Goal: Task Accomplishment & Management: Use online tool/utility

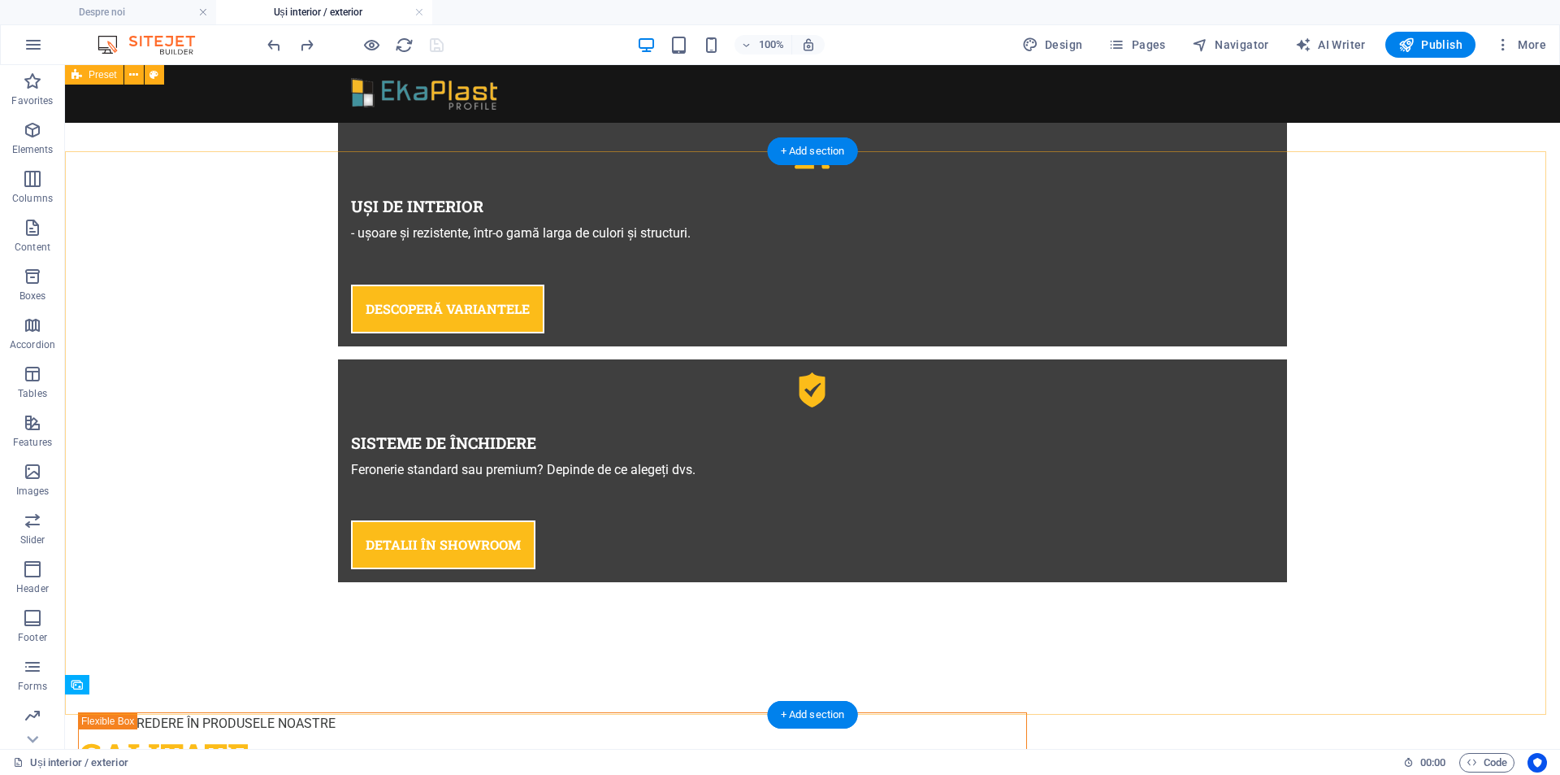
scroll to position [1141, 0]
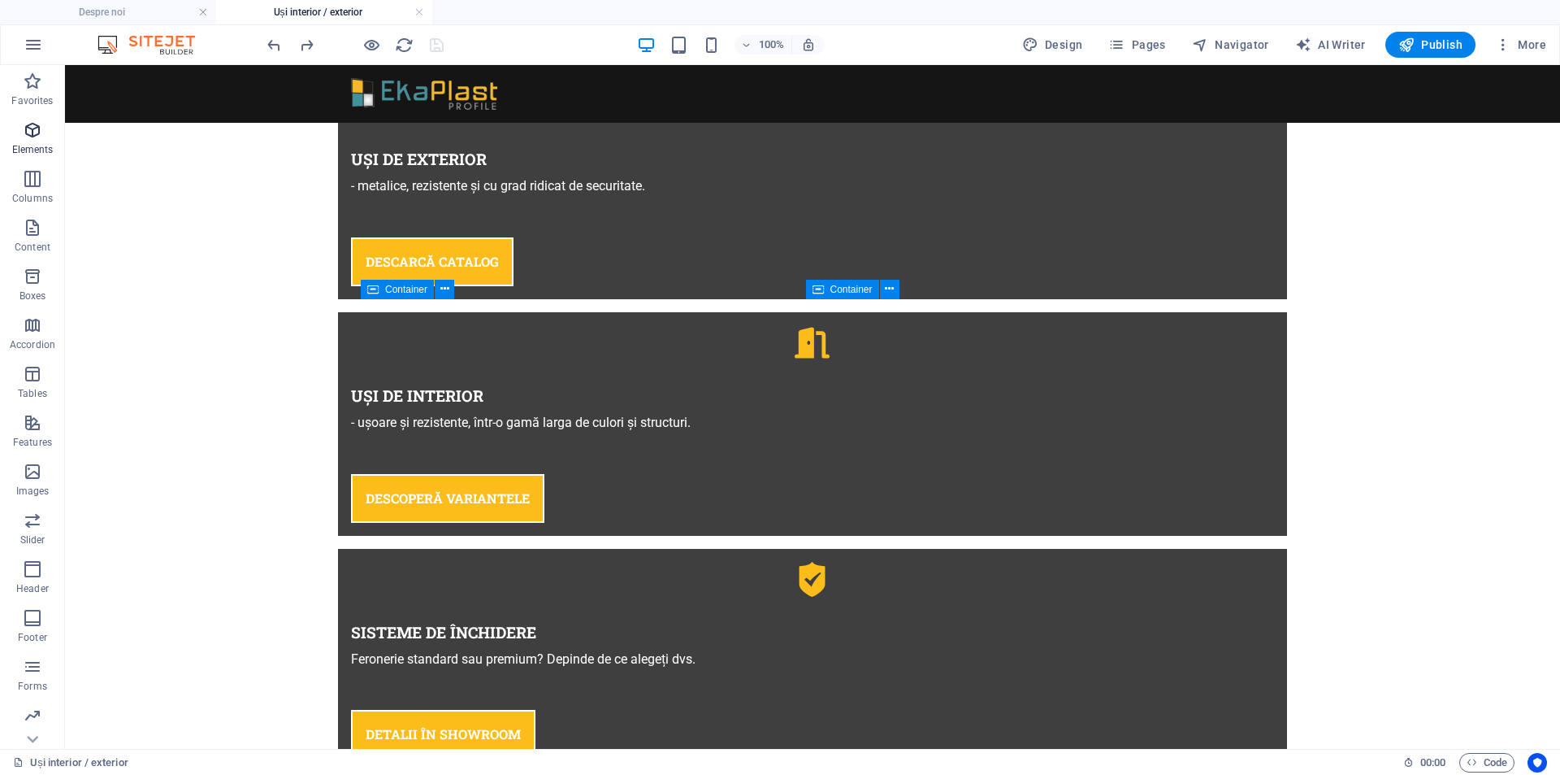
click at [33, 137] on icon "button" at bounding box center [33, 130] width 20 height 20
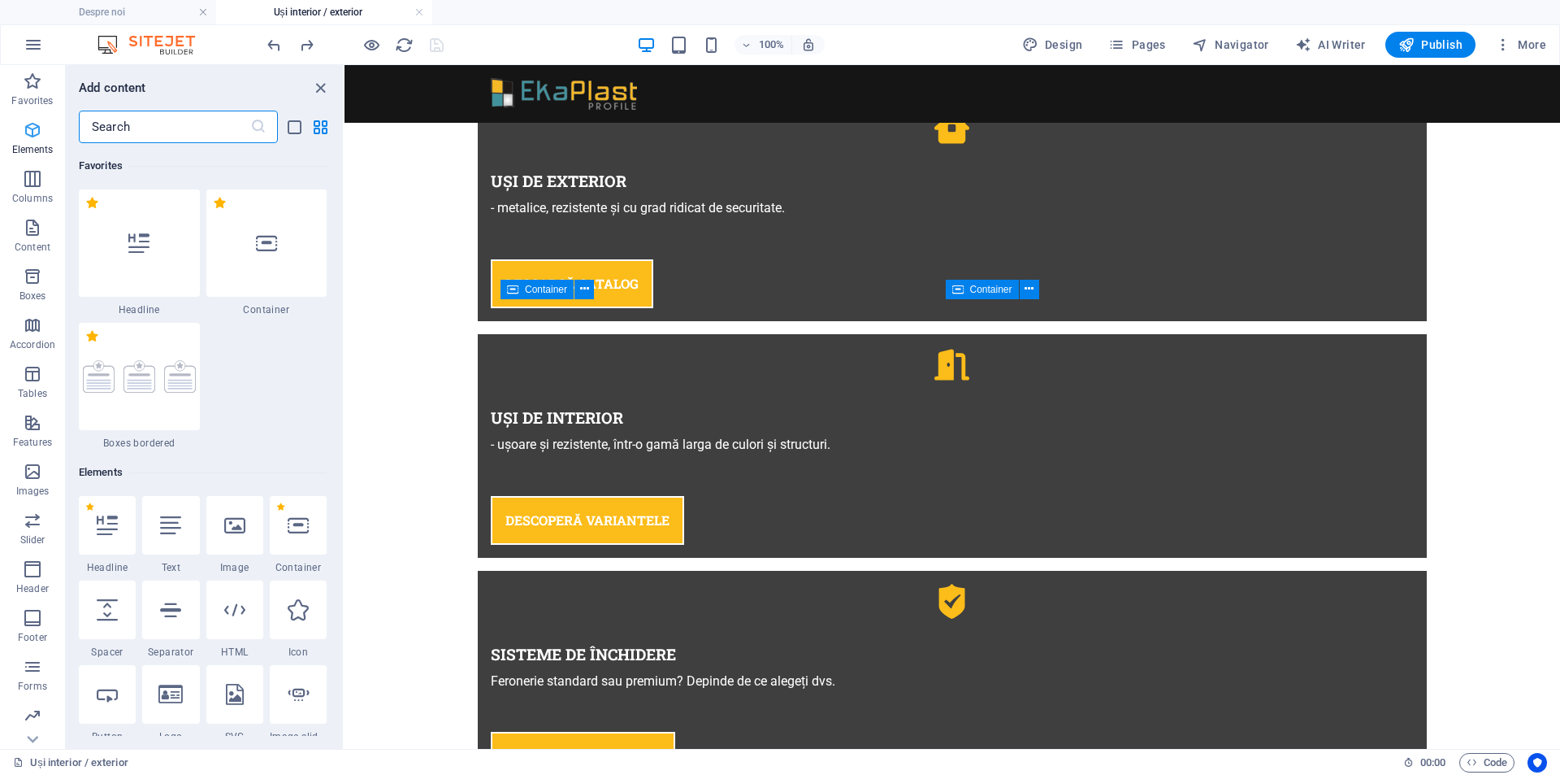
scroll to position [306, 0]
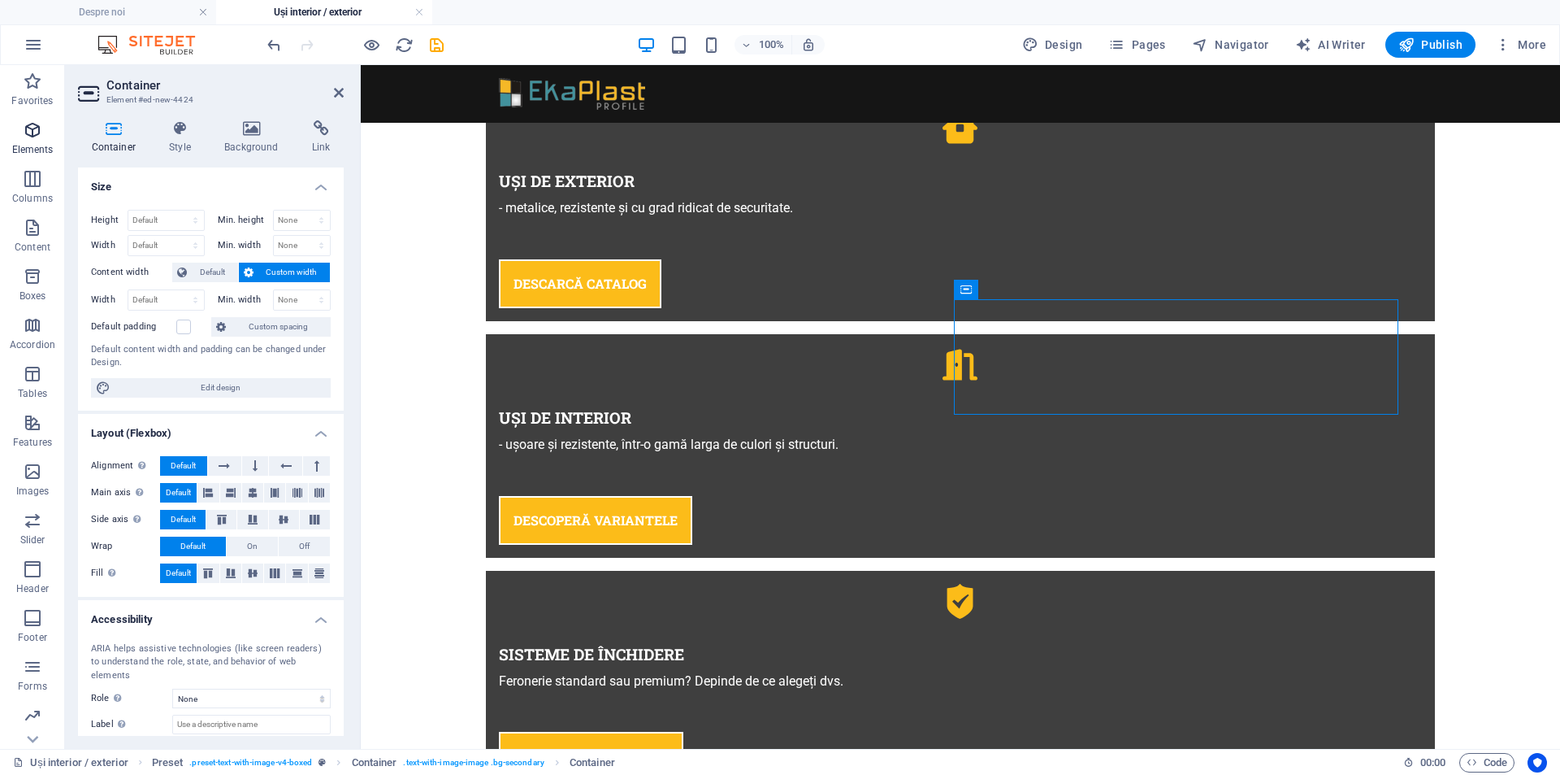
click at [30, 135] on icon "button" at bounding box center [33, 130] width 20 height 20
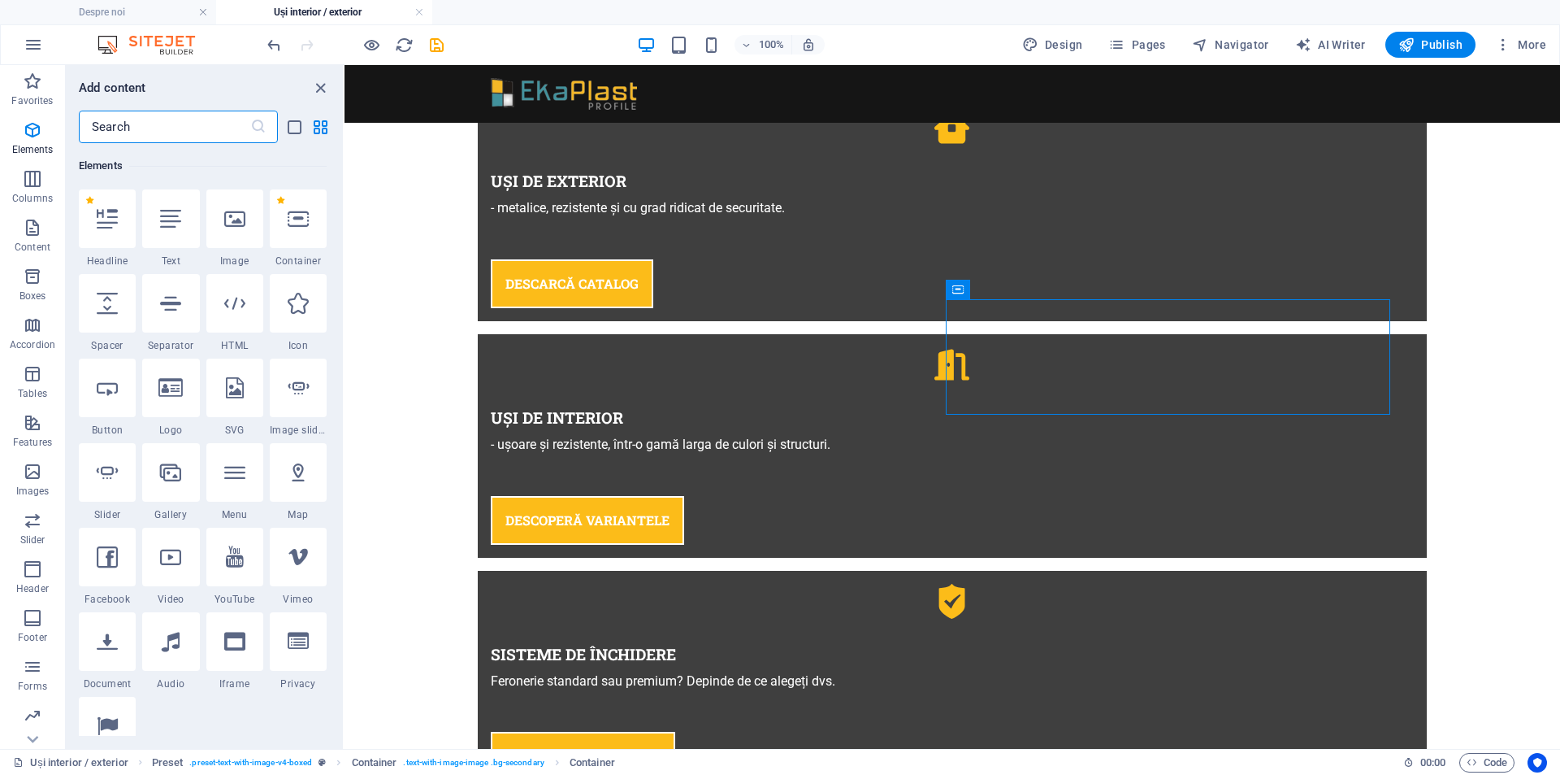
click at [167, 128] on input "text" at bounding box center [164, 127] width 171 height 33
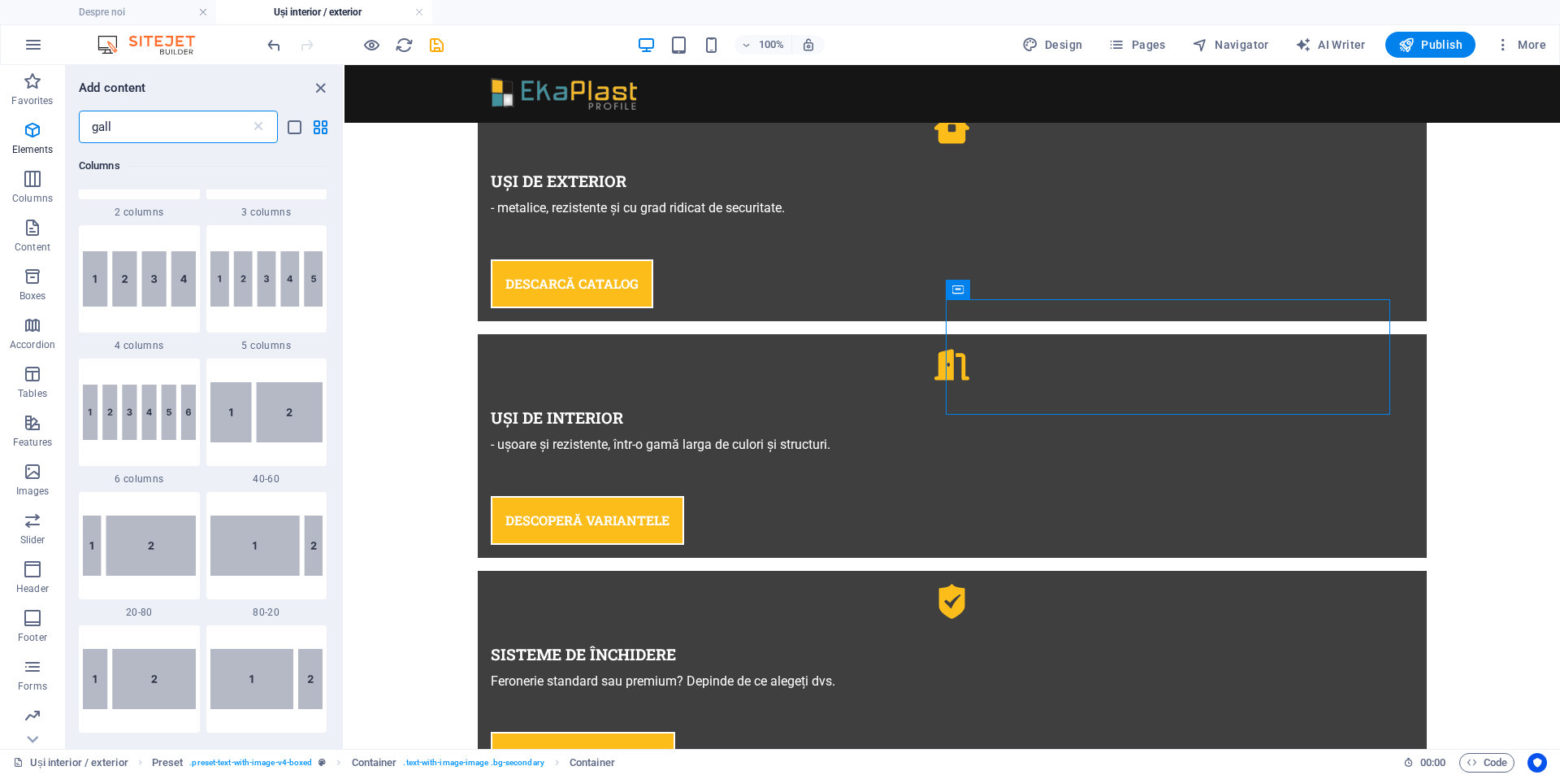
scroll to position [0, 0]
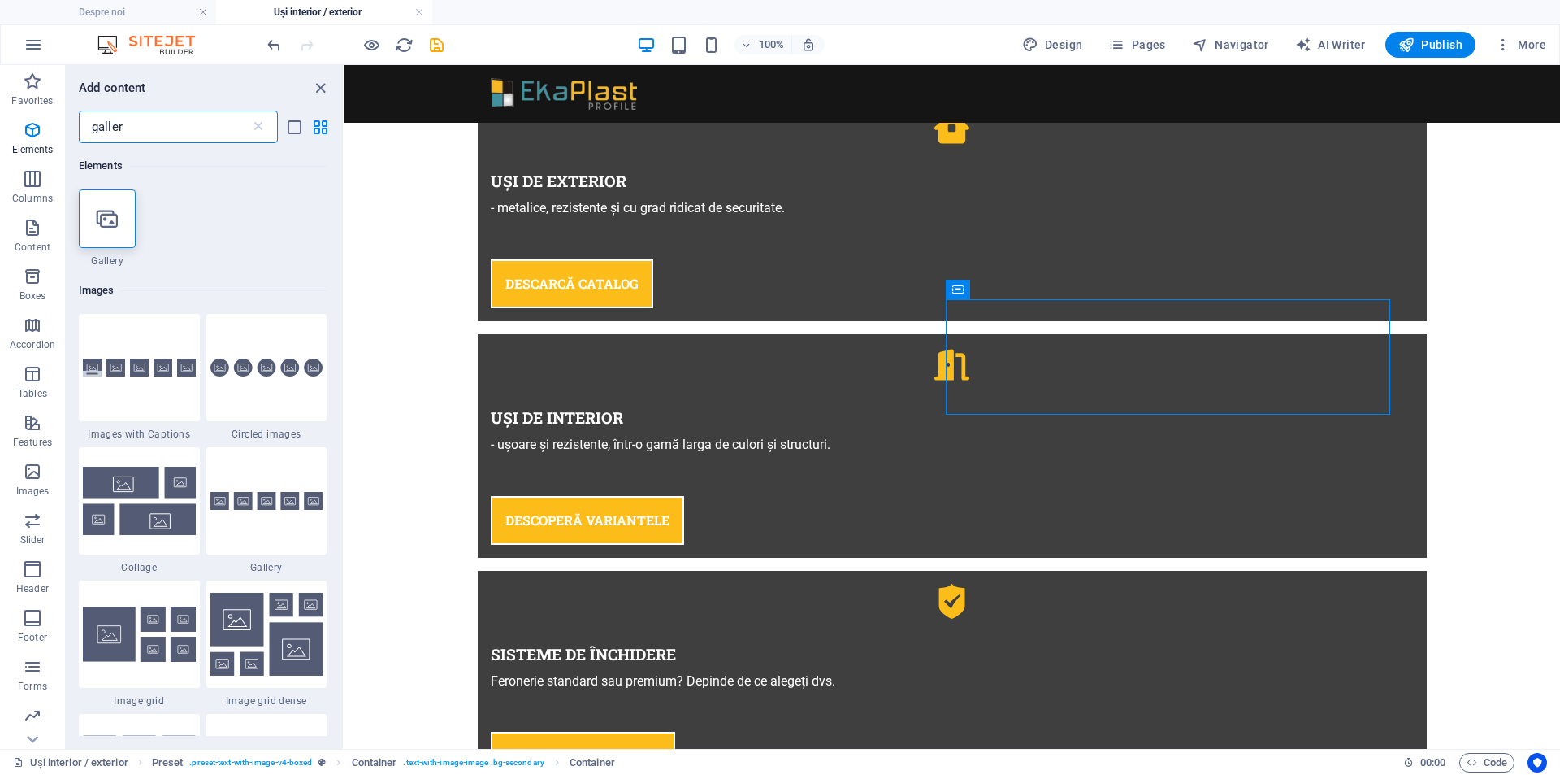
type input "gallery"
select select "4"
select select "%"
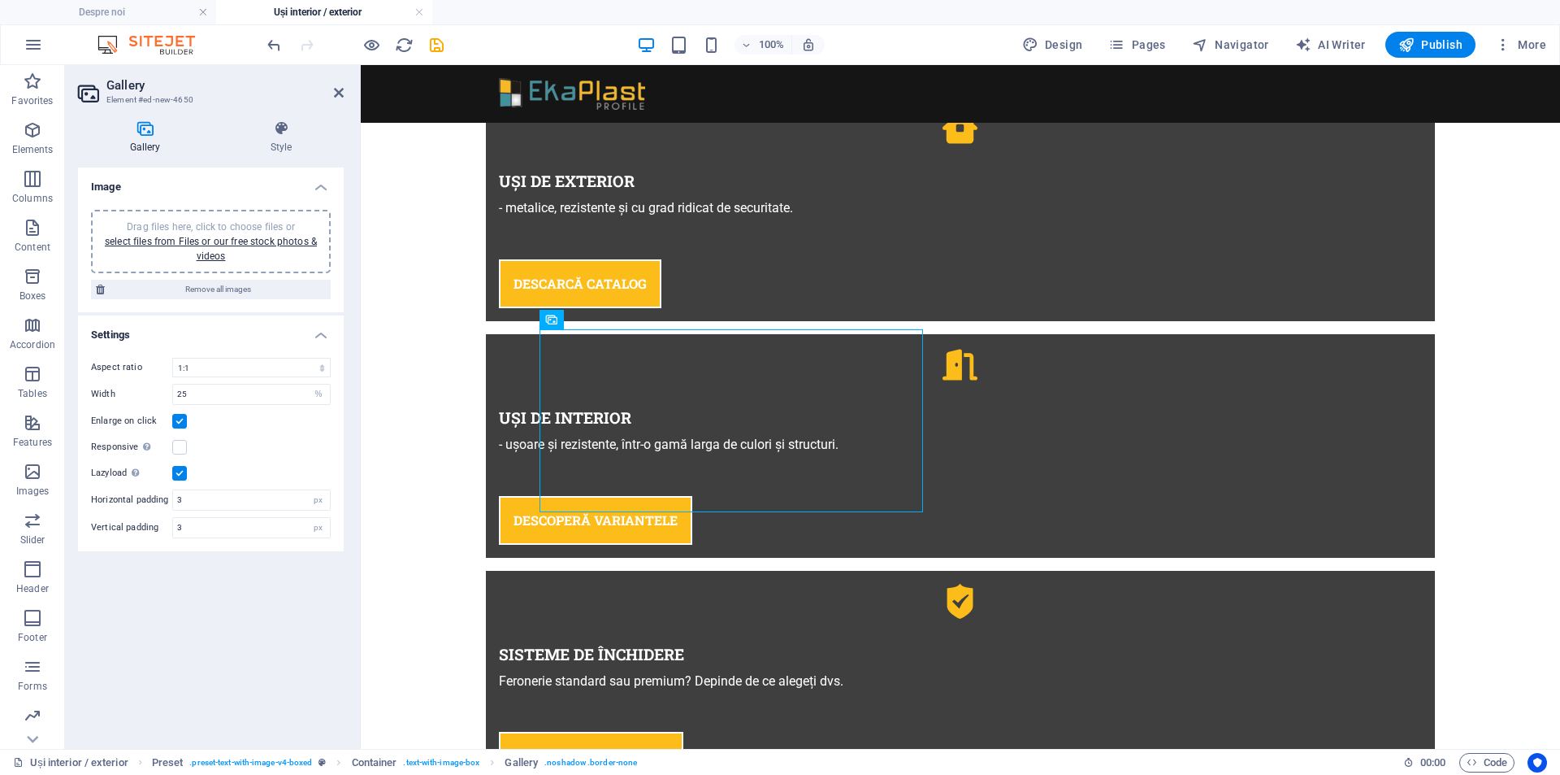
drag, startPoint x: 929, startPoint y: 383, endPoint x: 1052, endPoint y: 376, distance: 122.9
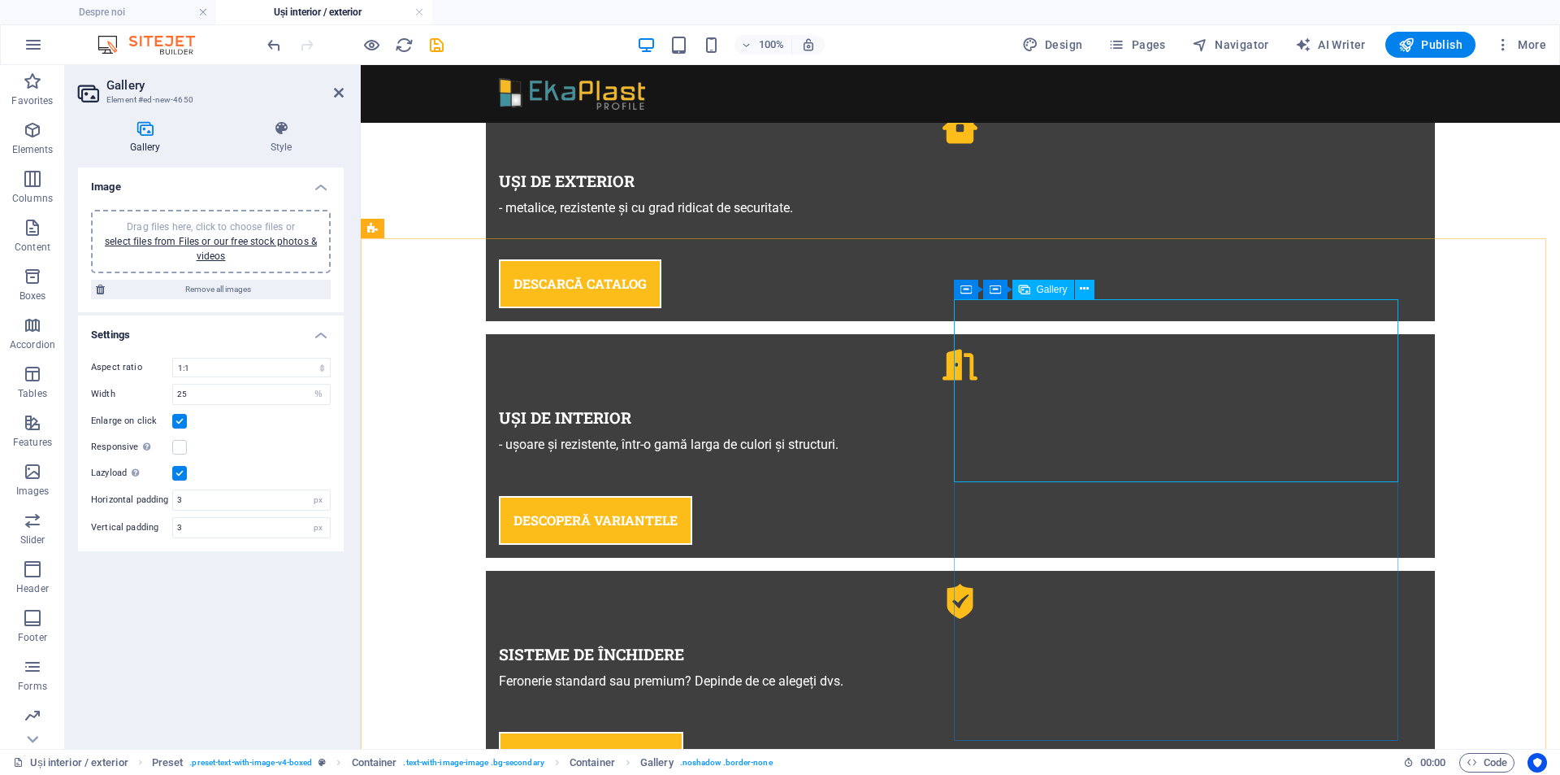
click at [137, 239] on link "select files from Files or our free stock photos & videos" at bounding box center [211, 249] width 212 height 26
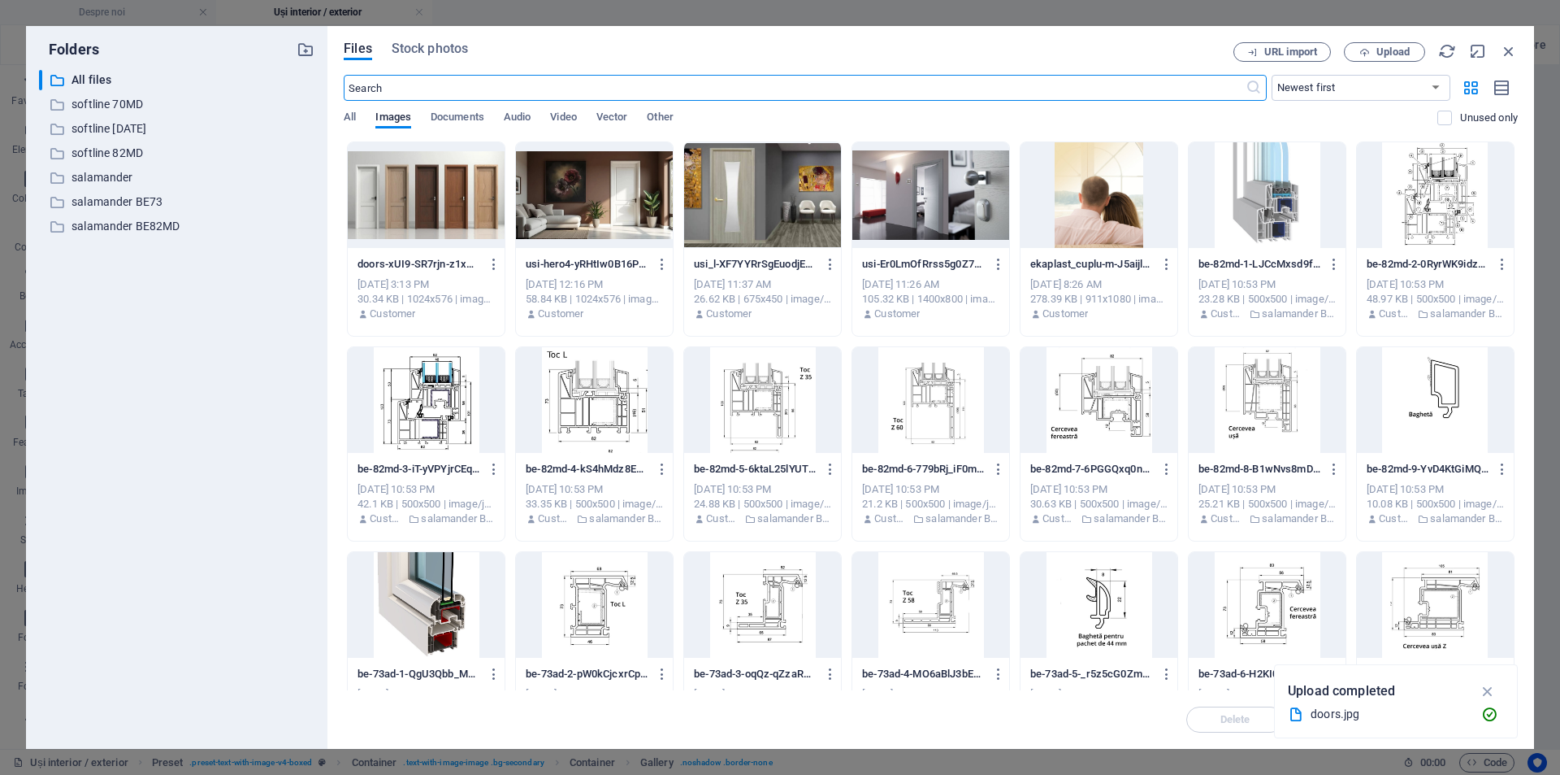
scroll to position [1171, 0]
click at [65, 311] on div "​ All files All files ​ softline 70MD softline 70MD ​ softline [DATE] softline …" at bounding box center [177, 403] width 276 height 666
click at [307, 48] on icon "button" at bounding box center [306, 50] width 18 height 18
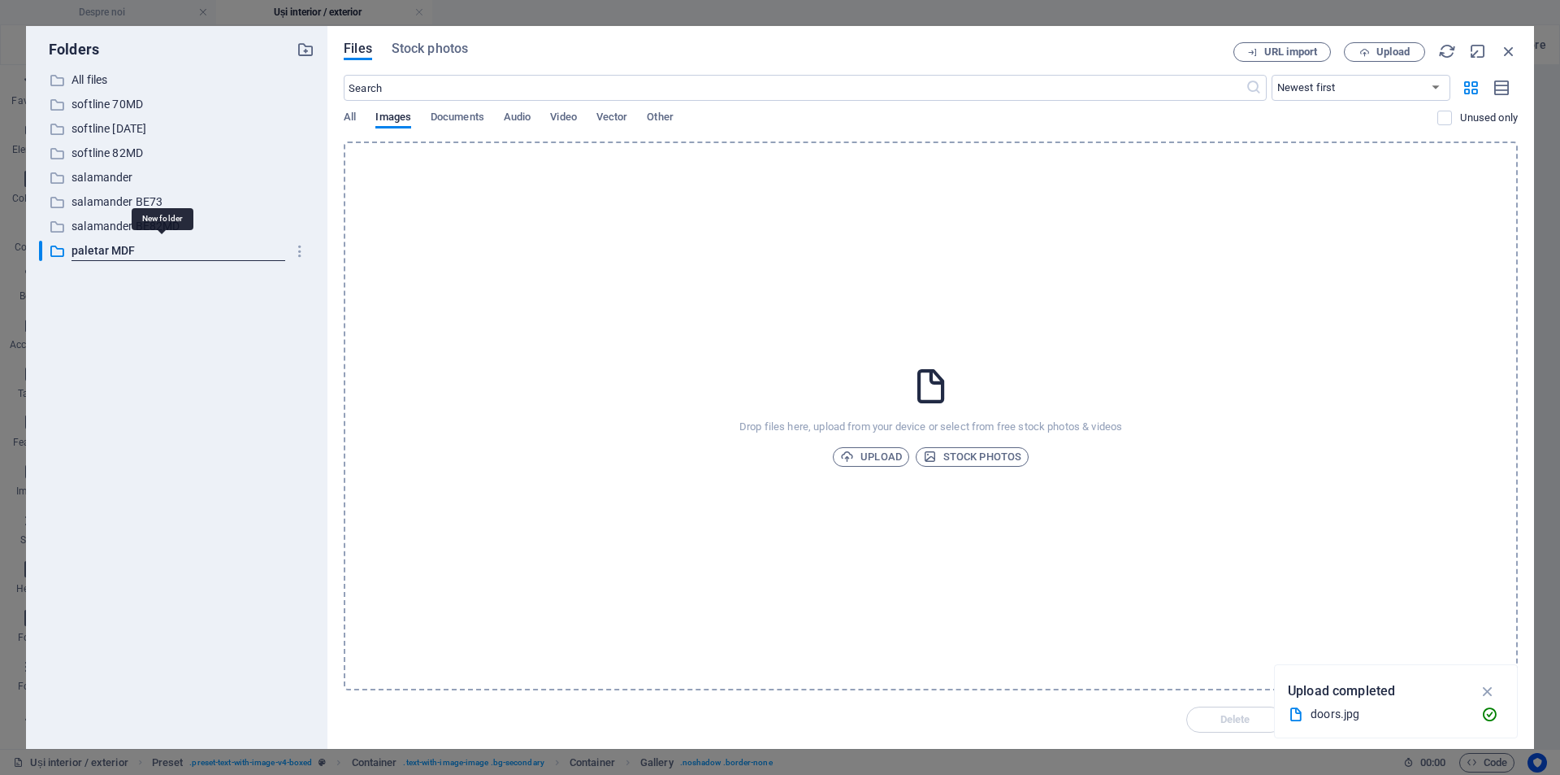
type input "paletar MDF"
click at [115, 245] on p "paletar MDF" at bounding box center [178, 250] width 213 height 19
click at [1395, 42] on button "Upload" at bounding box center [1384, 52] width 81 height 20
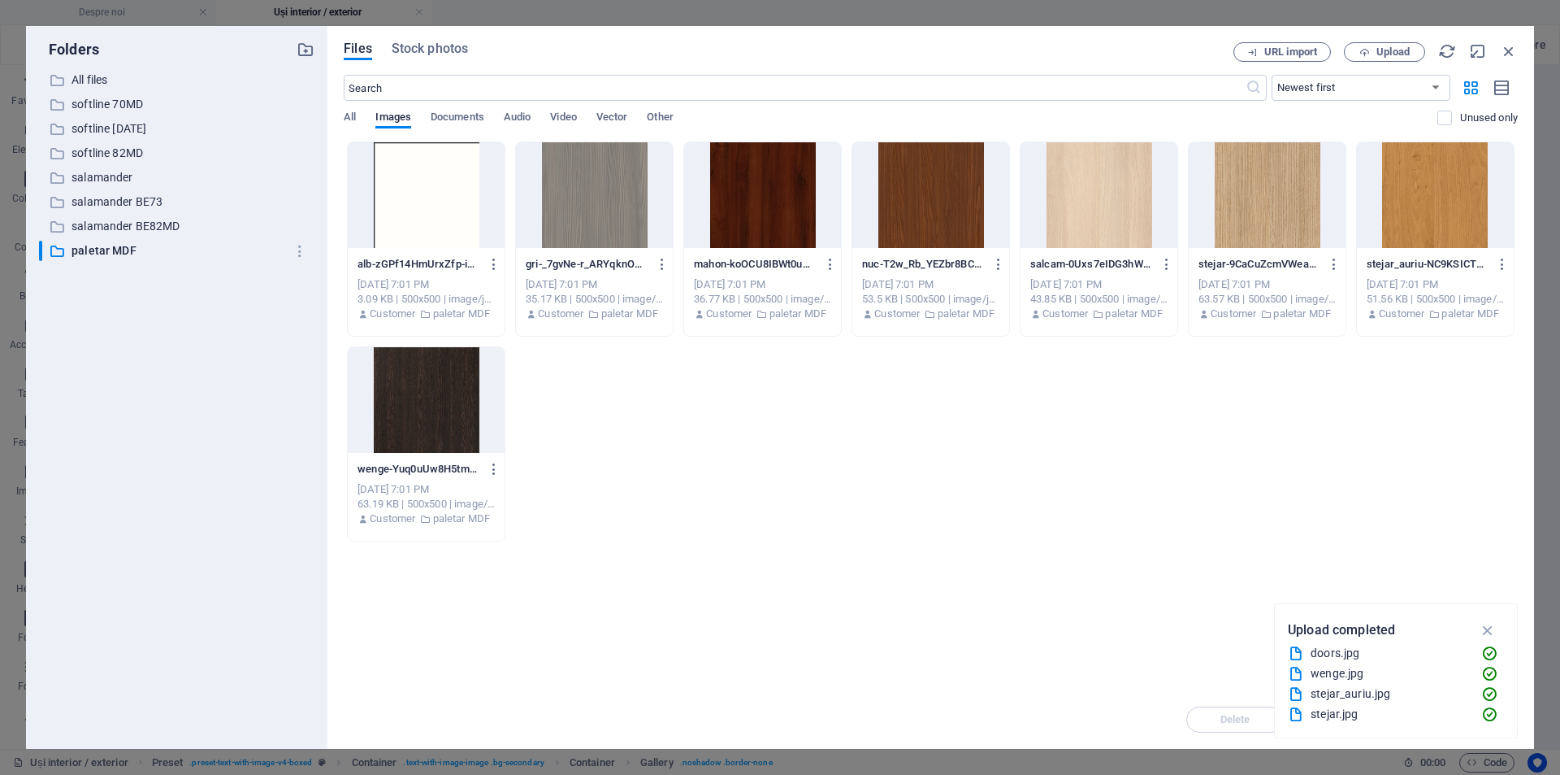
click at [389, 206] on div at bounding box center [426, 195] width 157 height 106
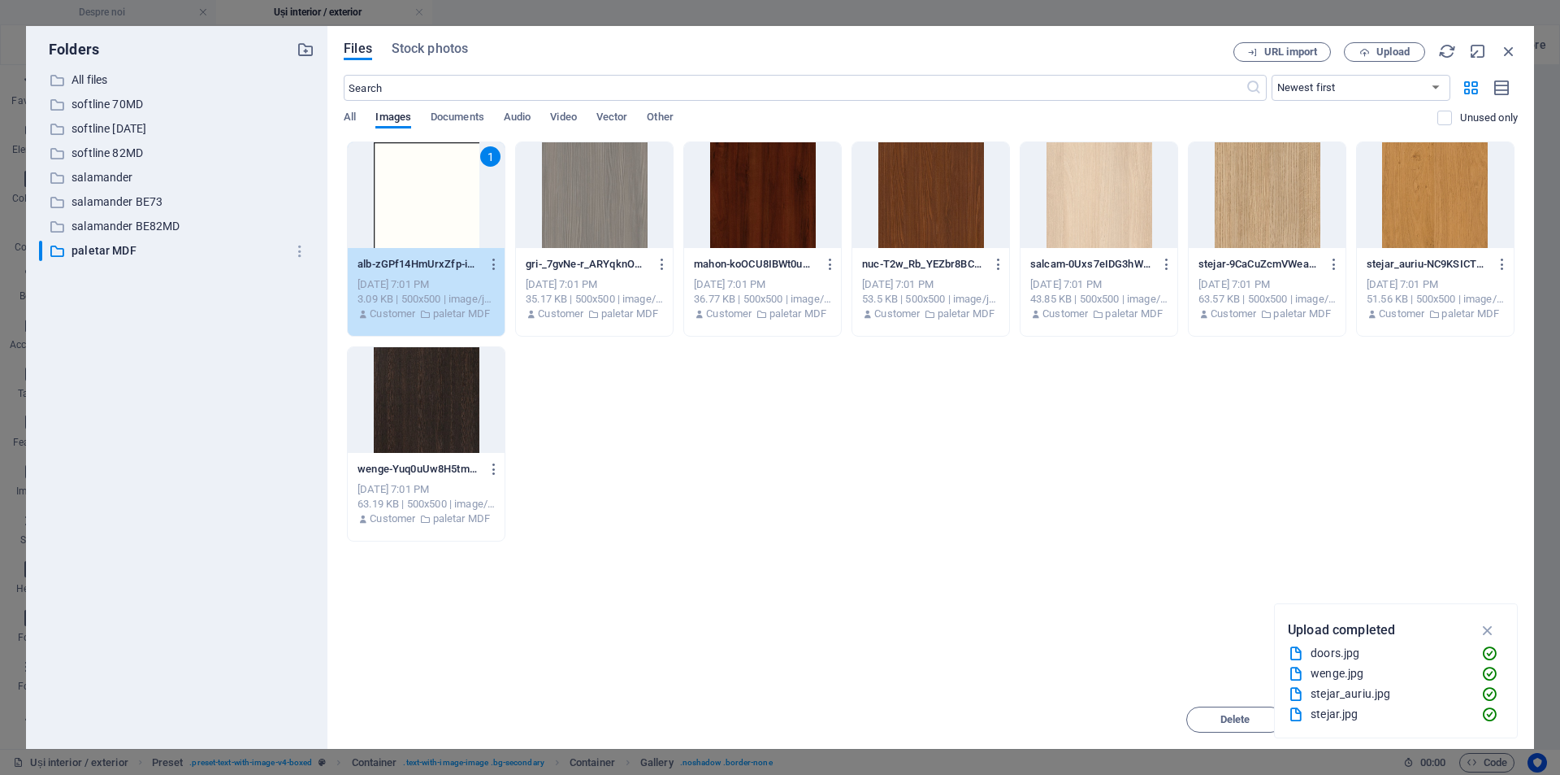
click at [441, 361] on div at bounding box center [426, 400] width 157 height 106
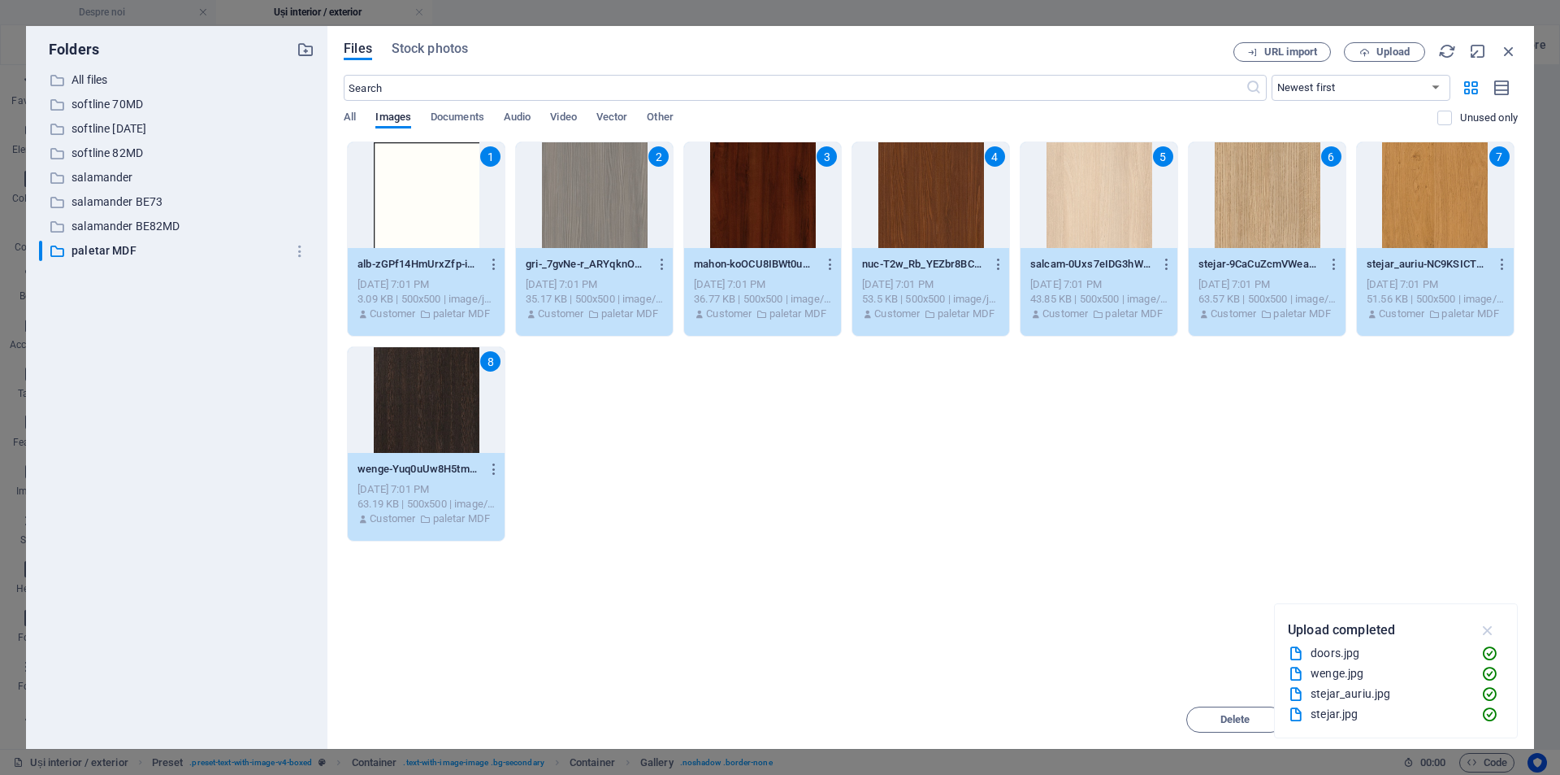
click at [1487, 623] on icon "button" at bounding box center [1488, 630] width 19 height 18
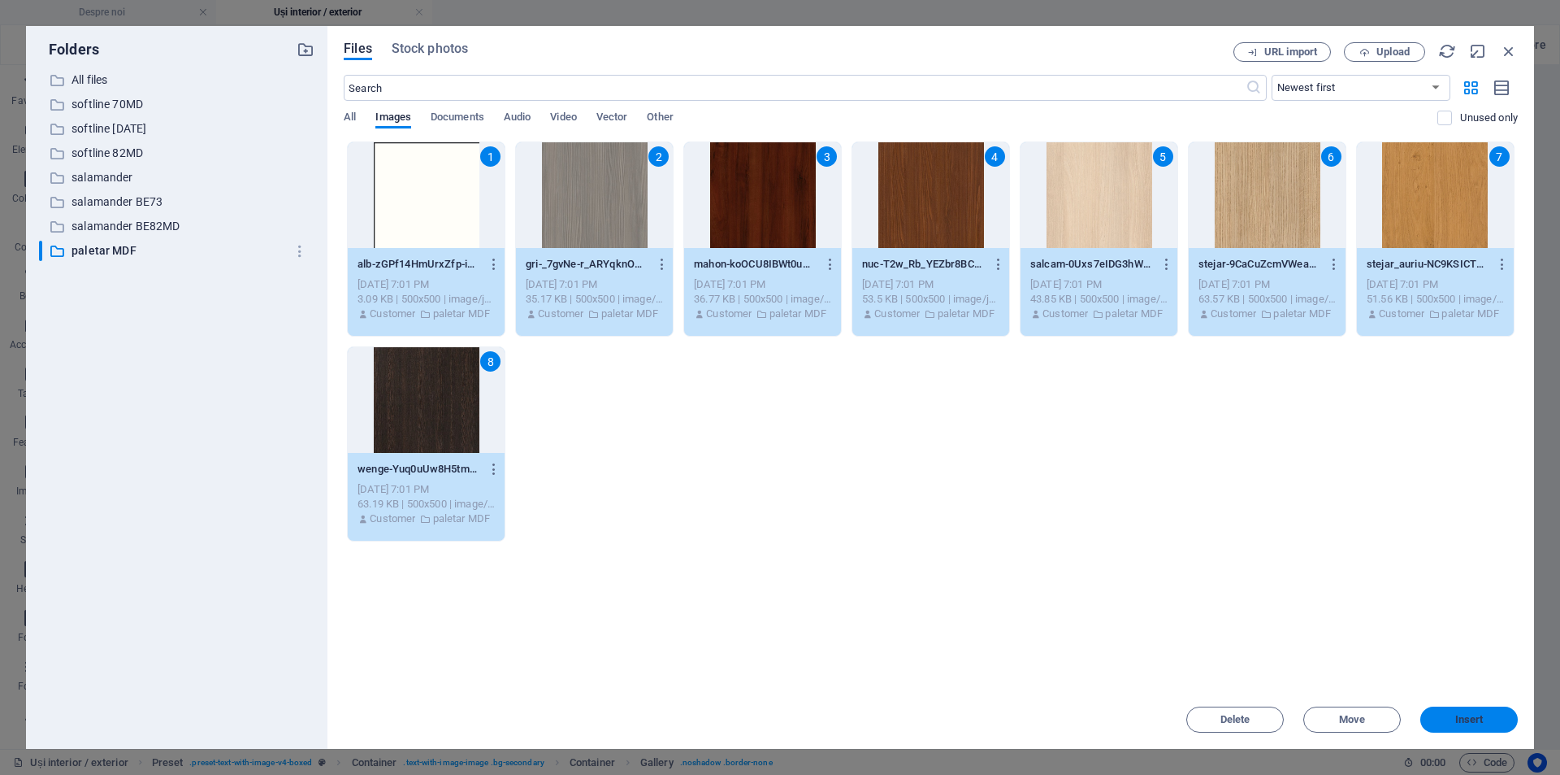
click at [1465, 719] on span "Insert" at bounding box center [1470, 719] width 28 height 10
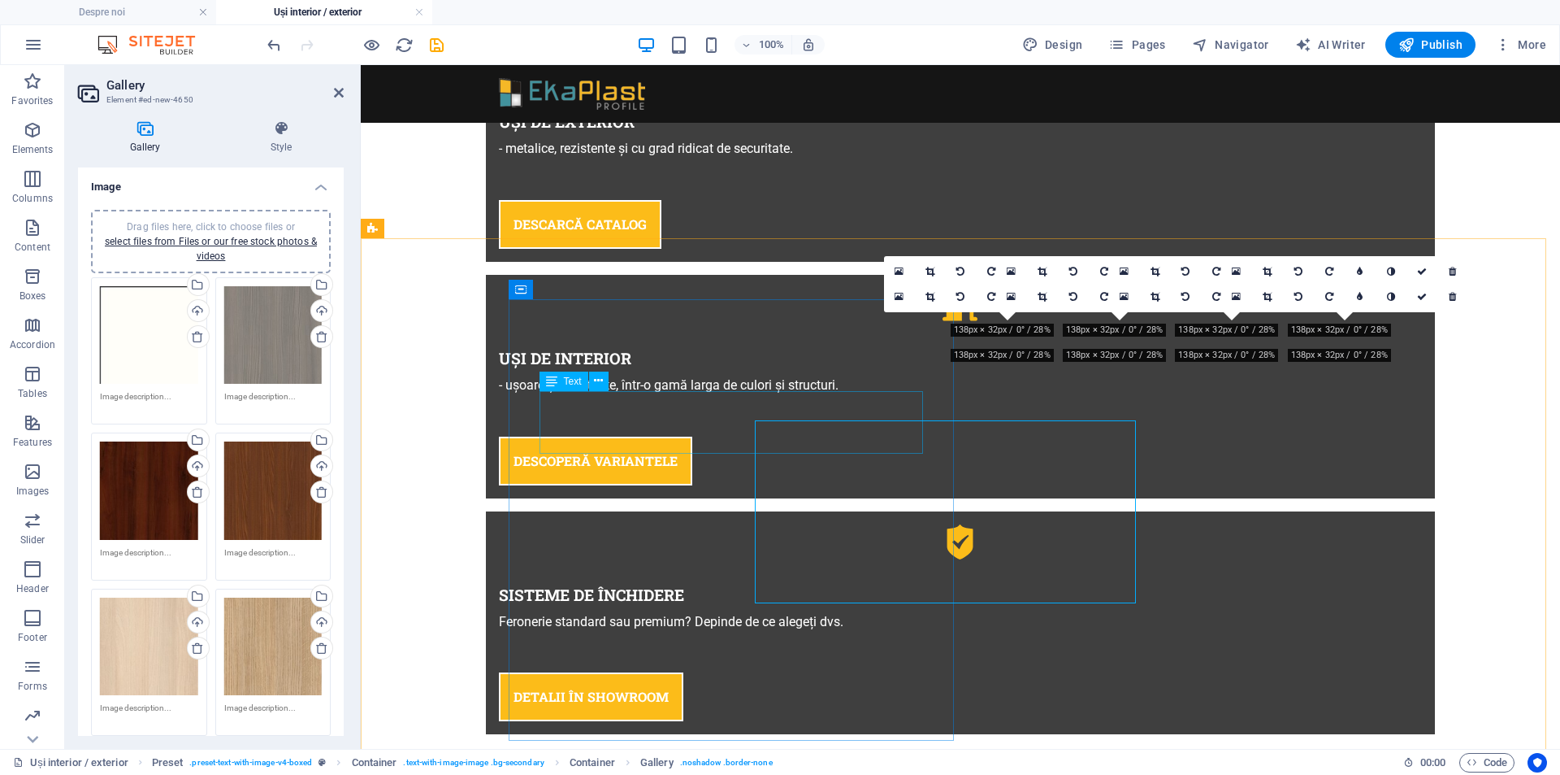
scroll to position [1112, 0]
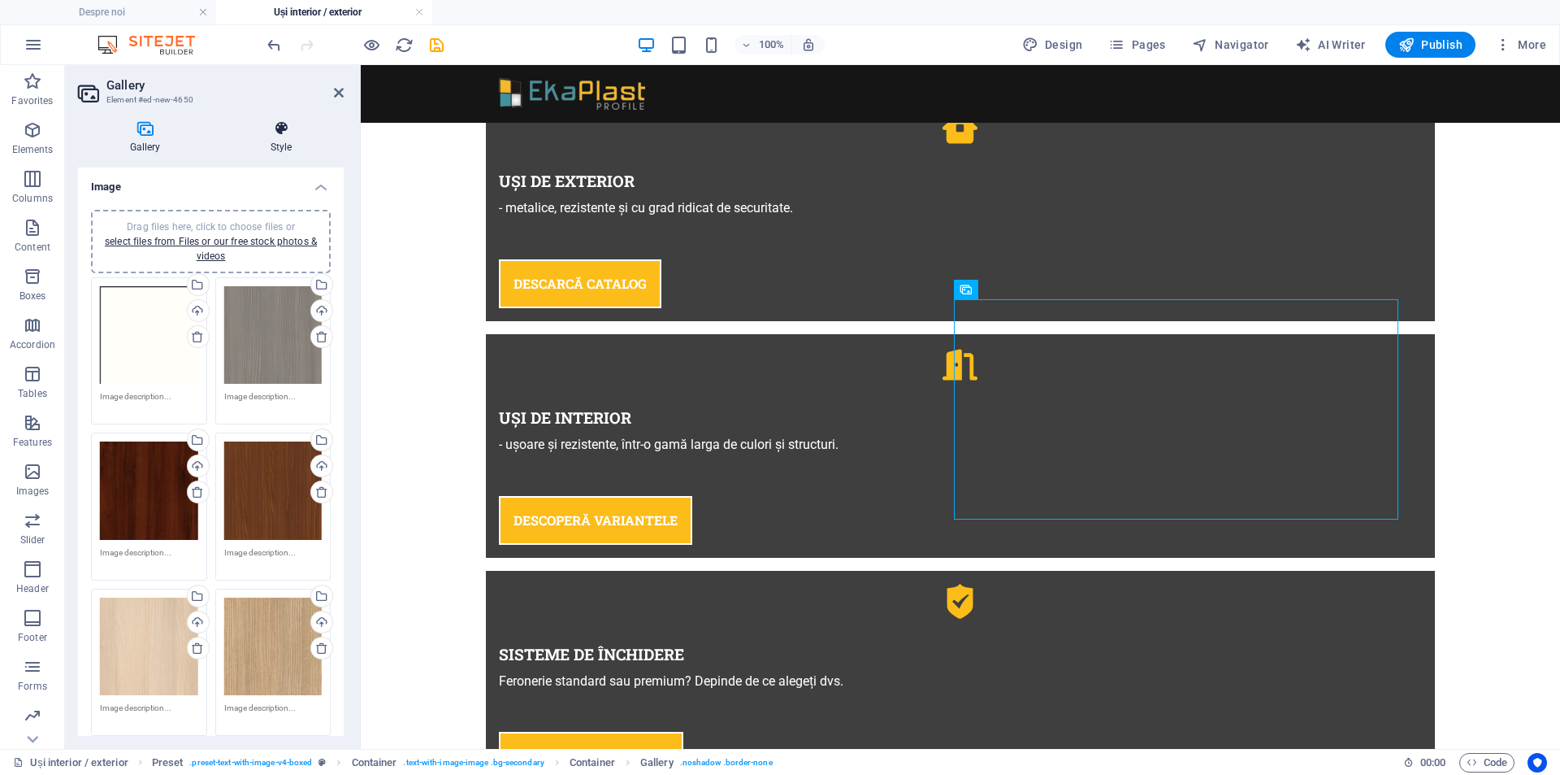
click at [279, 134] on icon at bounding box center [281, 128] width 125 height 16
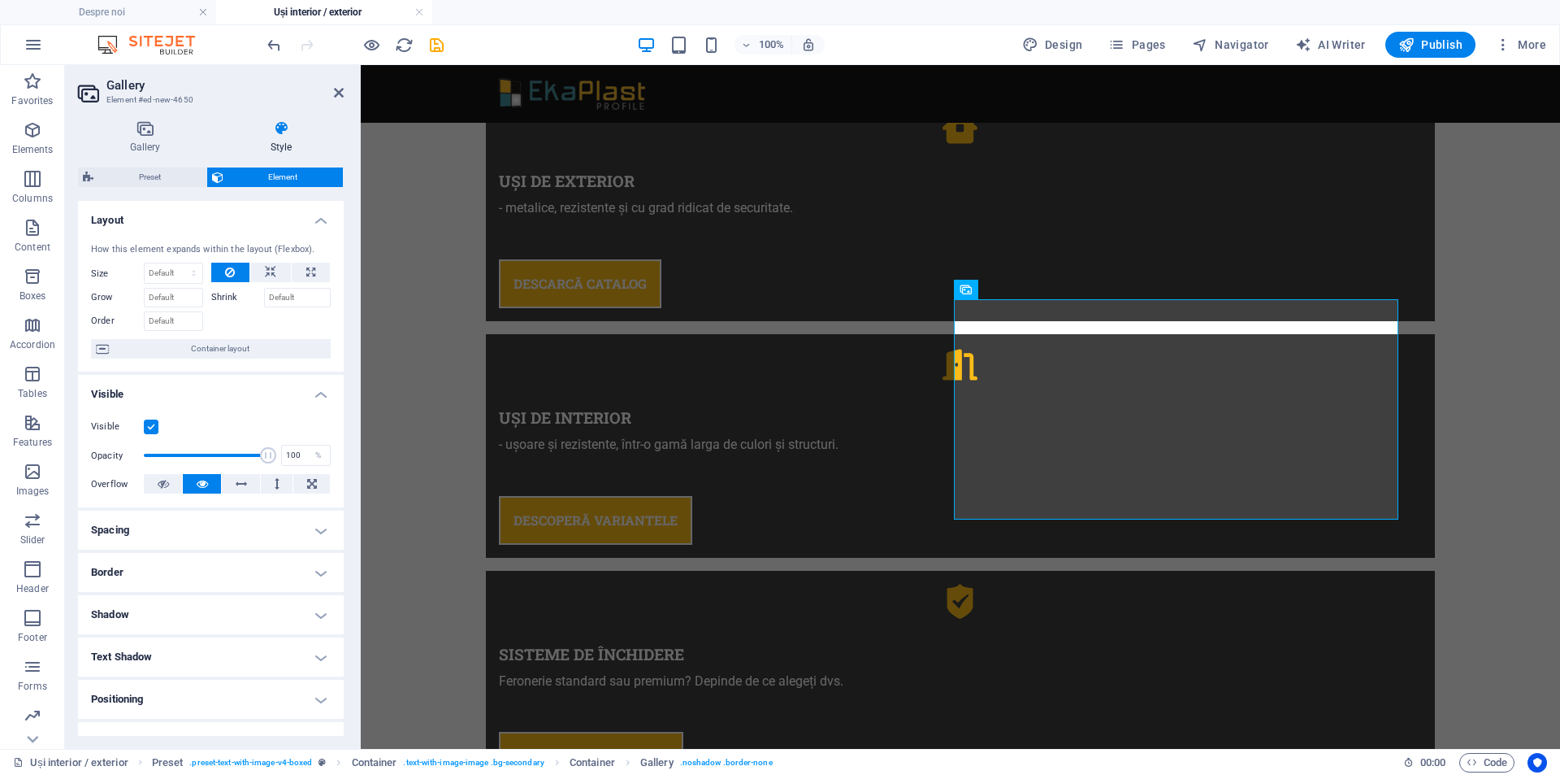
click at [150, 530] on h4 "Spacing" at bounding box center [211, 529] width 266 height 39
click at [276, 571] on span "Custom" at bounding box center [295, 563] width 61 height 20
click at [199, 558] on select "Default auto px % rem vw vh Custom" at bounding box center [197, 563] width 80 height 20
click at [208, 557] on select "Default auto px % rem vw vh Custom" at bounding box center [197, 563] width 80 height 20
click at [271, 566] on span "Custom" at bounding box center [295, 563] width 61 height 20
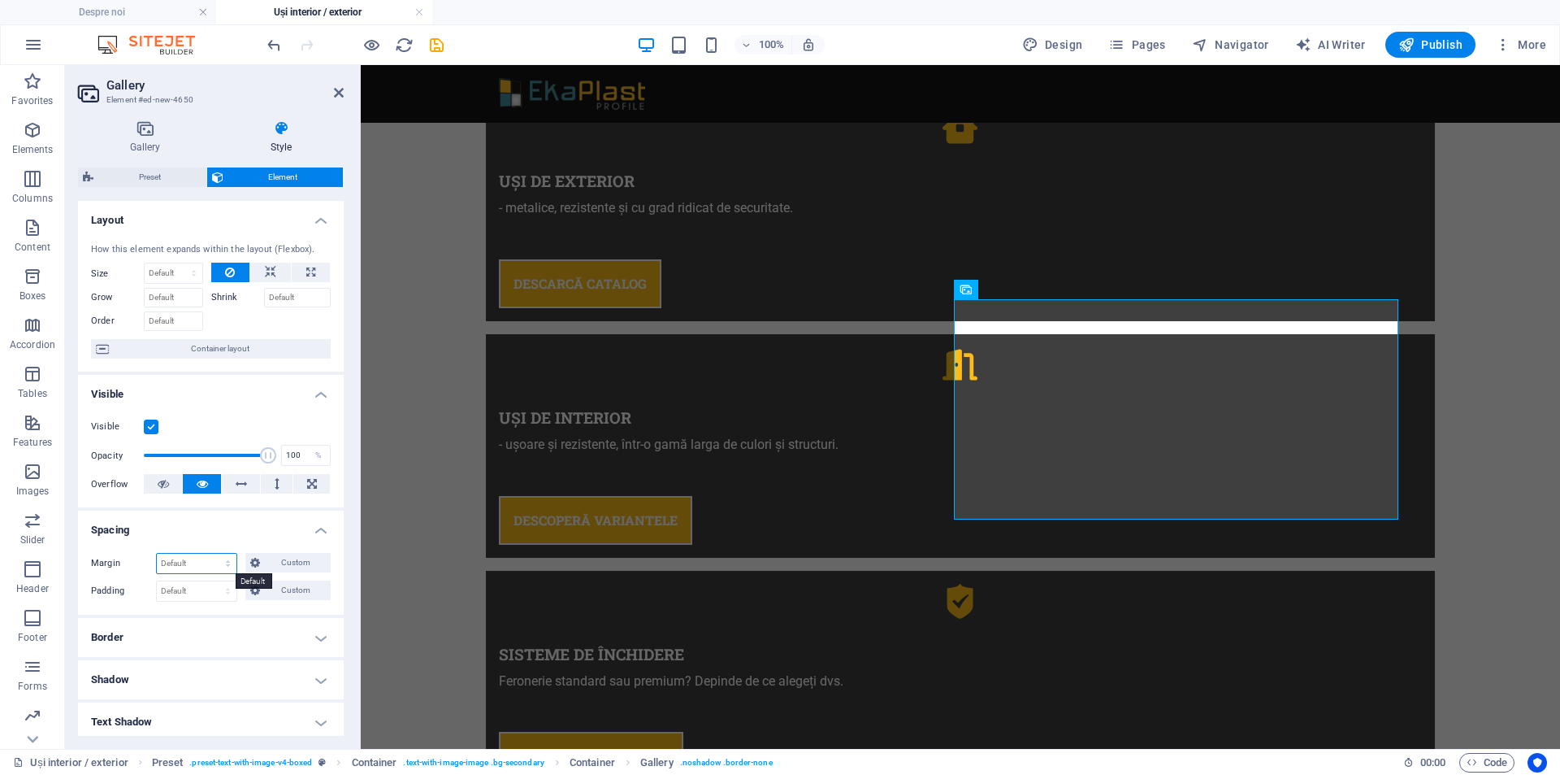
click at [227, 561] on select "Default auto px % rem vw vh Custom" at bounding box center [197, 563] width 80 height 20
select select "rem"
click at [212, 553] on select "Default auto px % rem vw vh Custom" at bounding box center [197, 563] width 80 height 20
type input "1"
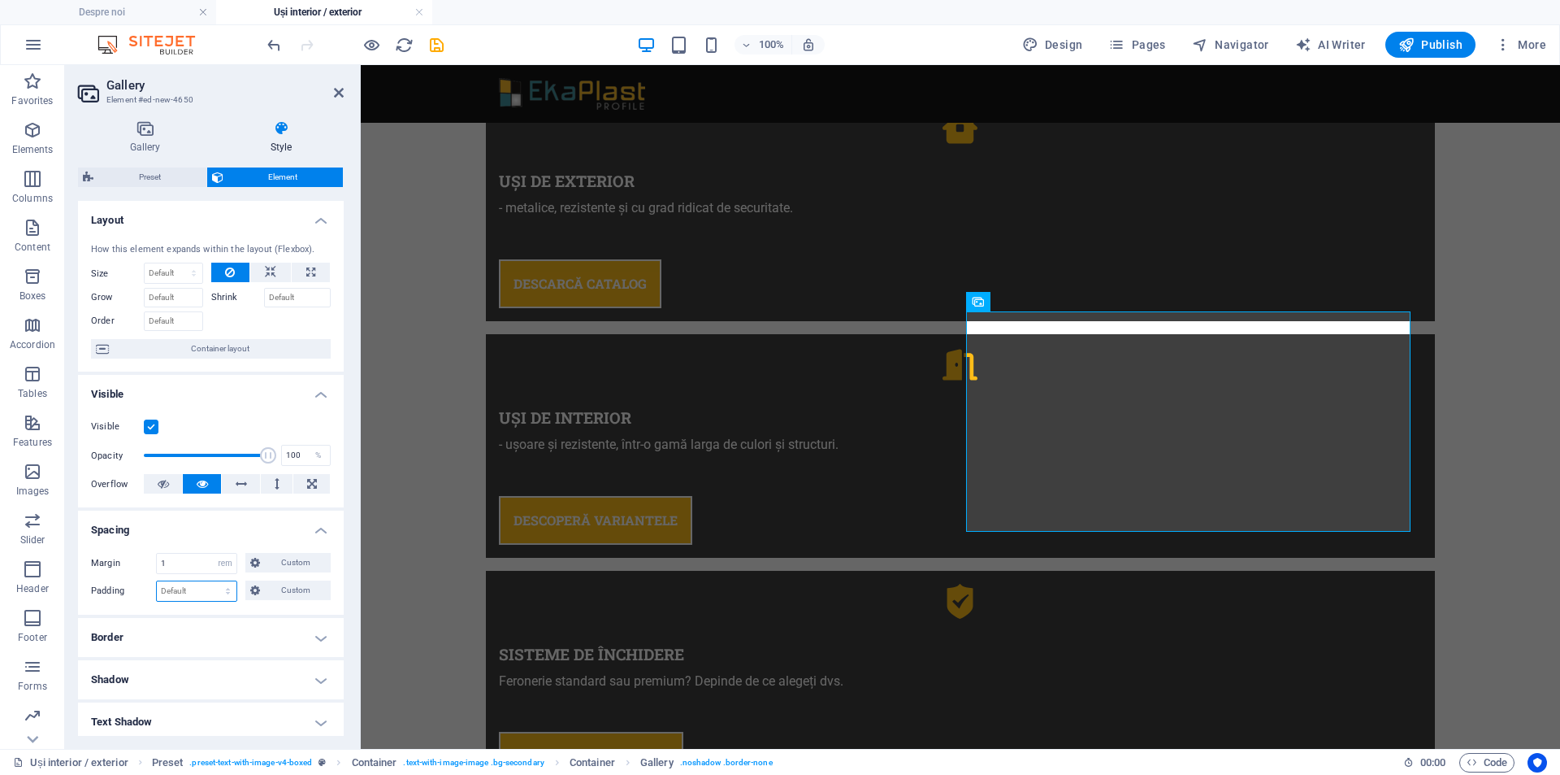
click at [185, 592] on select "Default px rem % vh vw Custom" at bounding box center [197, 591] width 80 height 20
select select "rem"
click at [212, 581] on select "Default px rem % vh vw Custom" at bounding box center [197, 591] width 80 height 20
type input "1"
drag, startPoint x: 179, startPoint y: 558, endPoint x: 116, endPoint y: 550, distance: 63.1
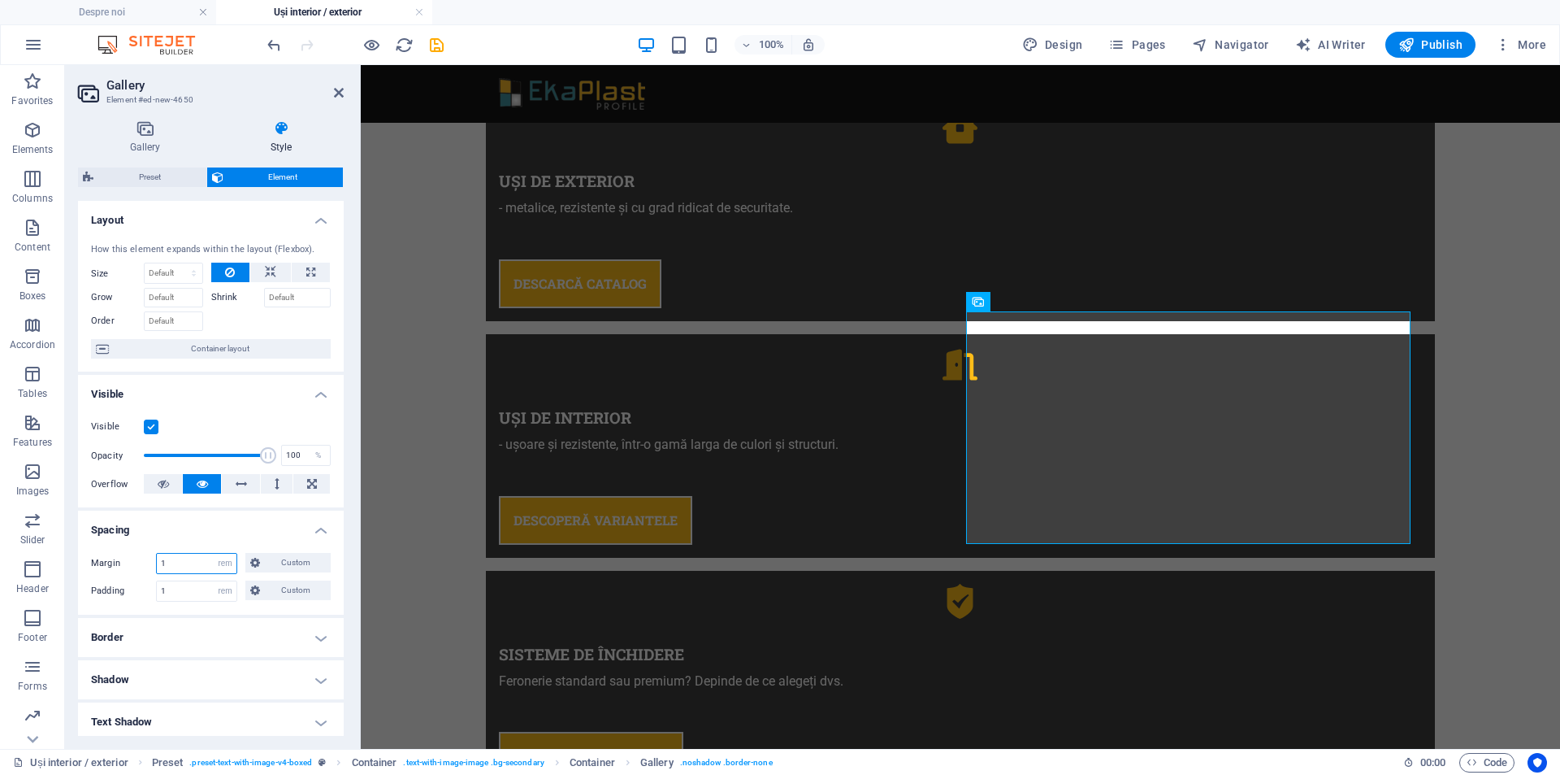
click at [116, 550] on div "Margin 1 Default auto px % rem vw vh Custom Custom 1 auto px % rem vw vh 1 auto…" at bounding box center [211, 577] width 266 height 75
type input "0"
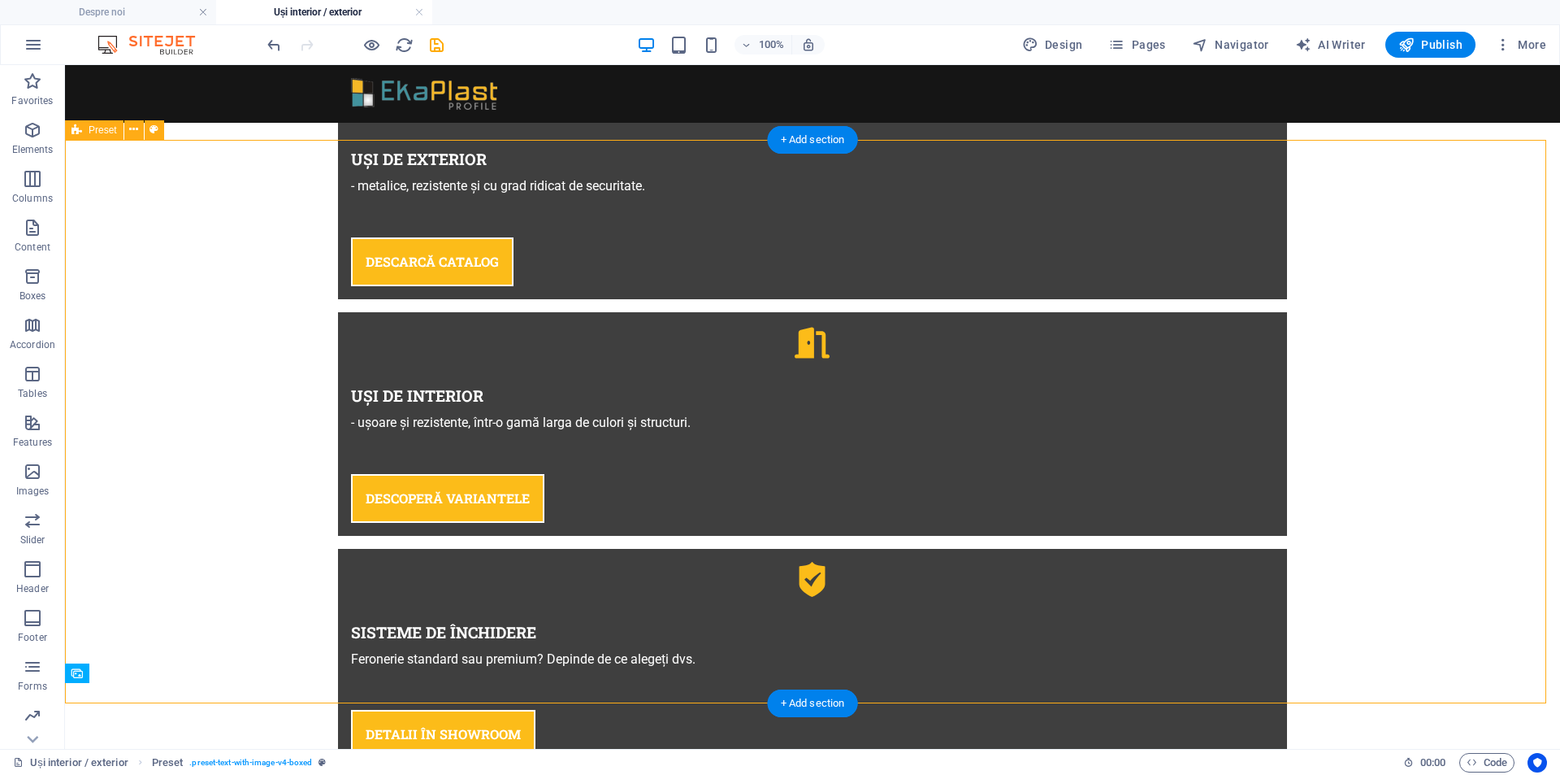
scroll to position [1330, 0]
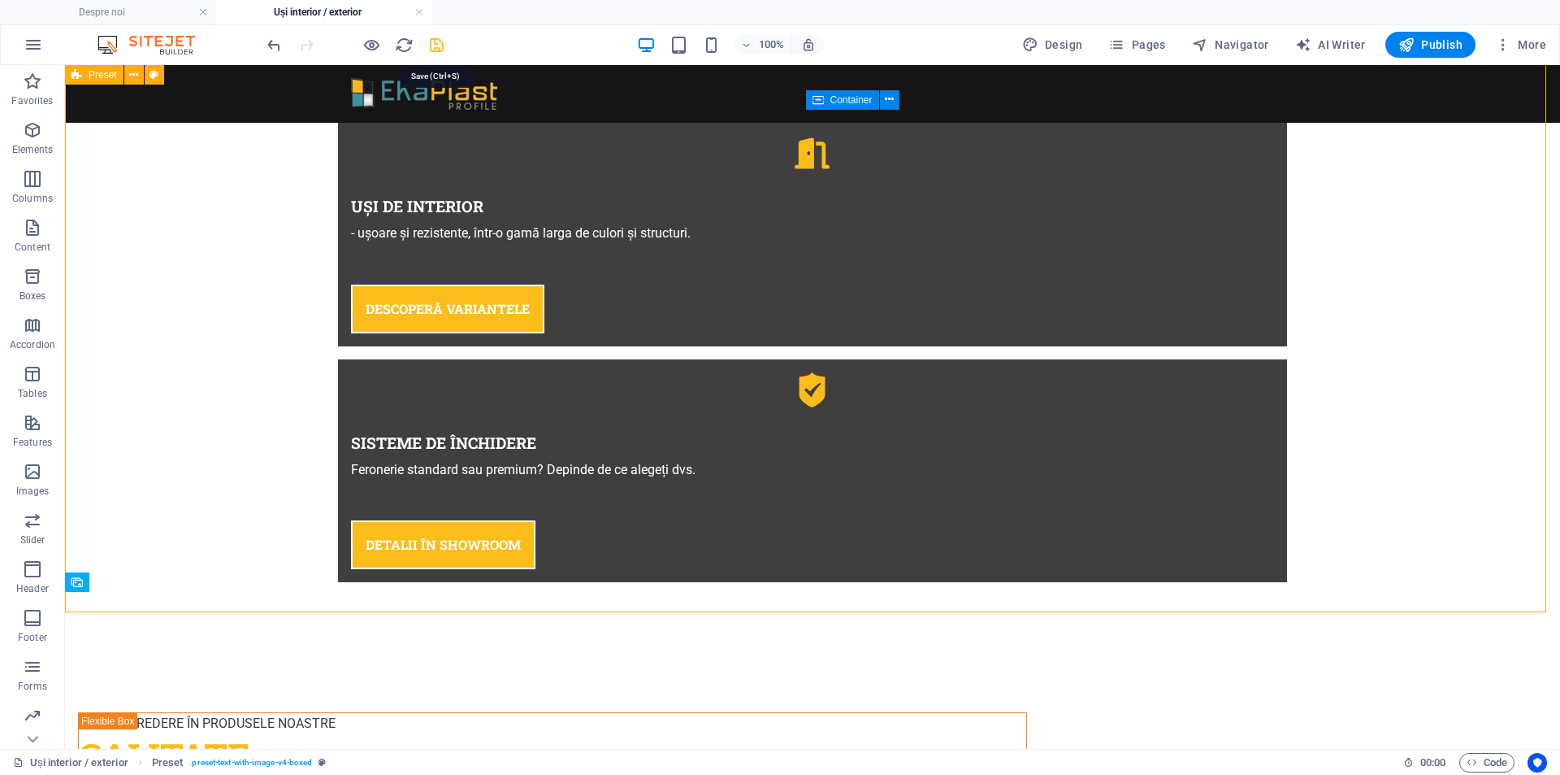
drag, startPoint x: 436, startPoint y: 39, endPoint x: 1037, endPoint y: 366, distance: 683.7
click at [436, 39] on icon "save" at bounding box center [437, 45] width 19 height 19
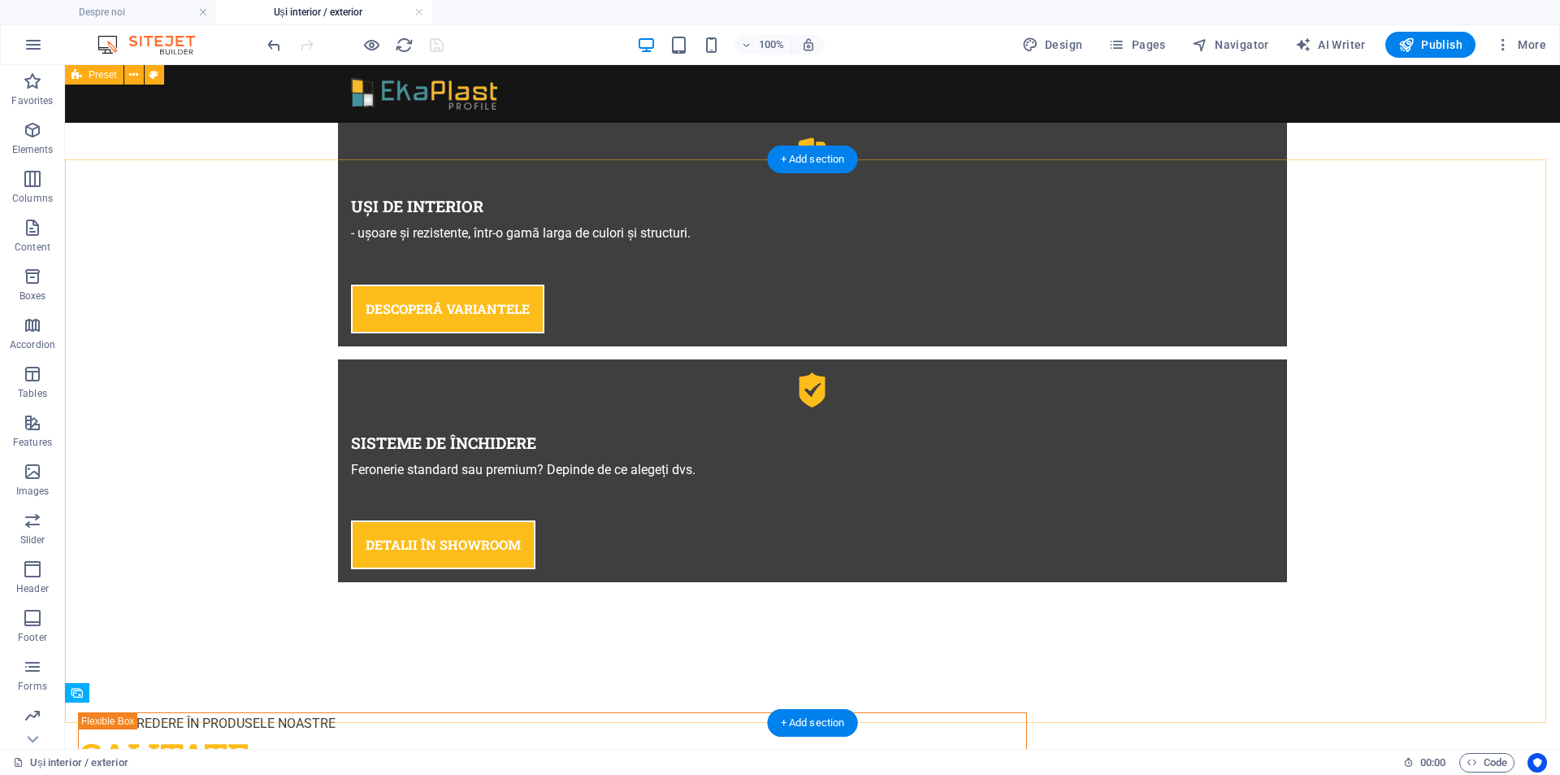
scroll to position [1141, 0]
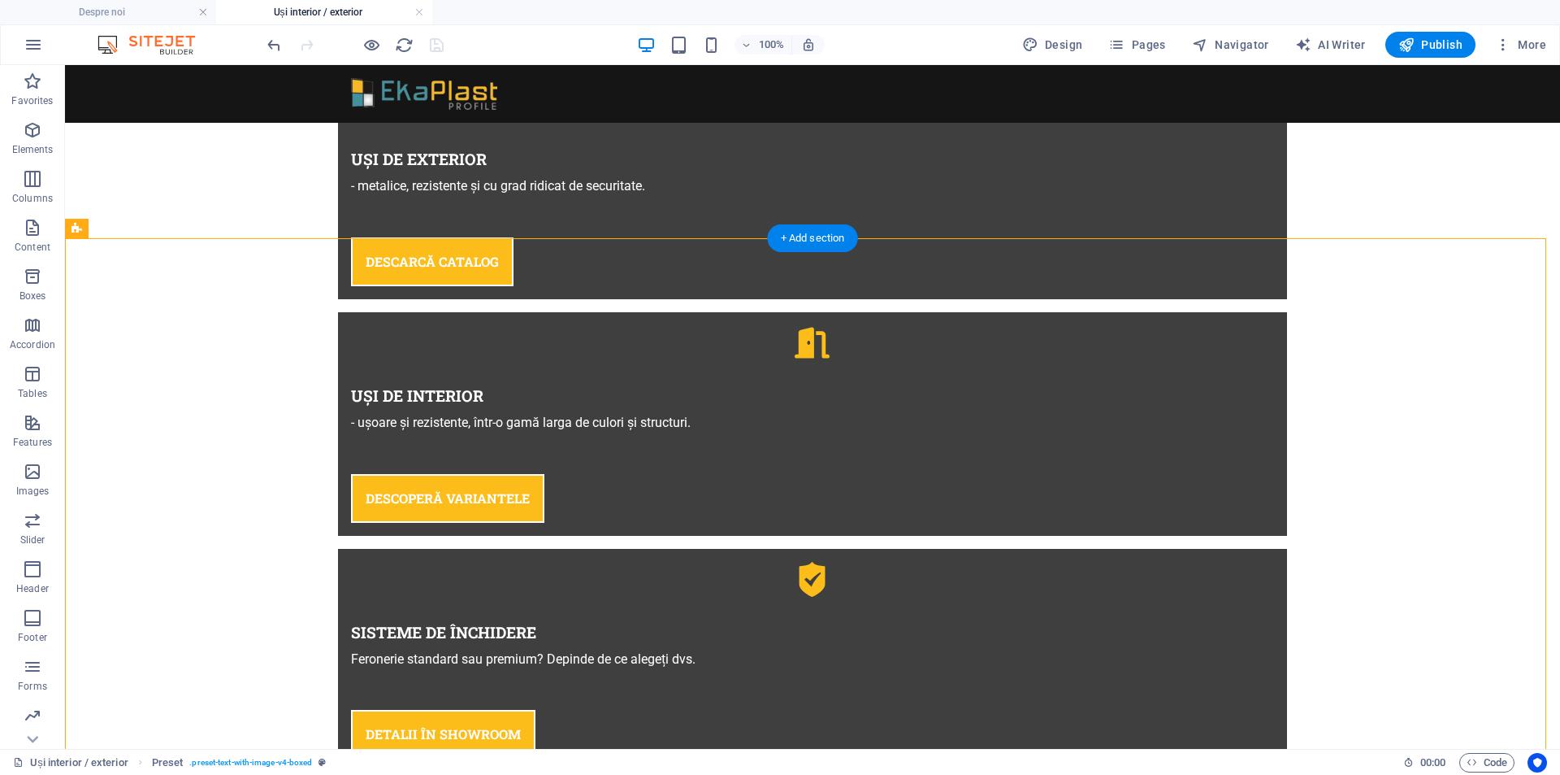
drag, startPoint x: 903, startPoint y: 566, endPoint x: 918, endPoint y: 524, distance: 44.2
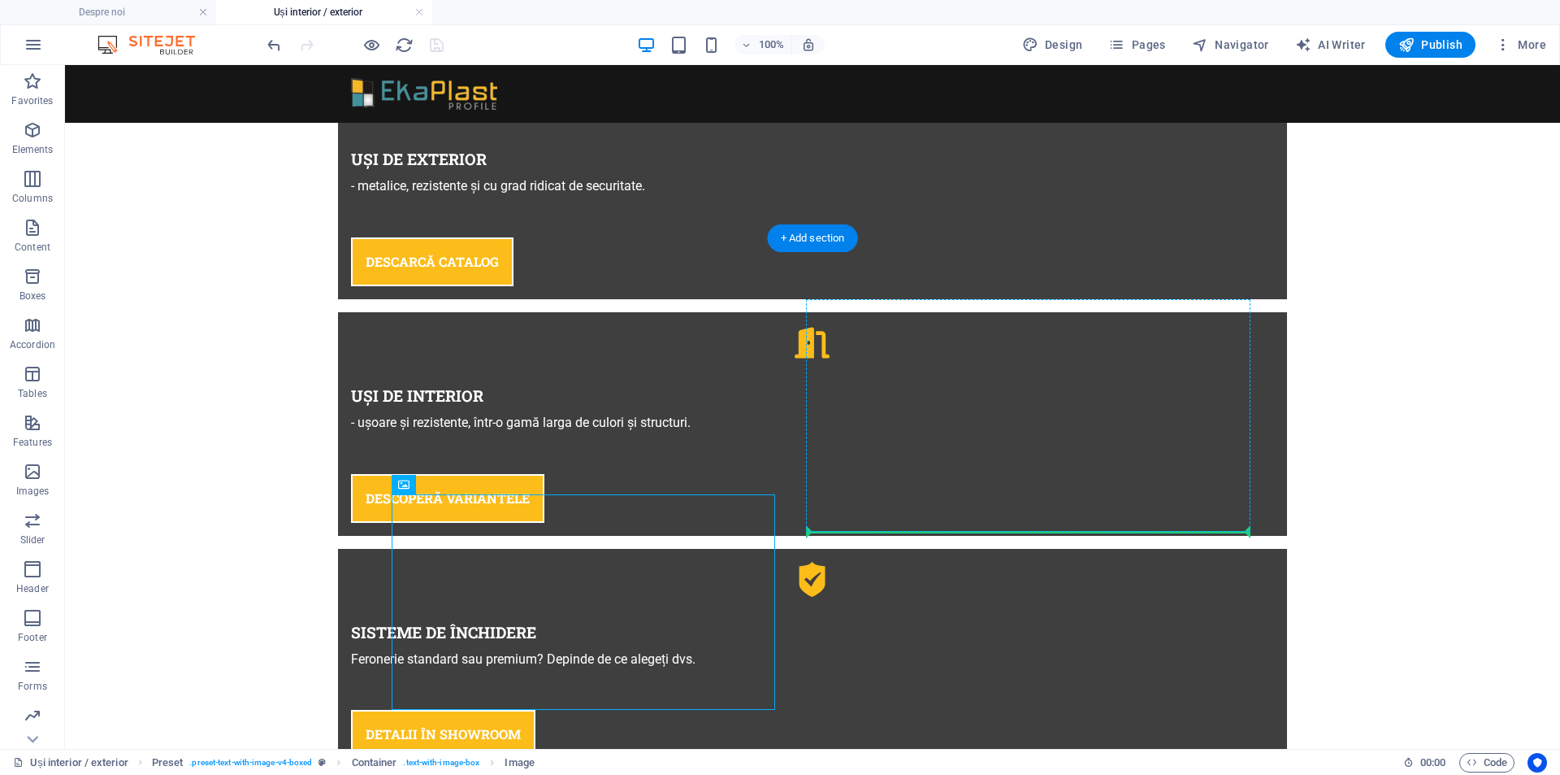
drag, startPoint x: 493, startPoint y: 549, endPoint x: 886, endPoint y: 523, distance: 394.2
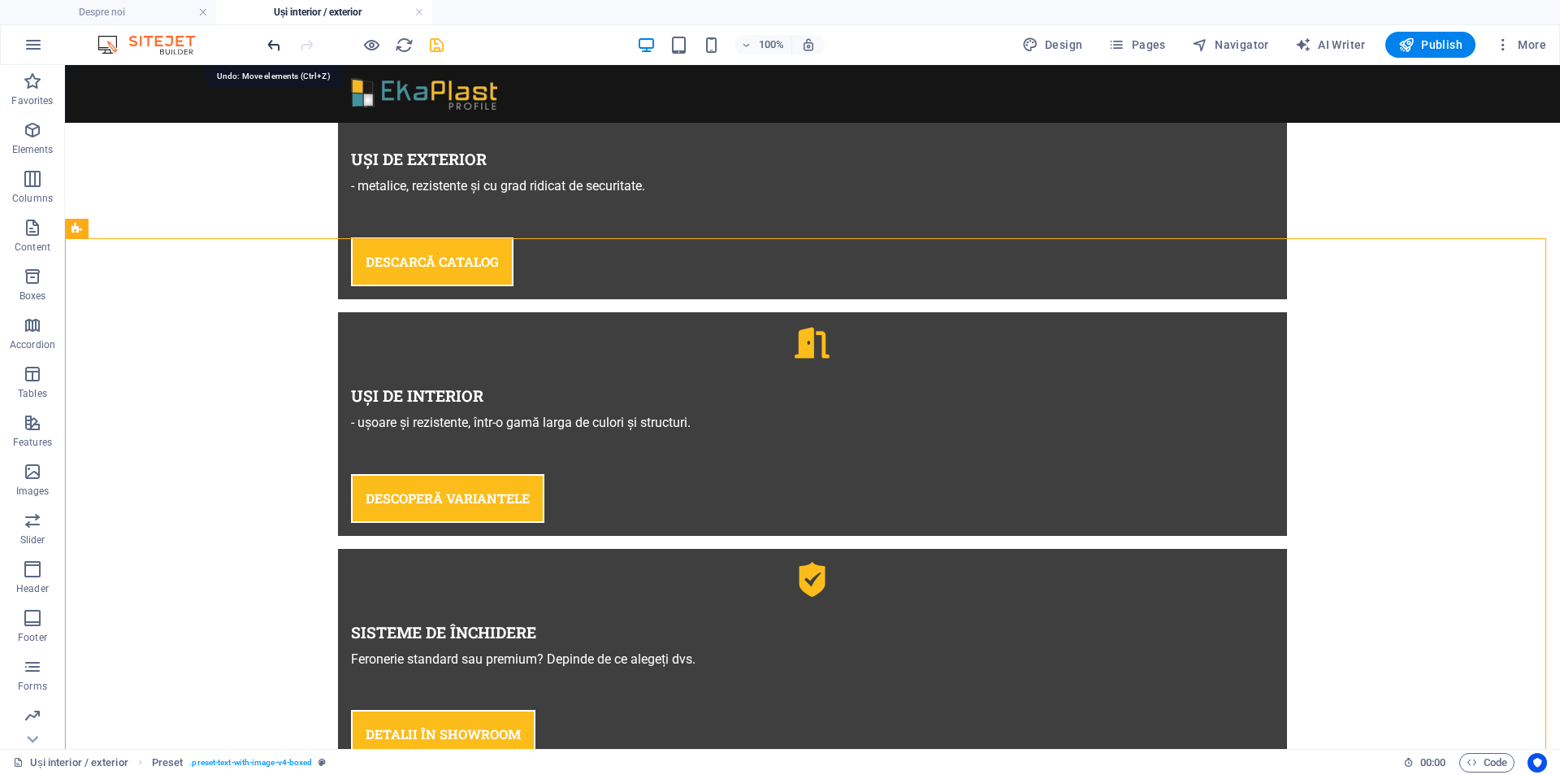
click at [265, 44] on icon "undo" at bounding box center [274, 45] width 19 height 19
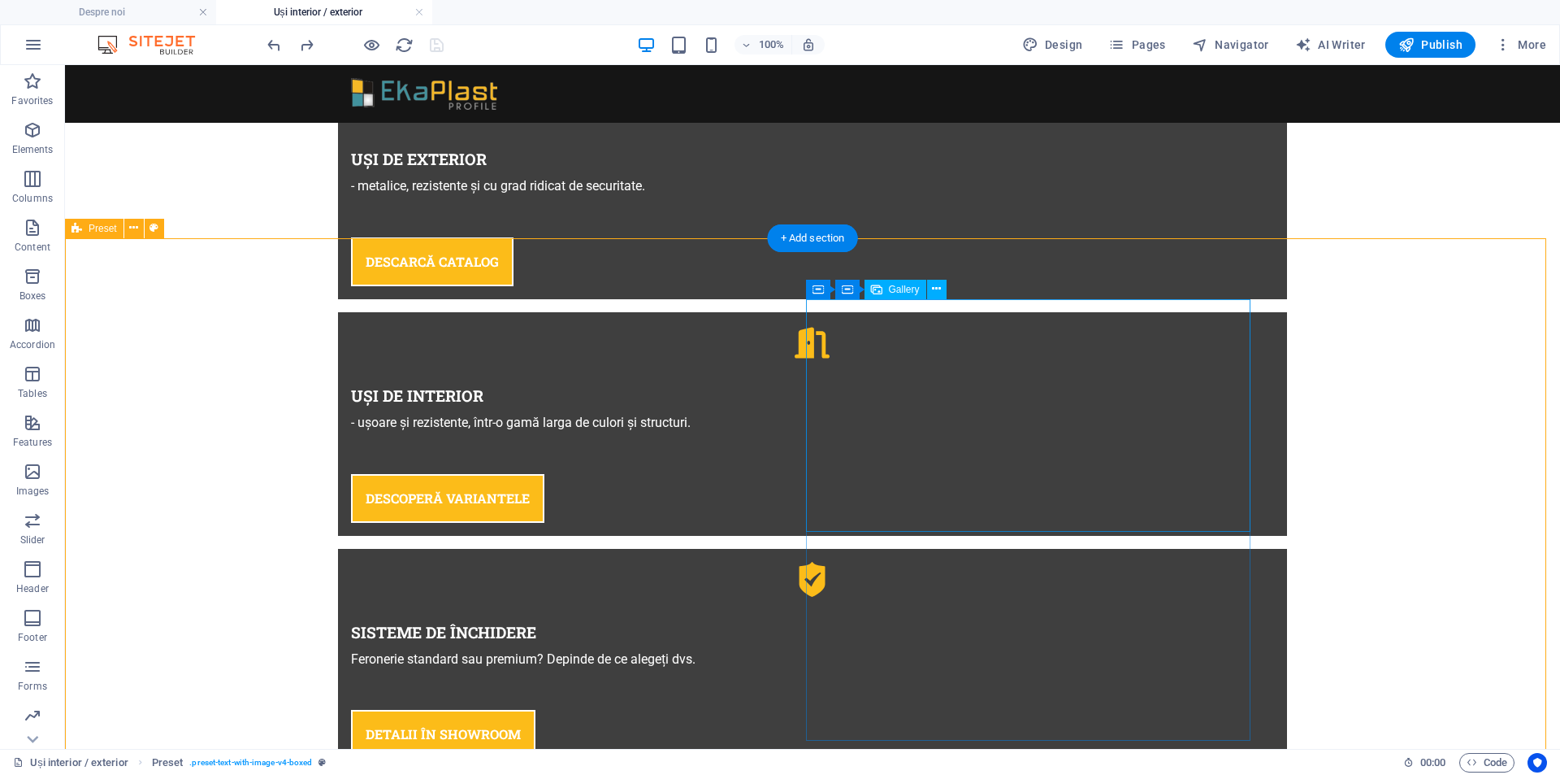
click at [935, 283] on icon at bounding box center [936, 288] width 9 height 17
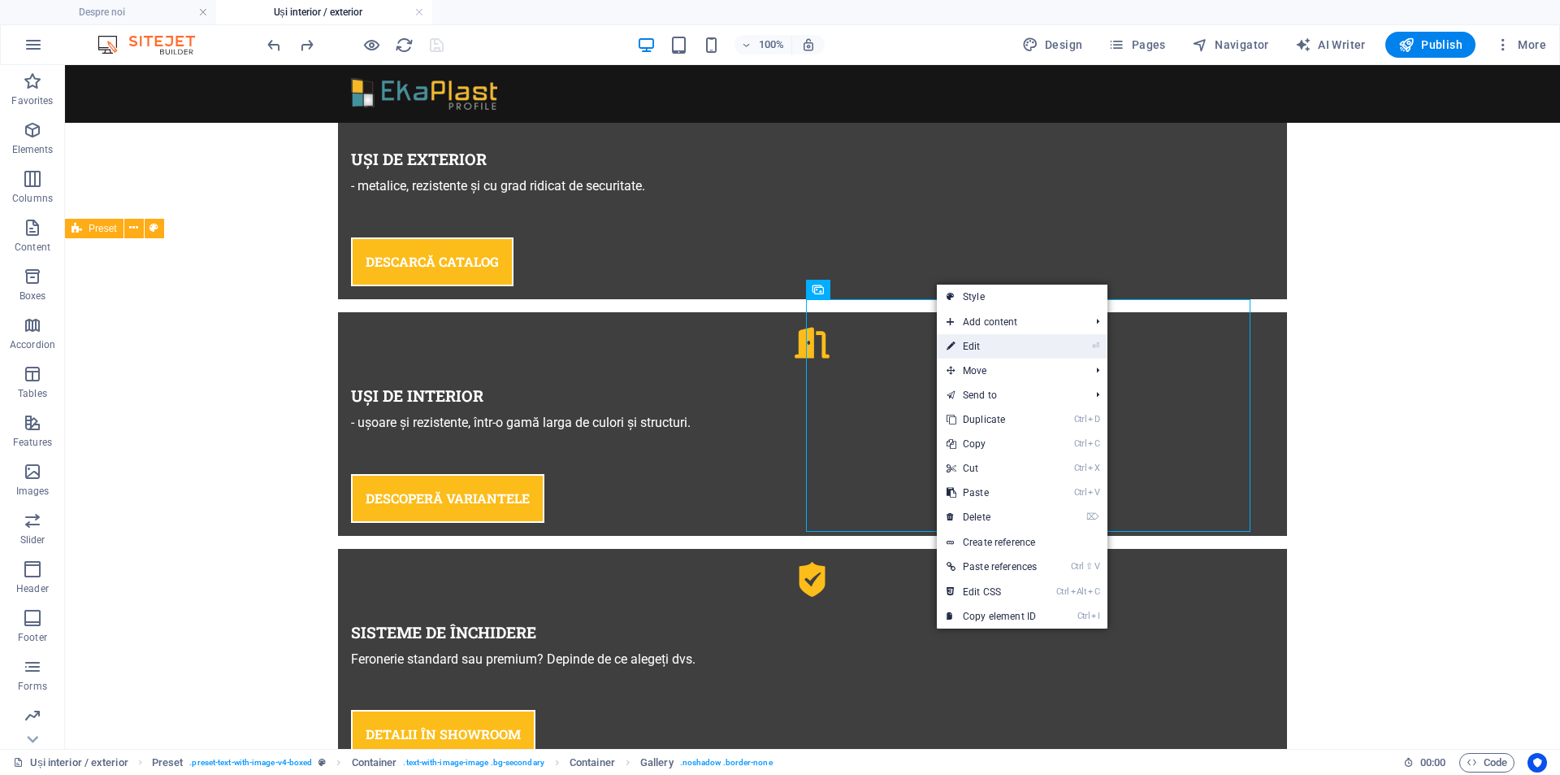
click at [987, 346] on link "⏎ Edit" at bounding box center [992, 346] width 110 height 24
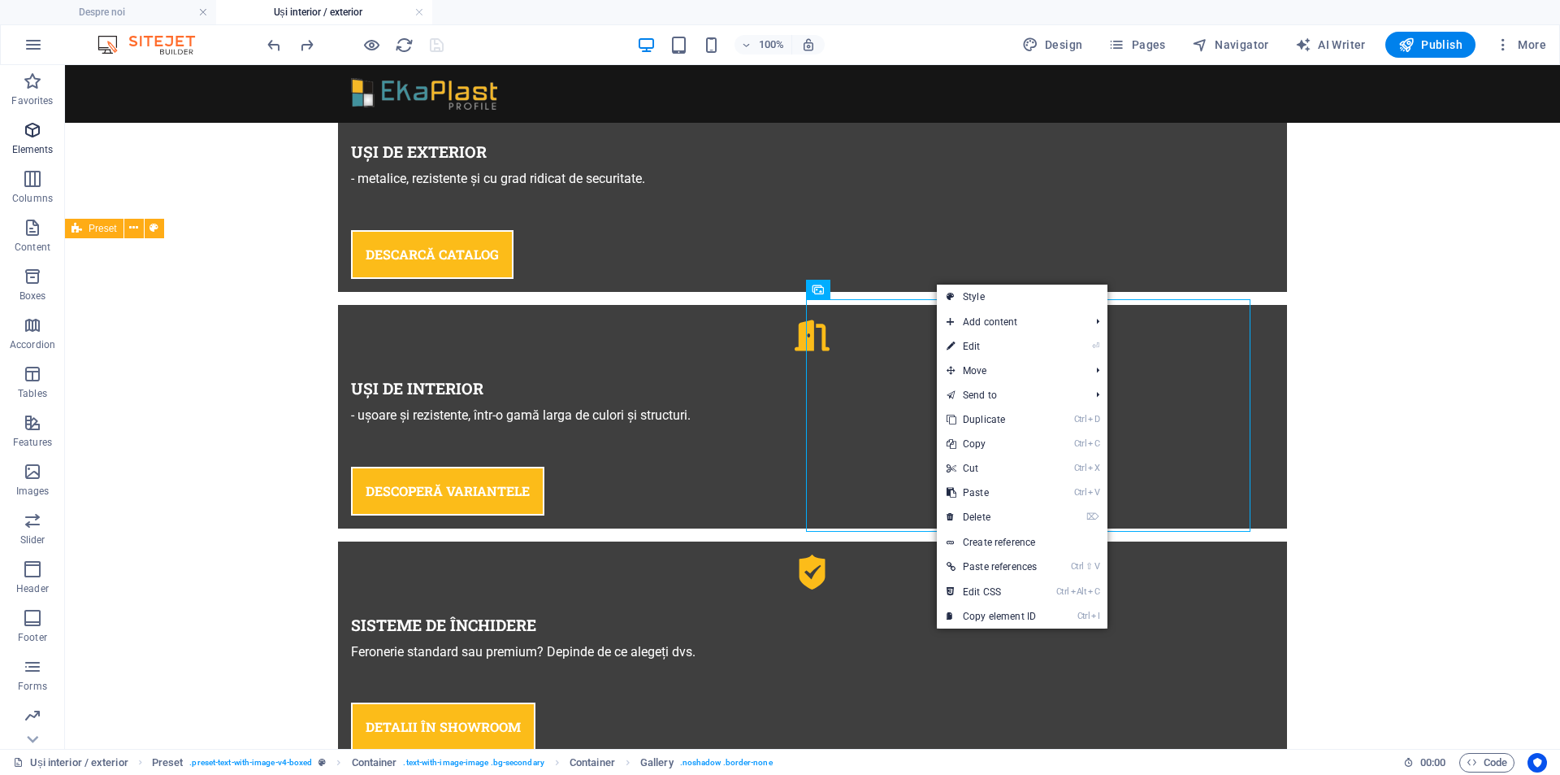
select select "rem"
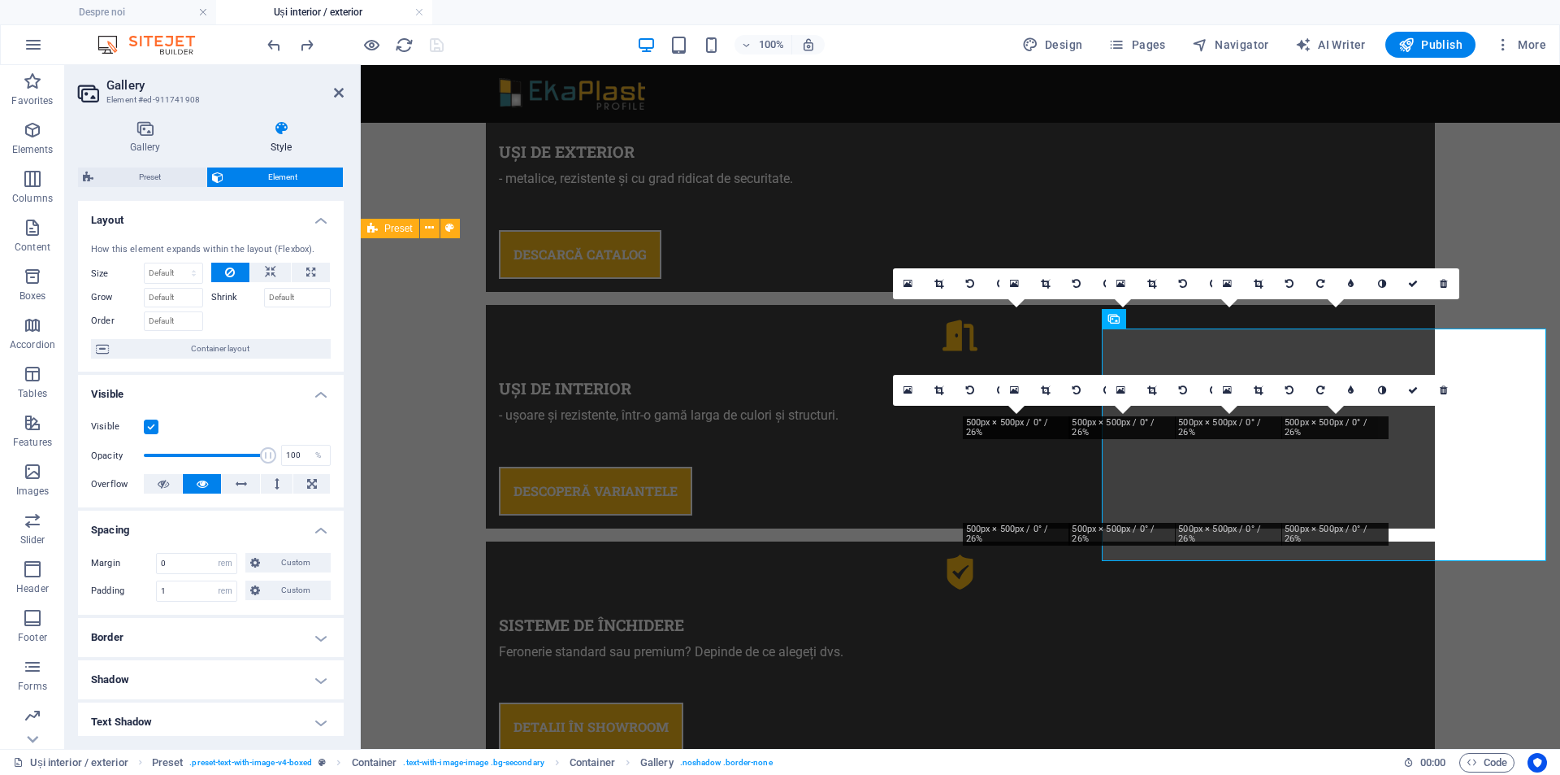
scroll to position [1112, 0]
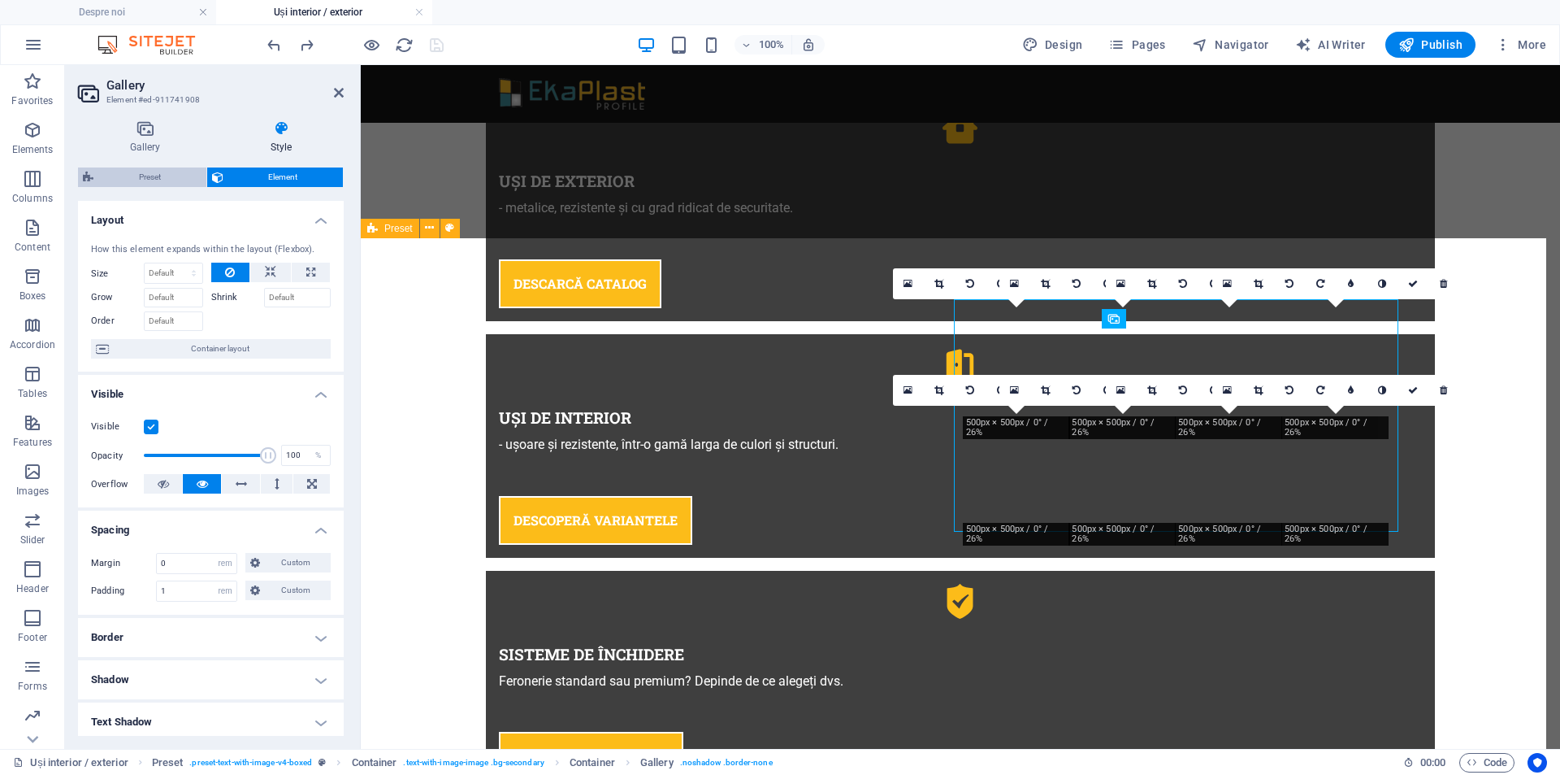
click at [161, 175] on span "Preset" at bounding box center [149, 177] width 103 height 20
select select "rem"
select select "px"
select select "preset-text-with-image-v4-boxed"
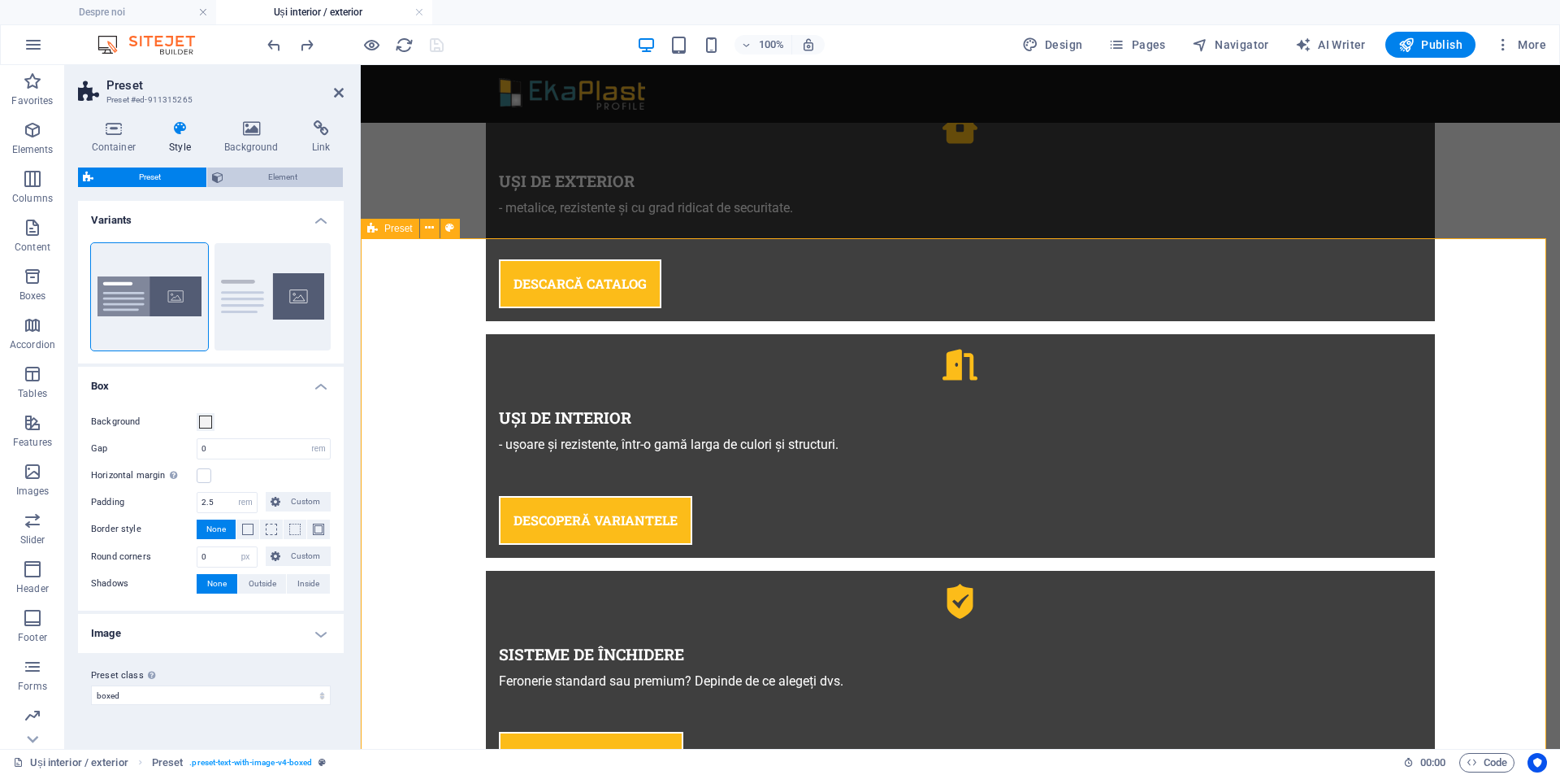
click at [275, 175] on span "Element" at bounding box center [283, 177] width 111 height 20
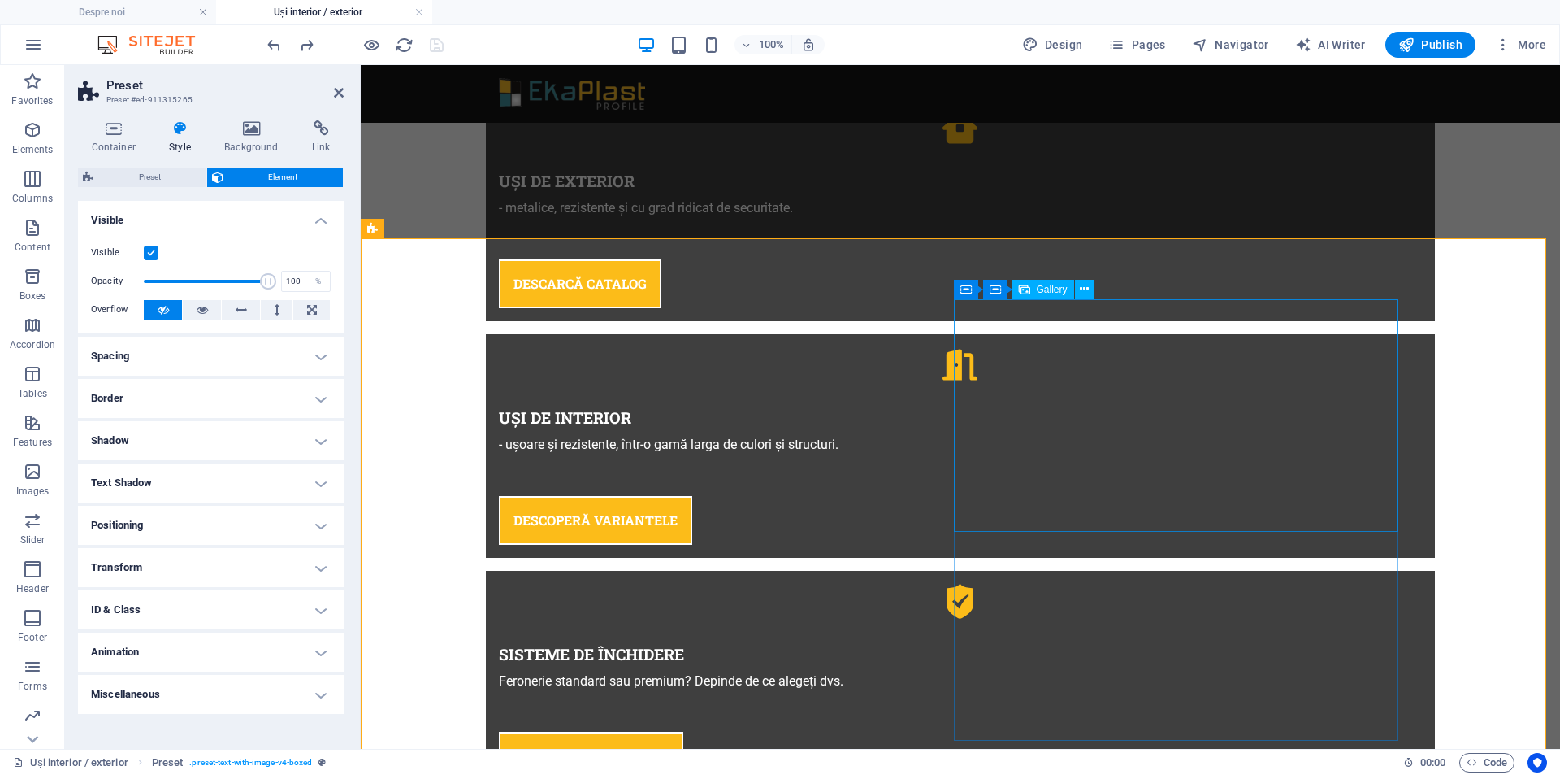
click at [1083, 285] on icon at bounding box center [1084, 288] width 9 height 17
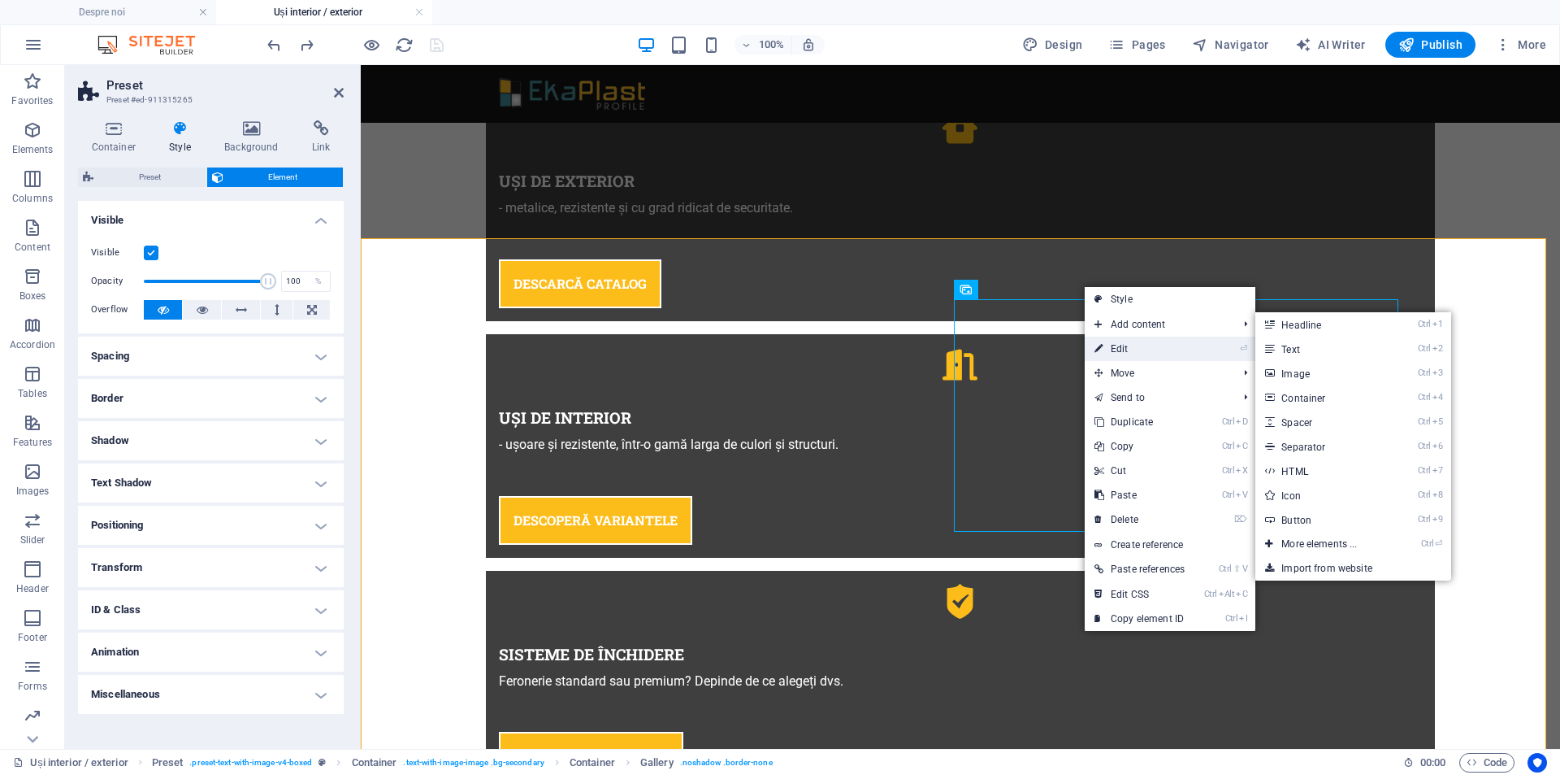
click at [1137, 348] on link "⏎ Edit" at bounding box center [1140, 348] width 110 height 24
select select "rem"
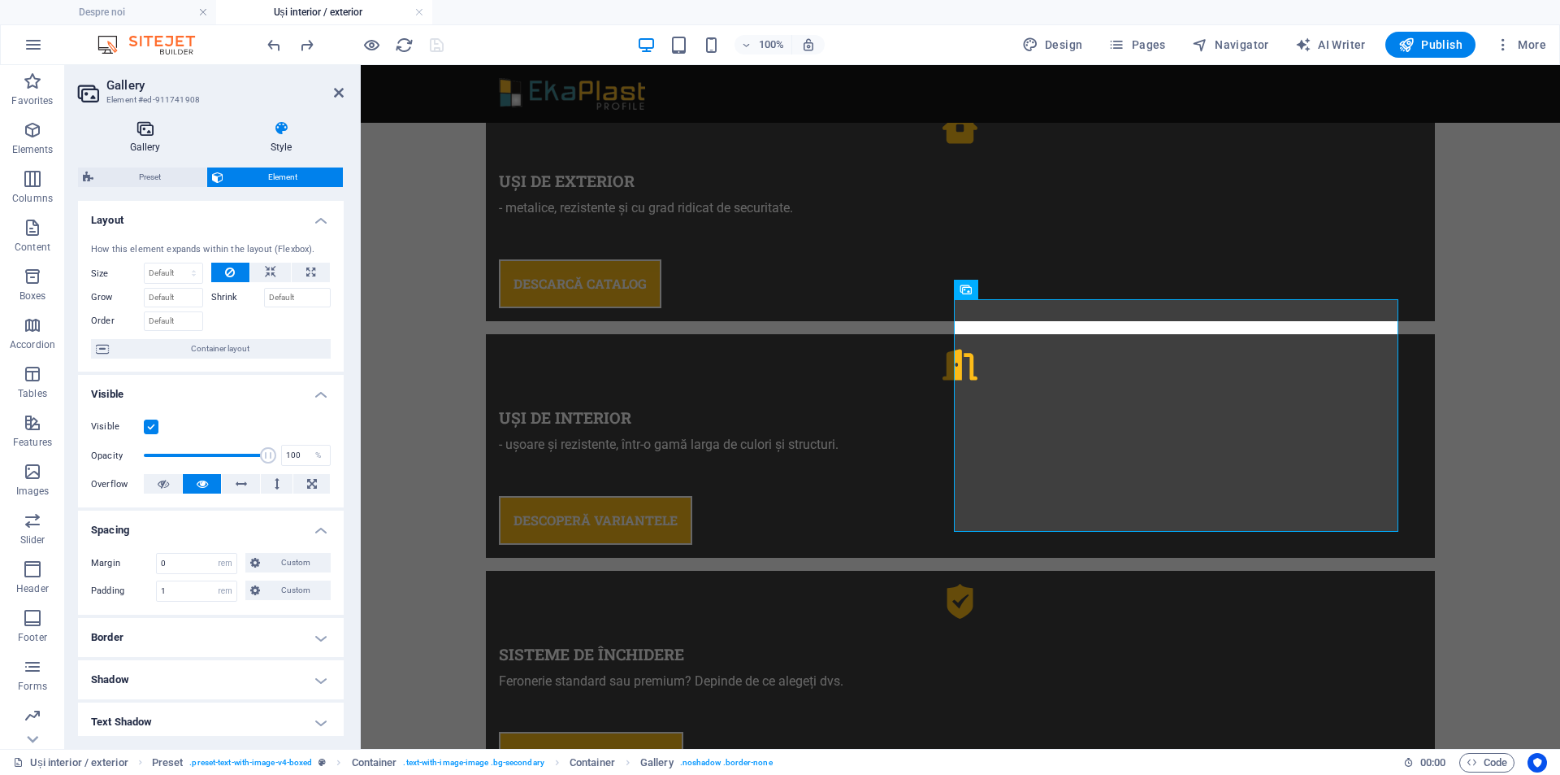
click at [149, 134] on icon at bounding box center [145, 128] width 134 height 16
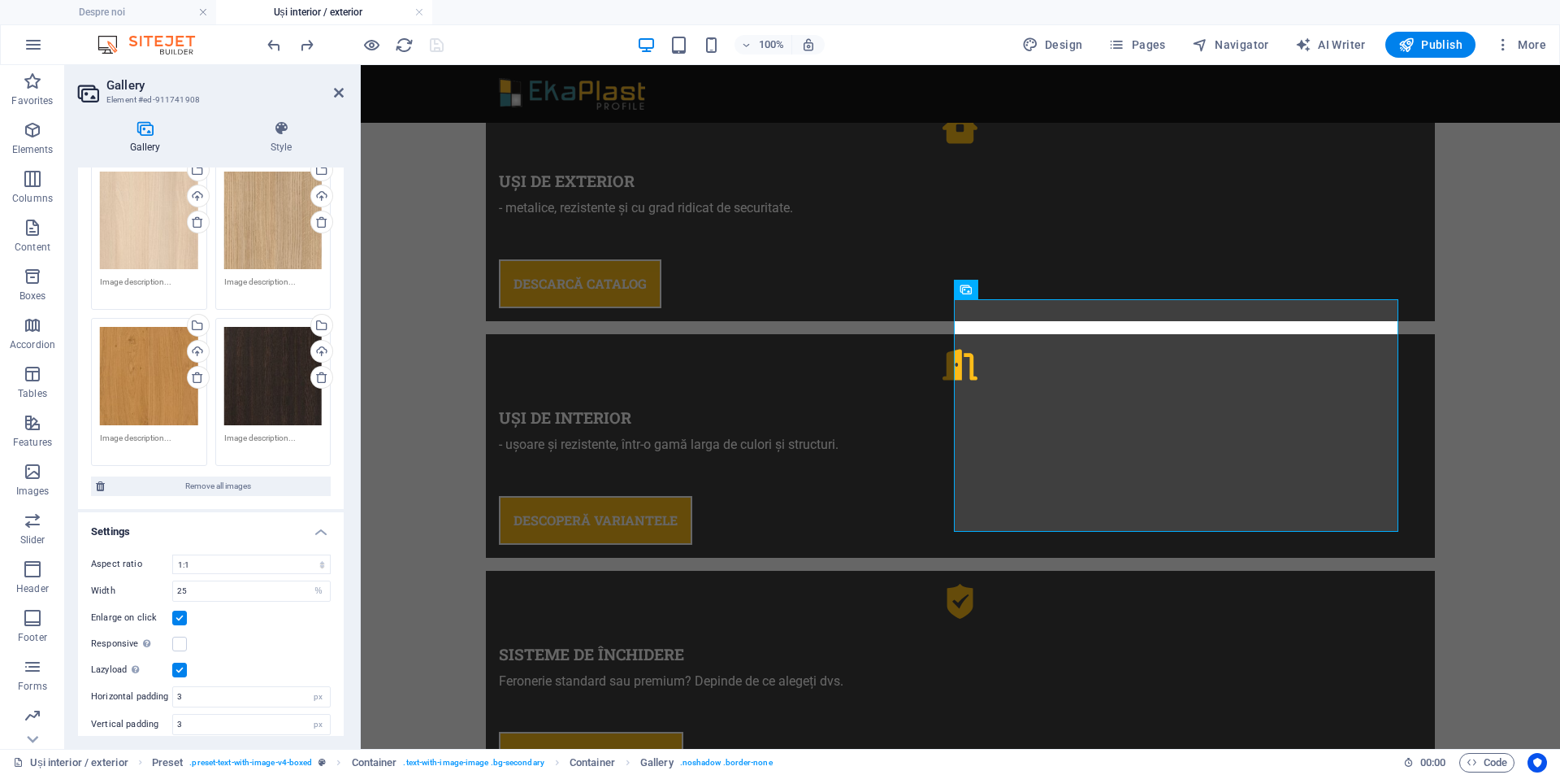
scroll to position [432, 0]
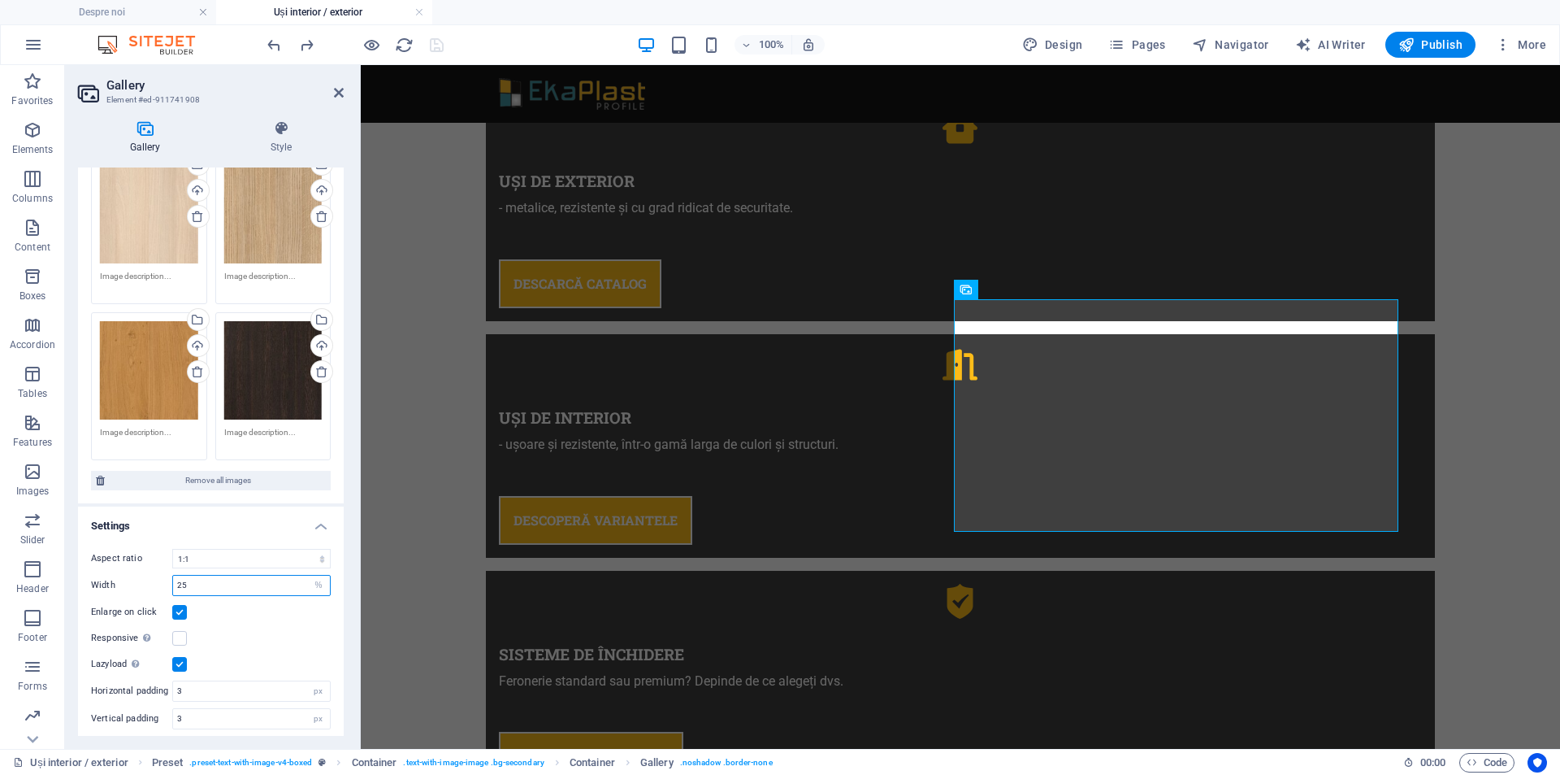
drag, startPoint x: 248, startPoint y: 575, endPoint x: 104, endPoint y: 575, distance: 143.9
click at [104, 575] on div "Width 25 px %" at bounding box center [211, 585] width 240 height 21
type input "33"
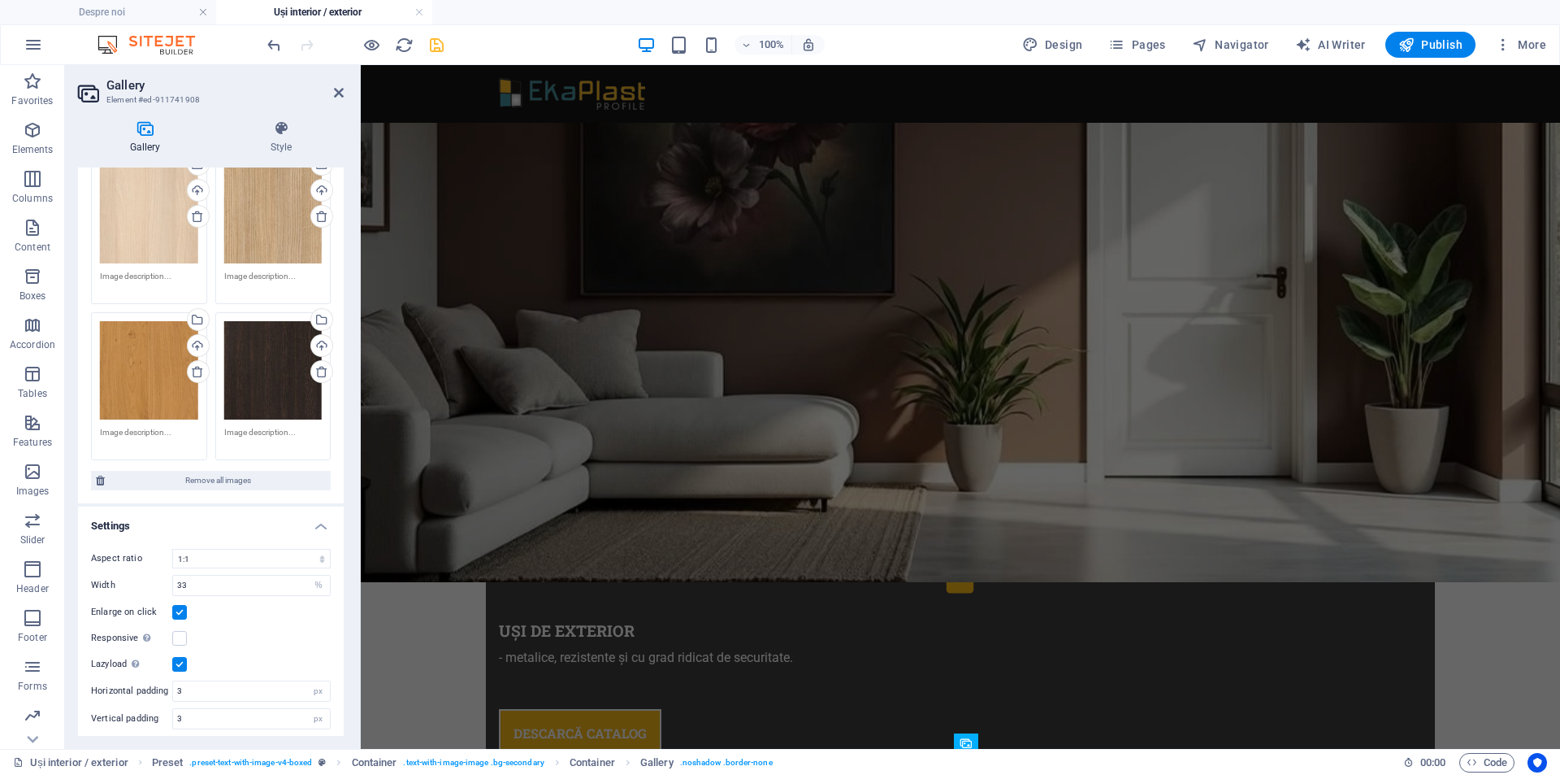
scroll to position [659, 0]
click at [439, 37] on icon "save" at bounding box center [437, 45] width 19 height 19
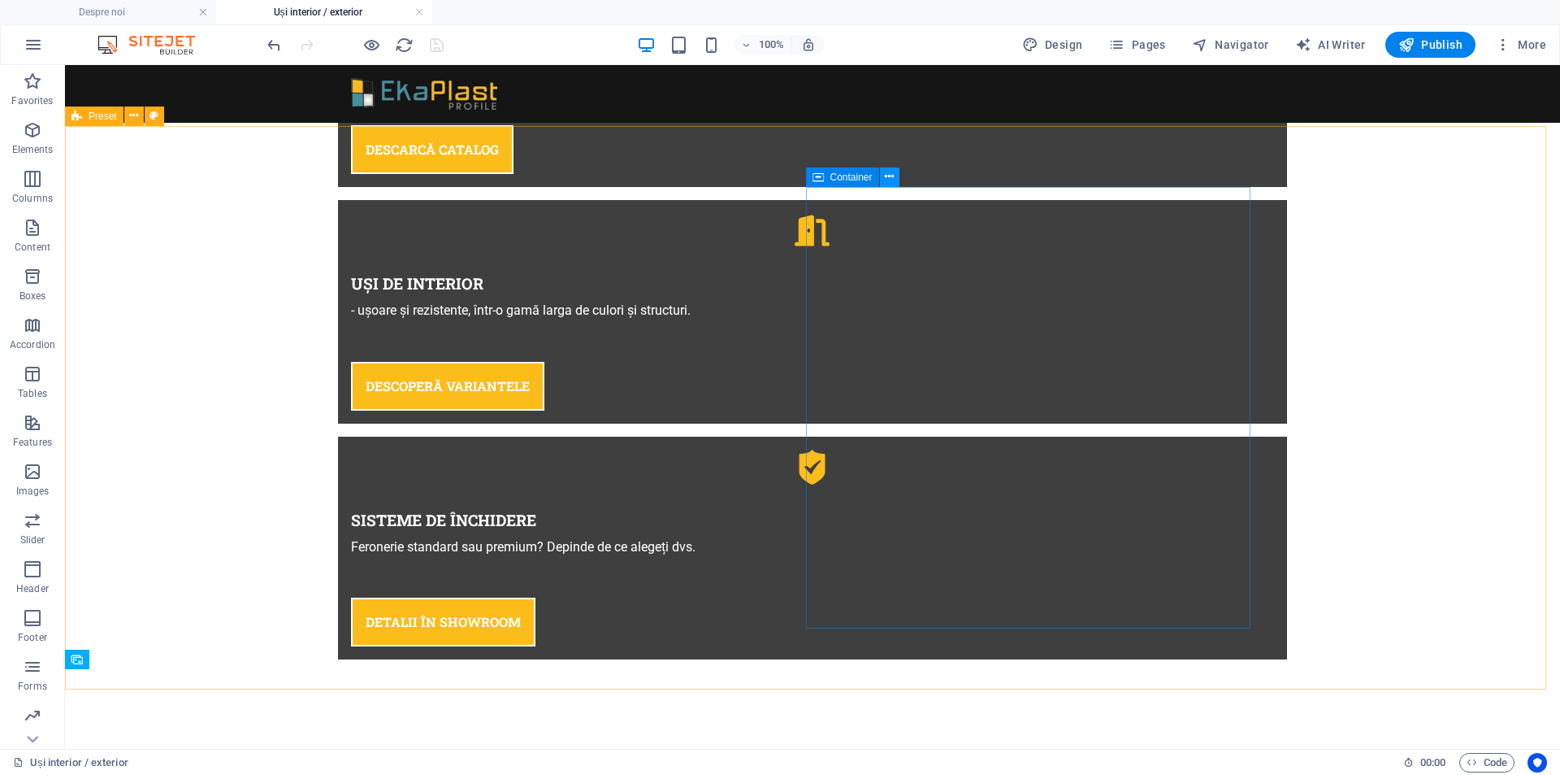
click at [890, 176] on icon at bounding box center [889, 176] width 9 height 17
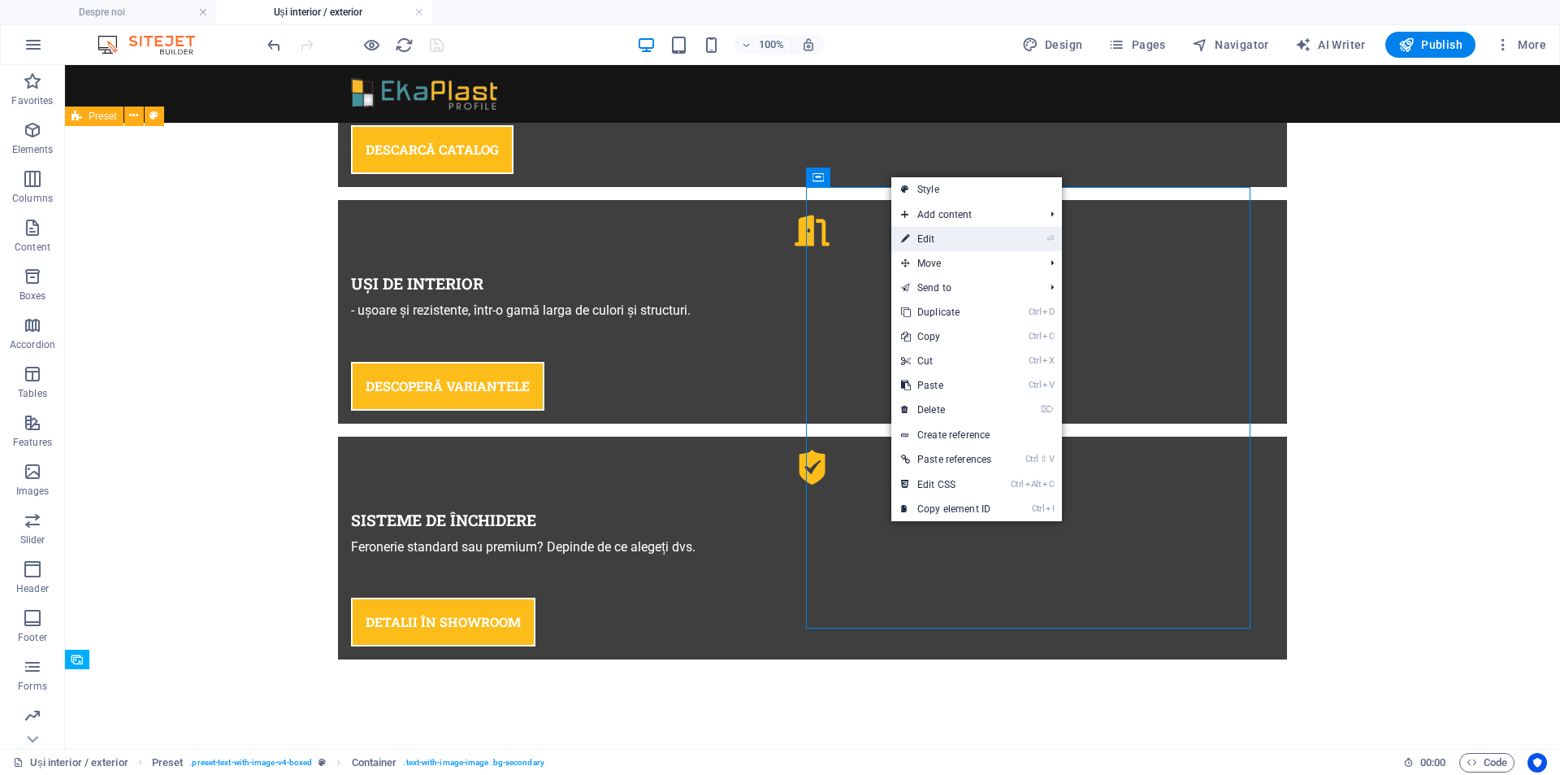
click at [941, 244] on link "⏎ Edit" at bounding box center [947, 239] width 110 height 24
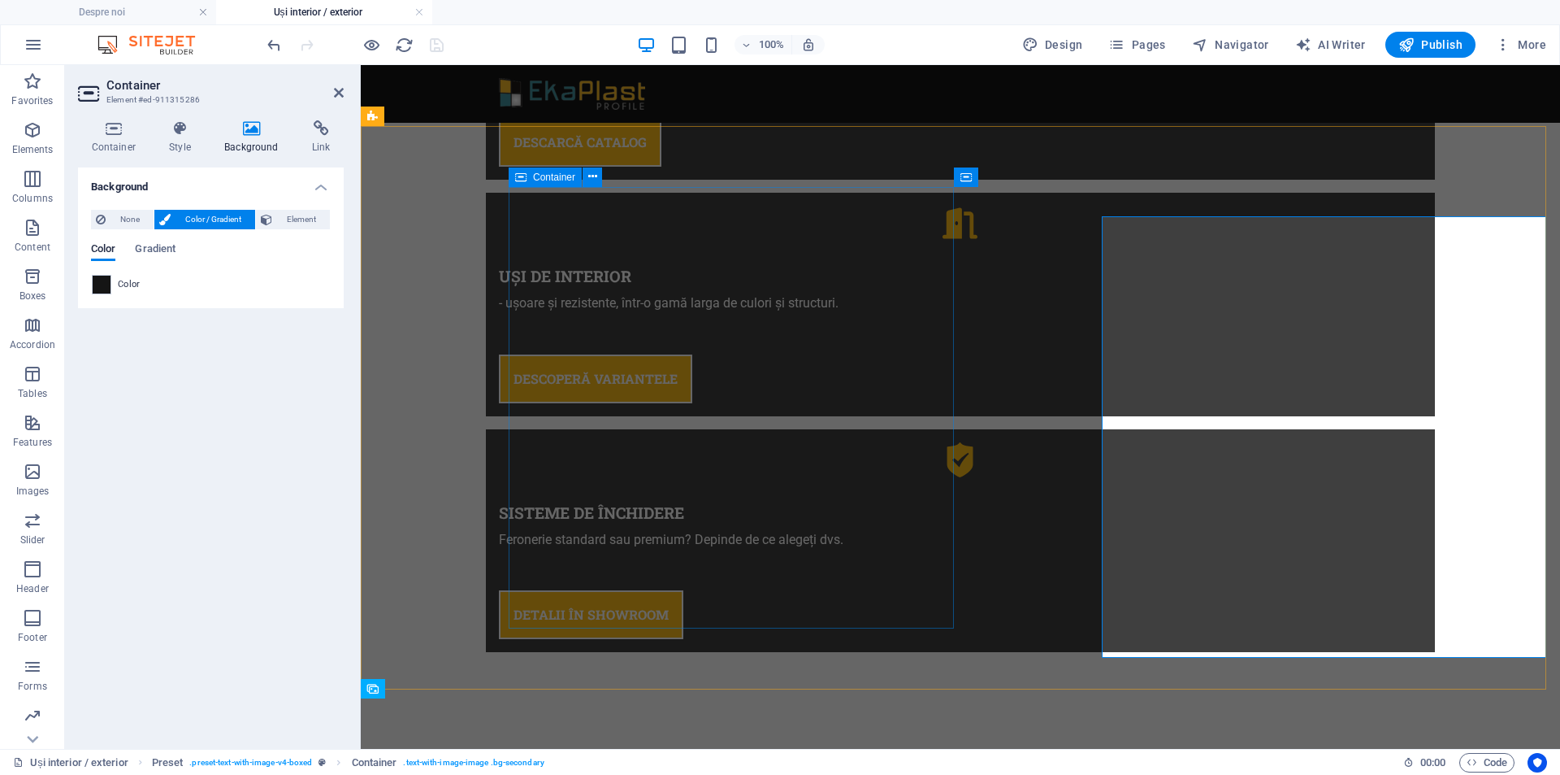
scroll to position [1224, 0]
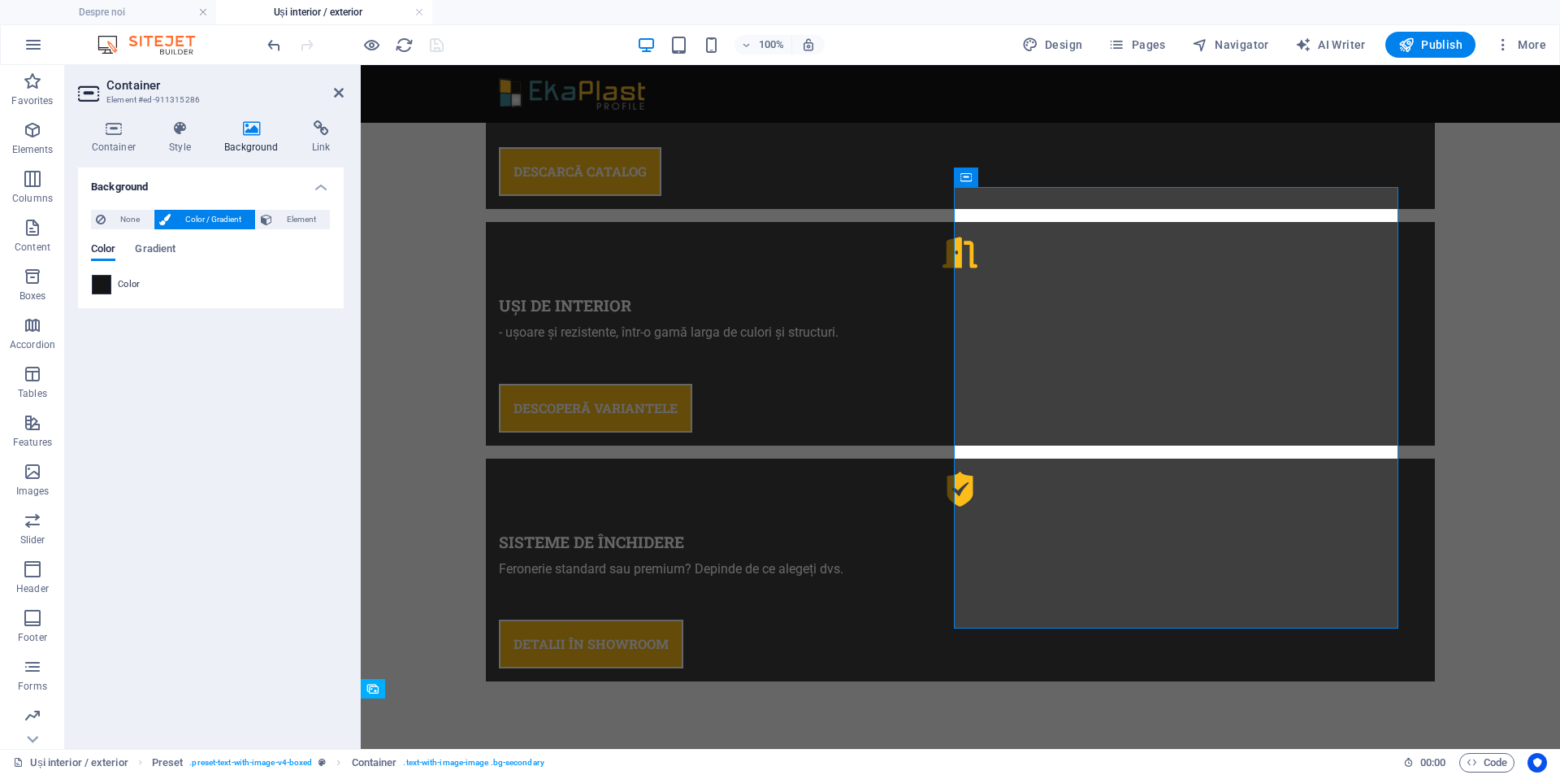
click at [101, 282] on span at bounding box center [102, 285] width 18 height 18
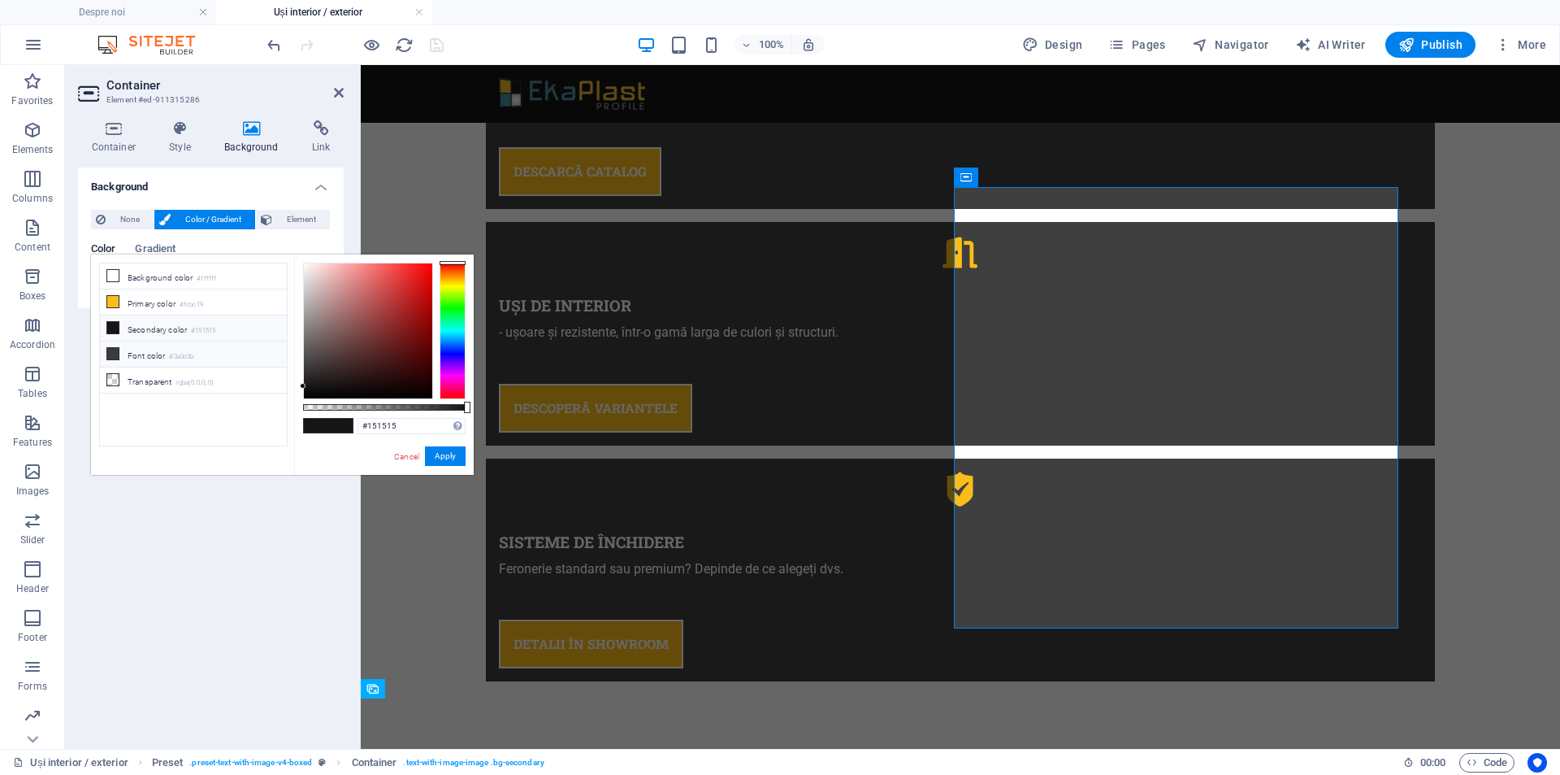
click at [114, 350] on icon at bounding box center [112, 353] width 11 height 11
click at [110, 297] on icon at bounding box center [112, 301] width 11 height 11
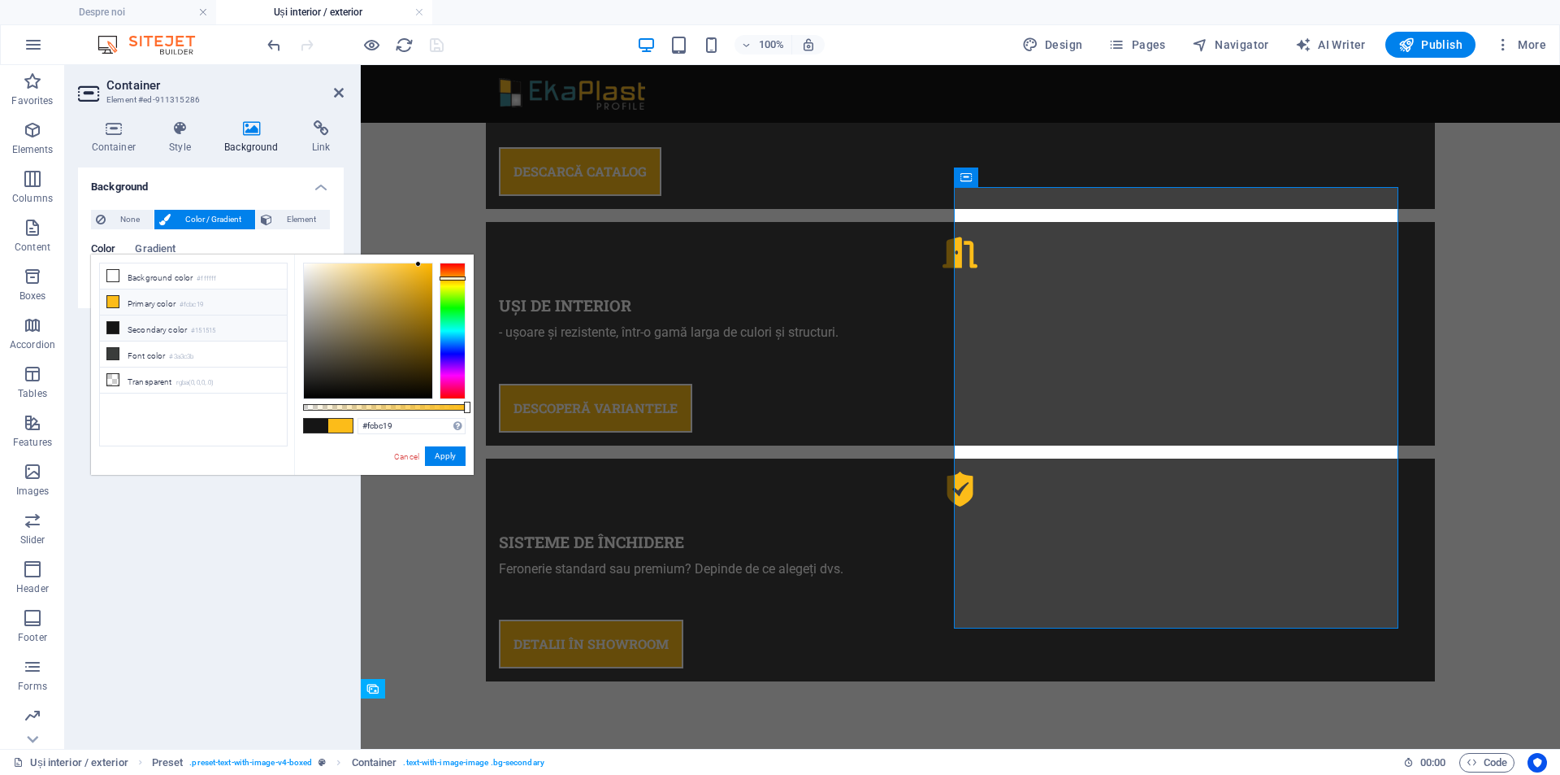
click at [114, 325] on icon at bounding box center [112, 327] width 11 height 11
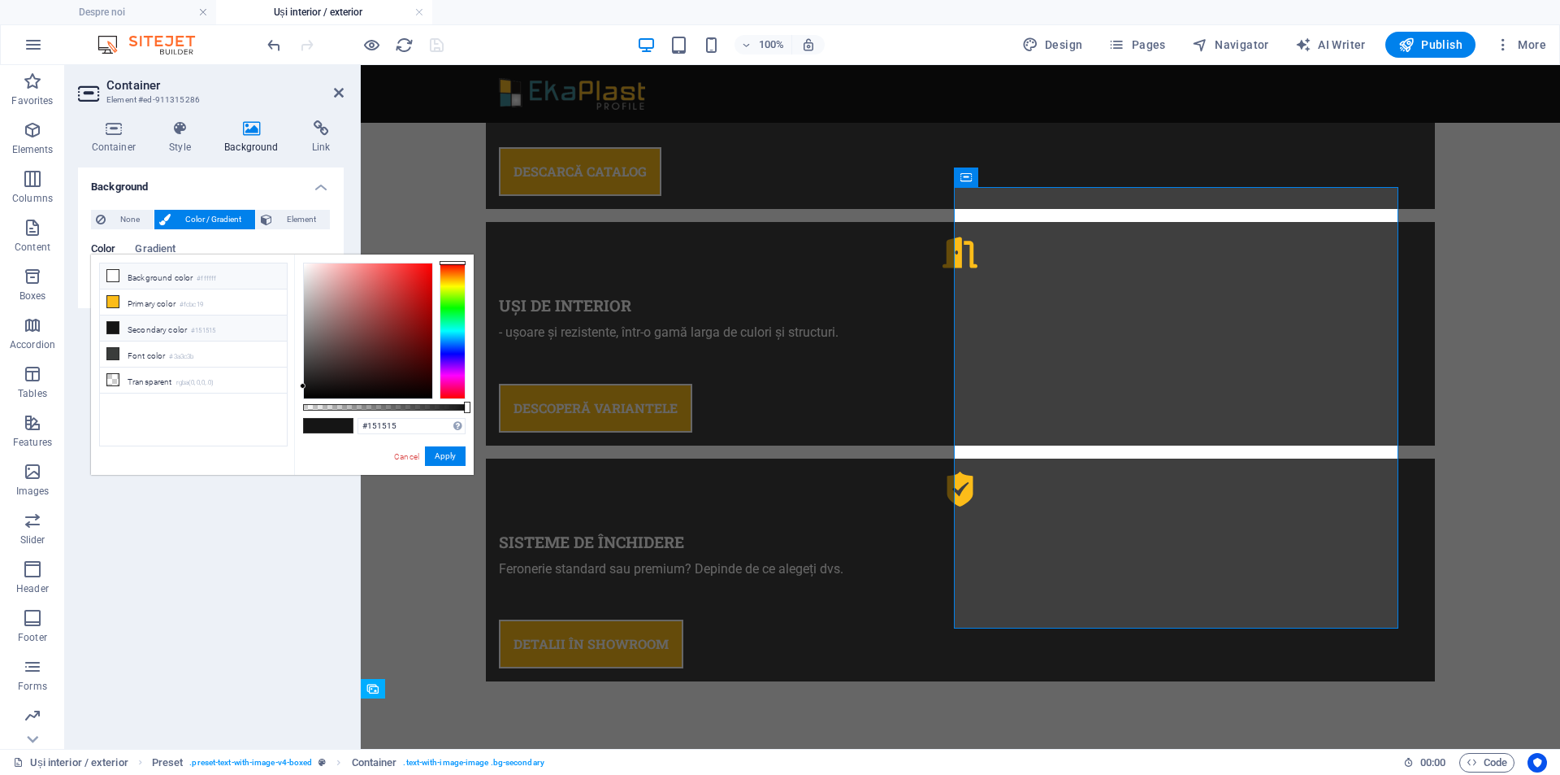
click at [113, 272] on icon at bounding box center [112, 275] width 11 height 11
click at [115, 332] on li "Secondary color #151515" at bounding box center [193, 328] width 187 height 26
type input "#151515"
click at [453, 449] on button "Apply" at bounding box center [445, 456] width 41 height 20
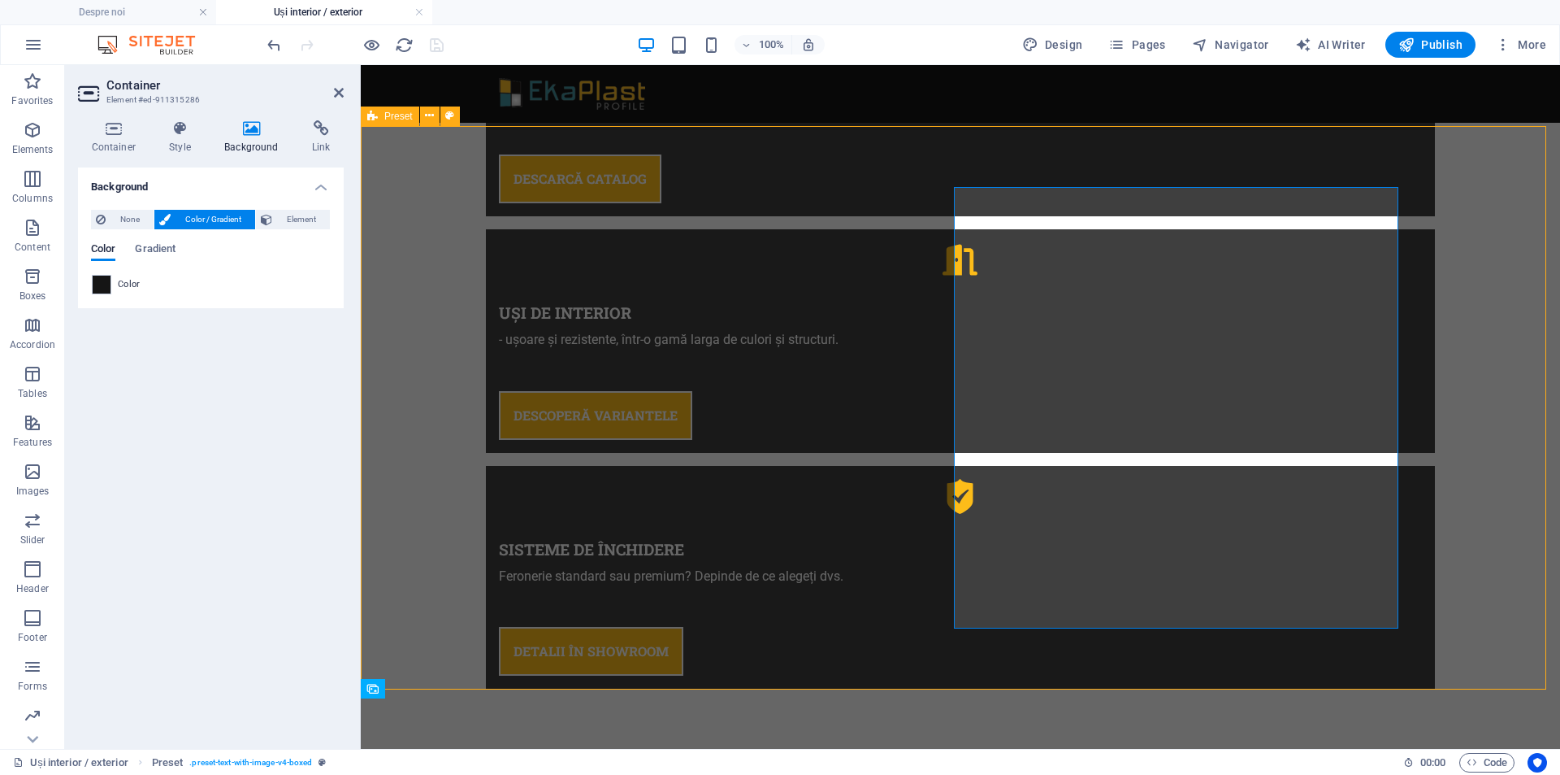
scroll to position [1253, 0]
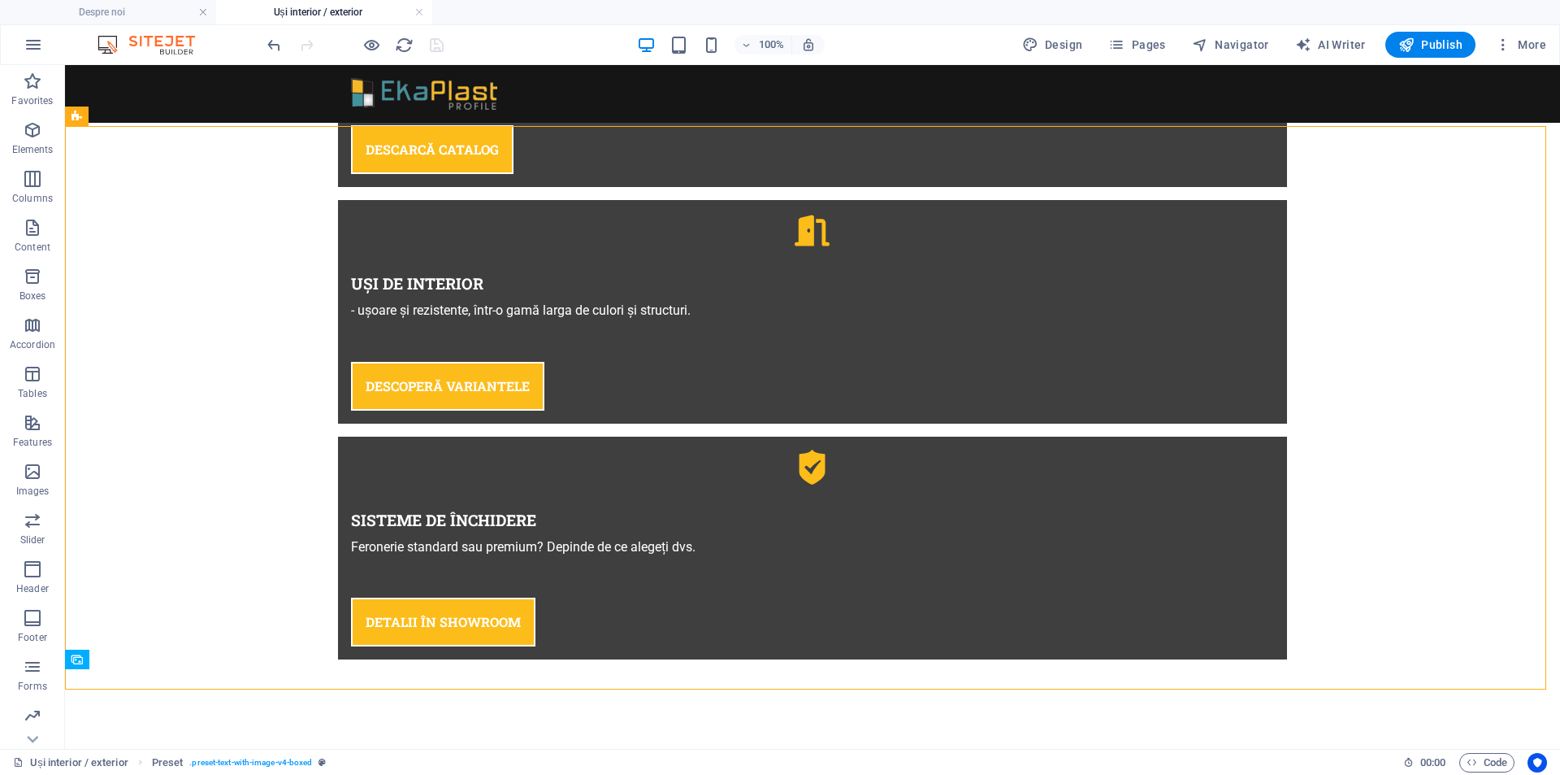
click at [501, 42] on div "100% Design Pages Navigator AI Writer Publish More" at bounding box center [908, 45] width 1289 height 26
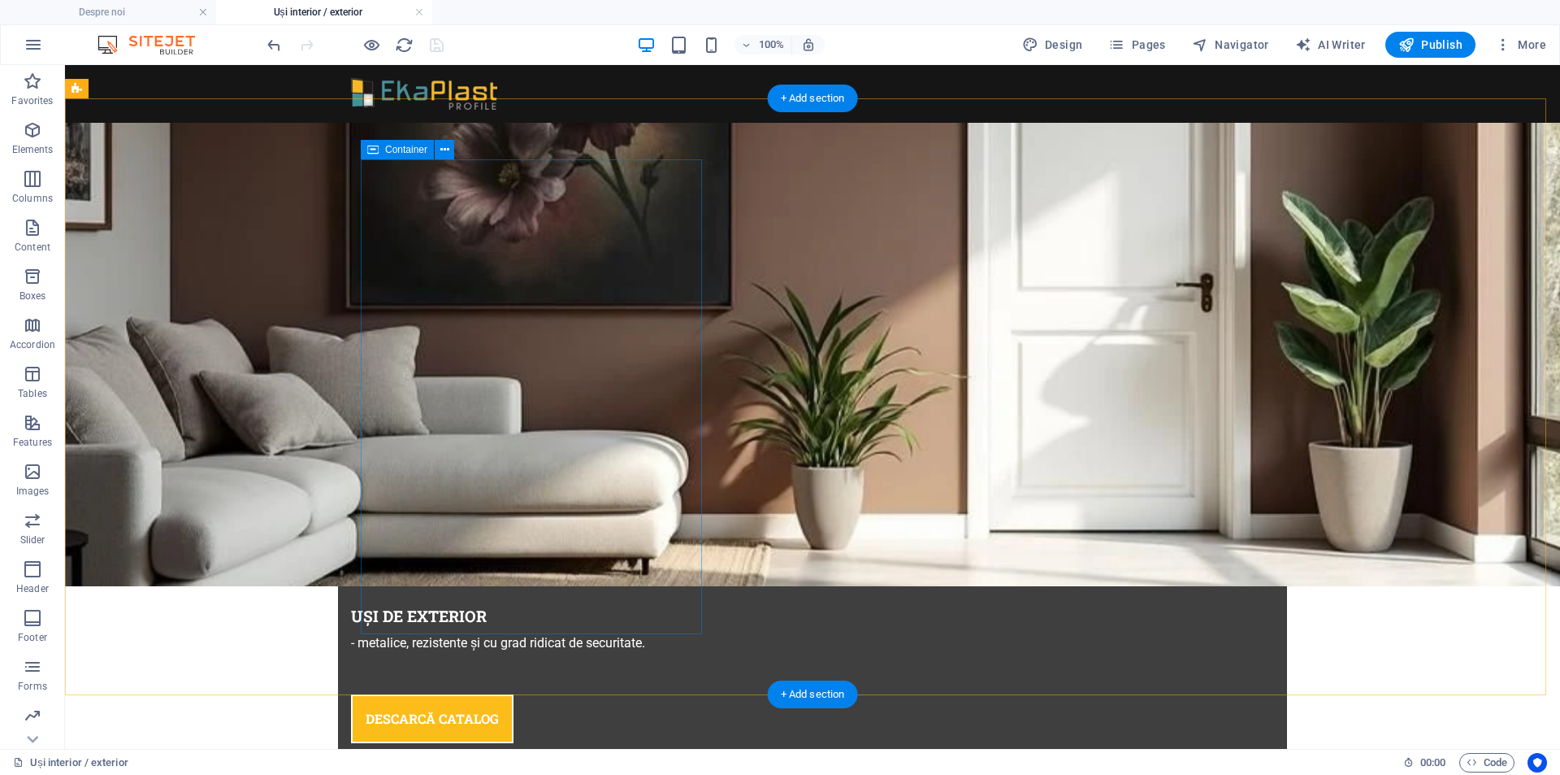
scroll to position [495, 0]
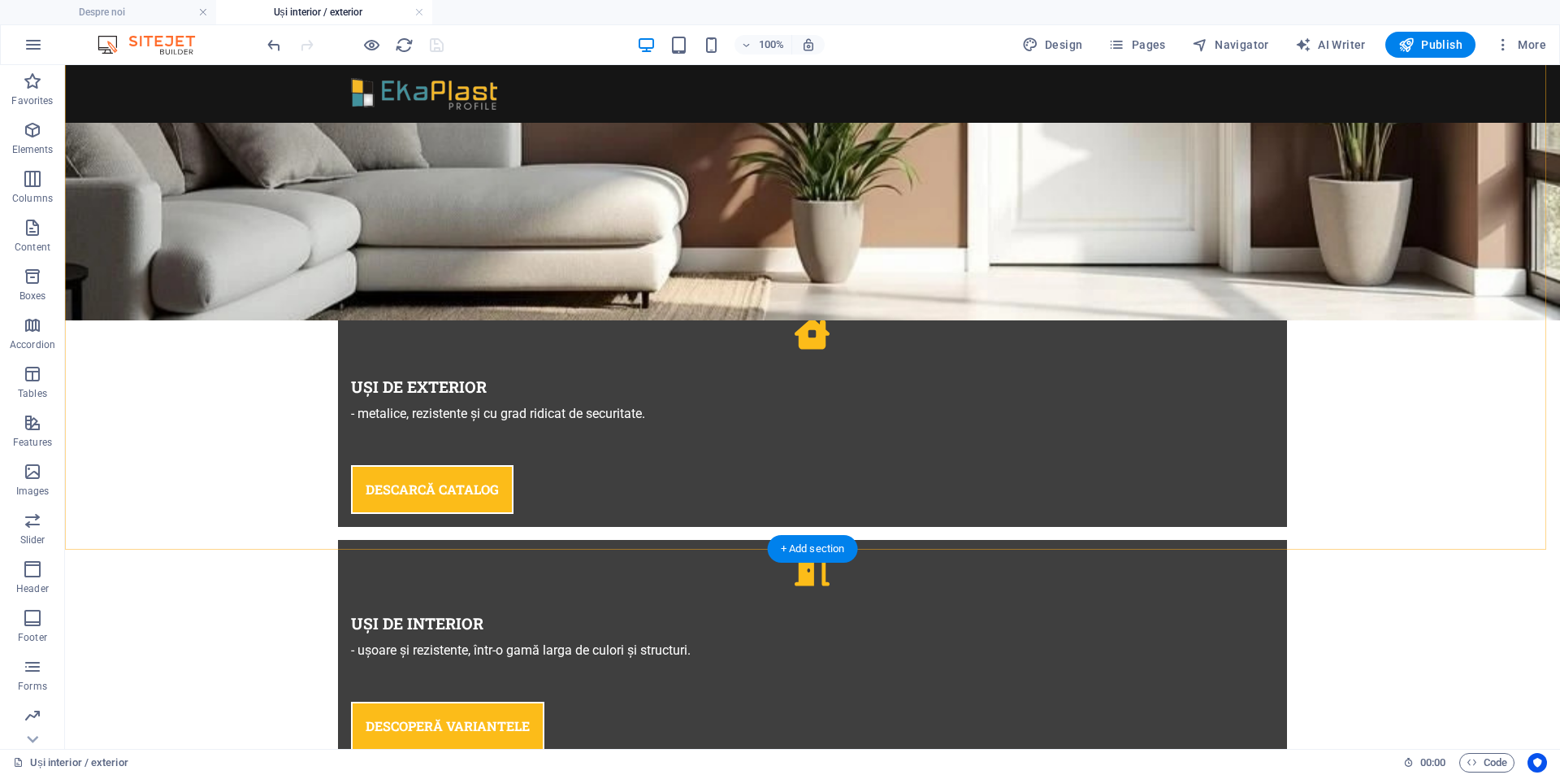
scroll to position [1138, 0]
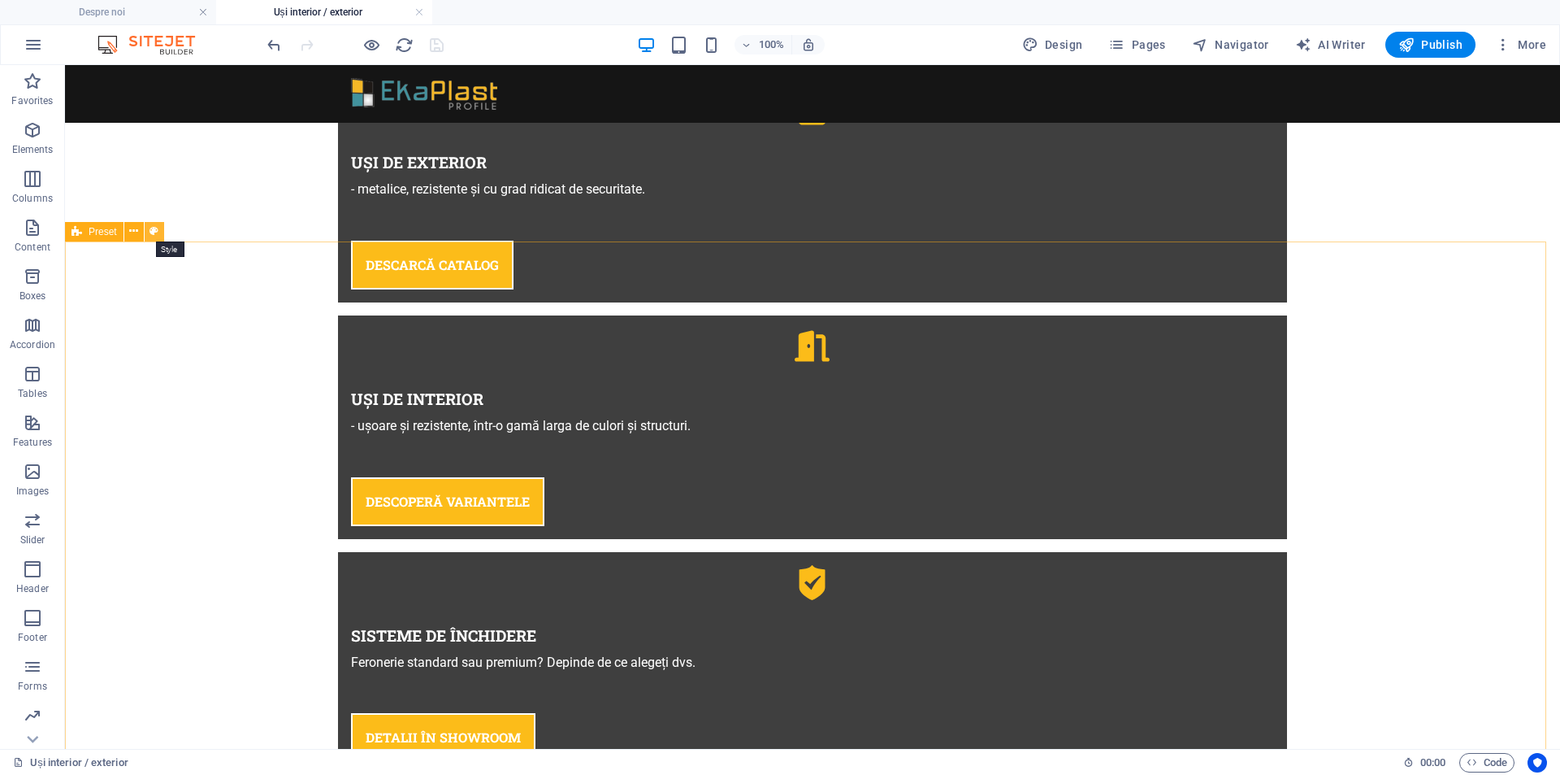
click at [158, 230] on icon at bounding box center [154, 231] width 9 height 17
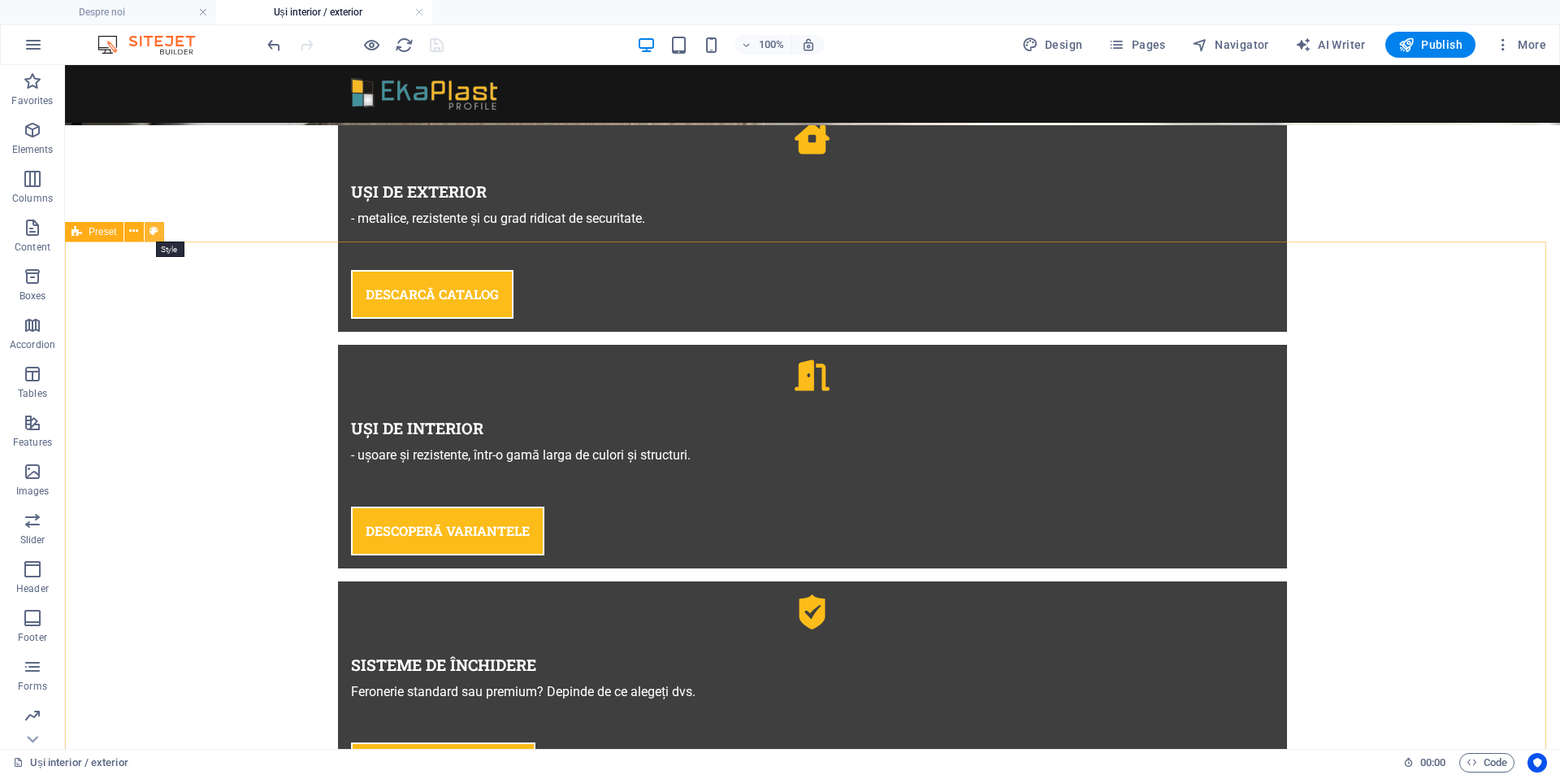
select select "rem"
select select "px"
select select "preset-text-with-image-v4-boxed"
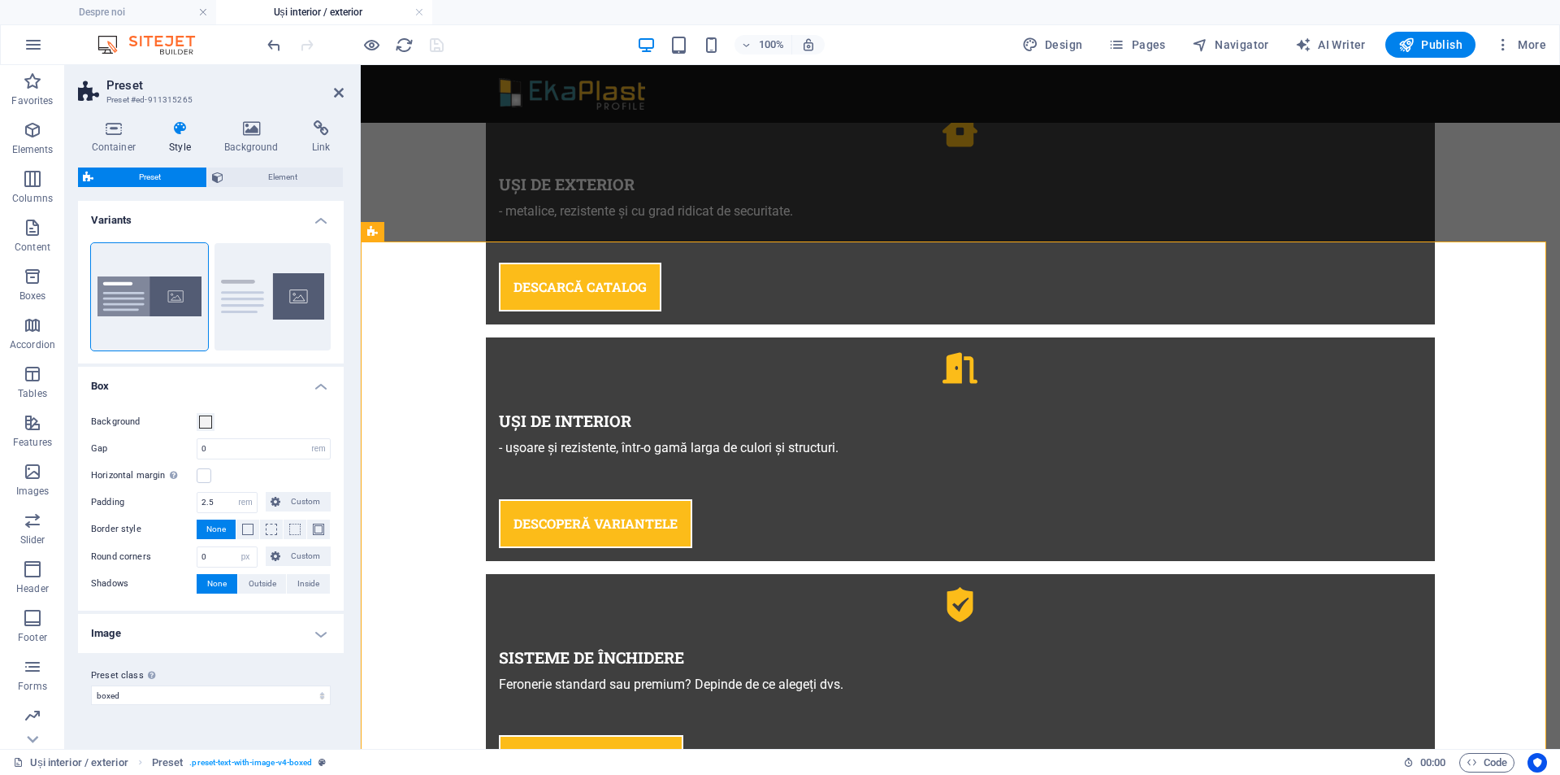
click at [176, 130] on icon at bounding box center [180, 128] width 49 height 16
click at [248, 131] on icon at bounding box center [251, 128] width 81 height 16
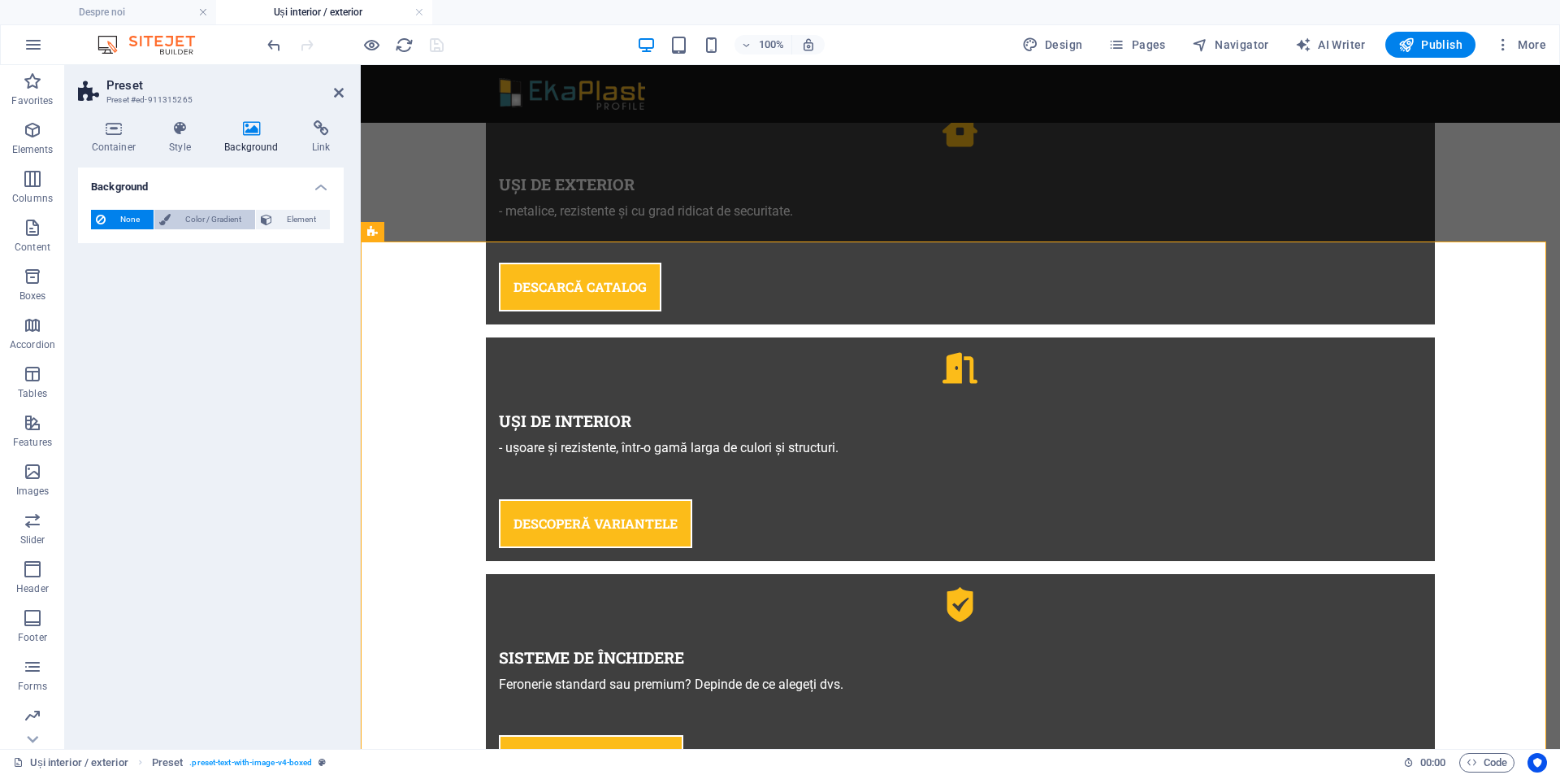
click at [200, 216] on span "Color / Gradient" at bounding box center [213, 220] width 75 height 20
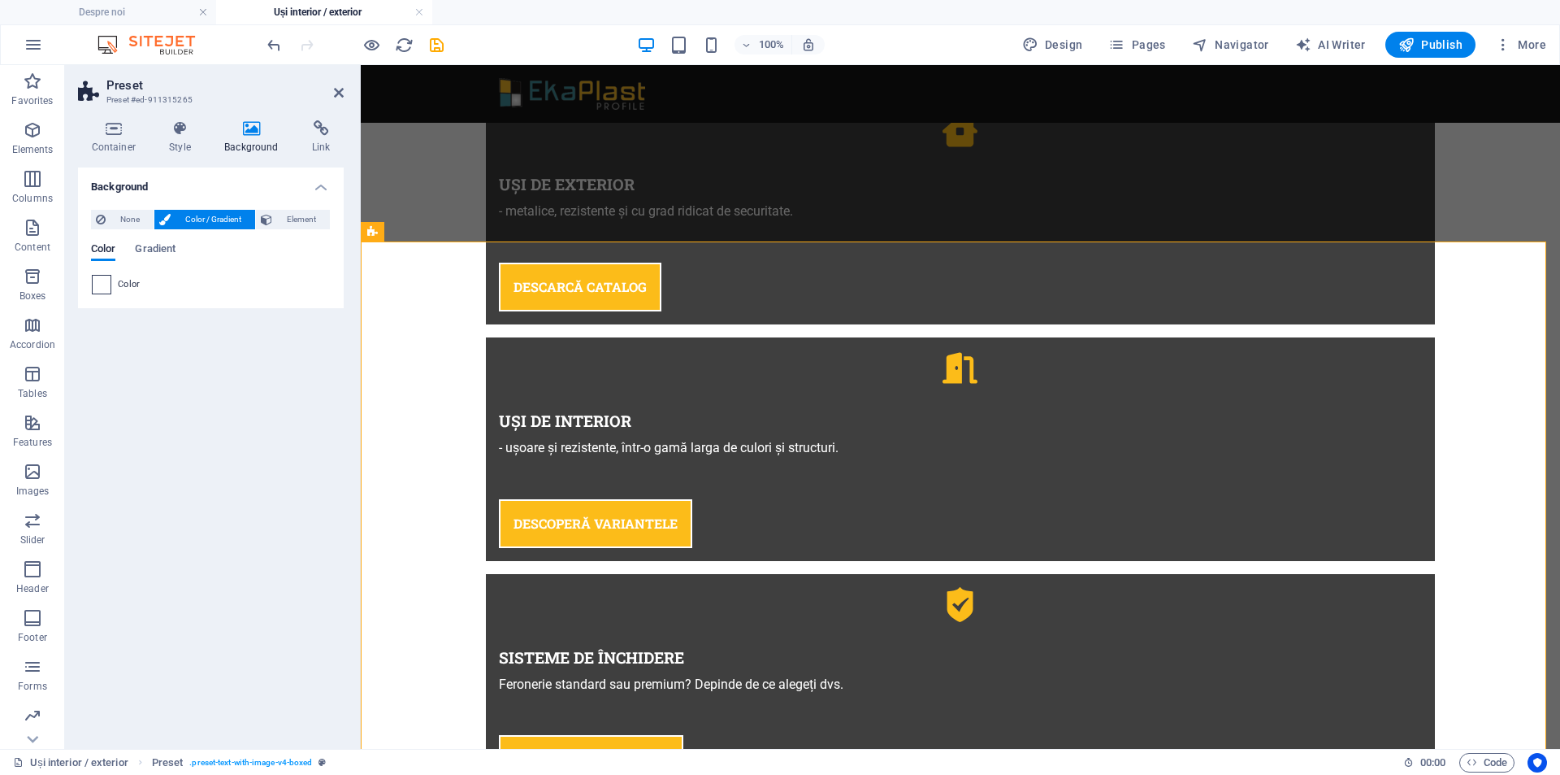
click at [103, 286] on span at bounding box center [102, 285] width 18 height 18
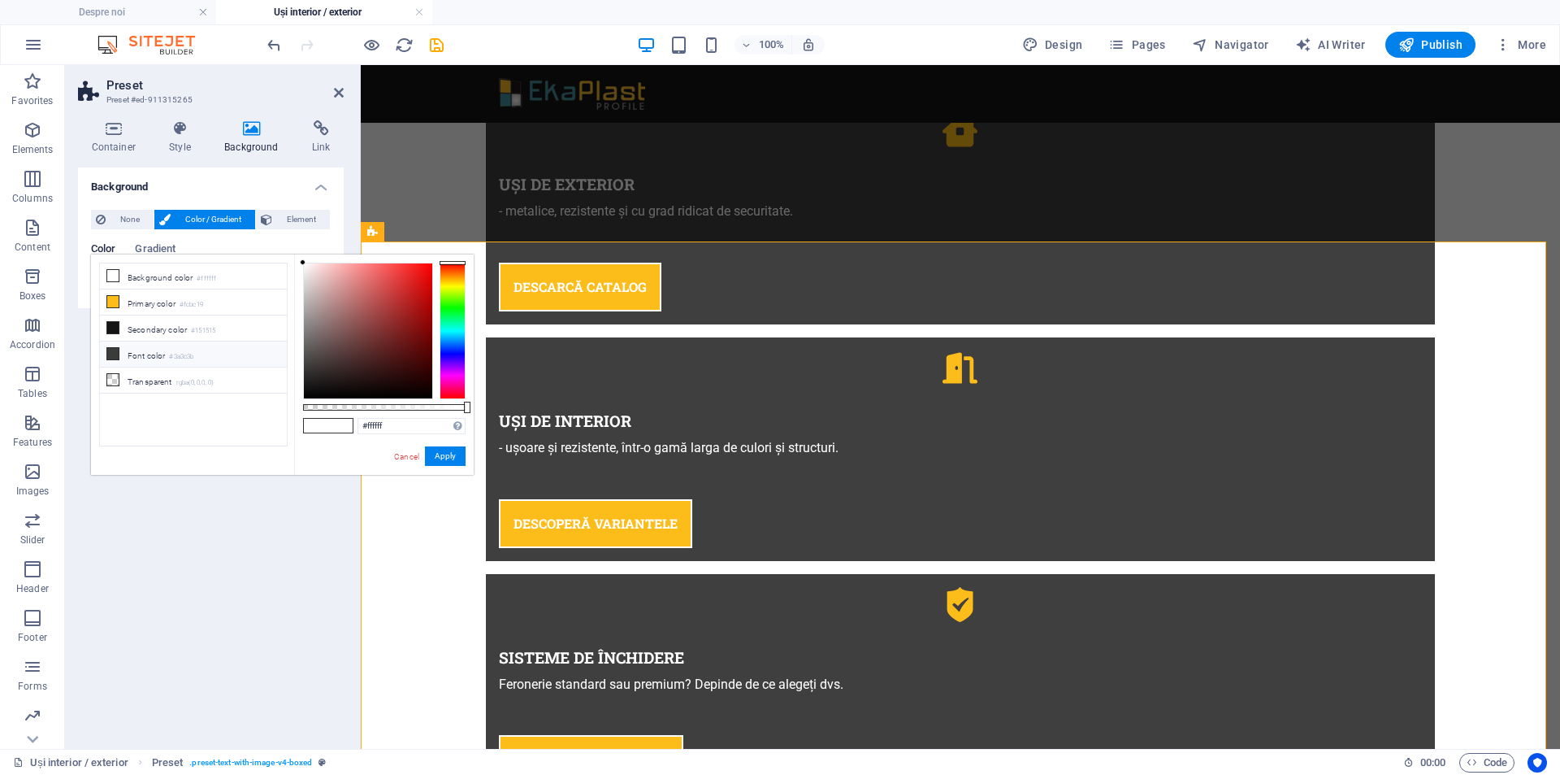
click at [111, 350] on icon at bounding box center [112, 353] width 11 height 11
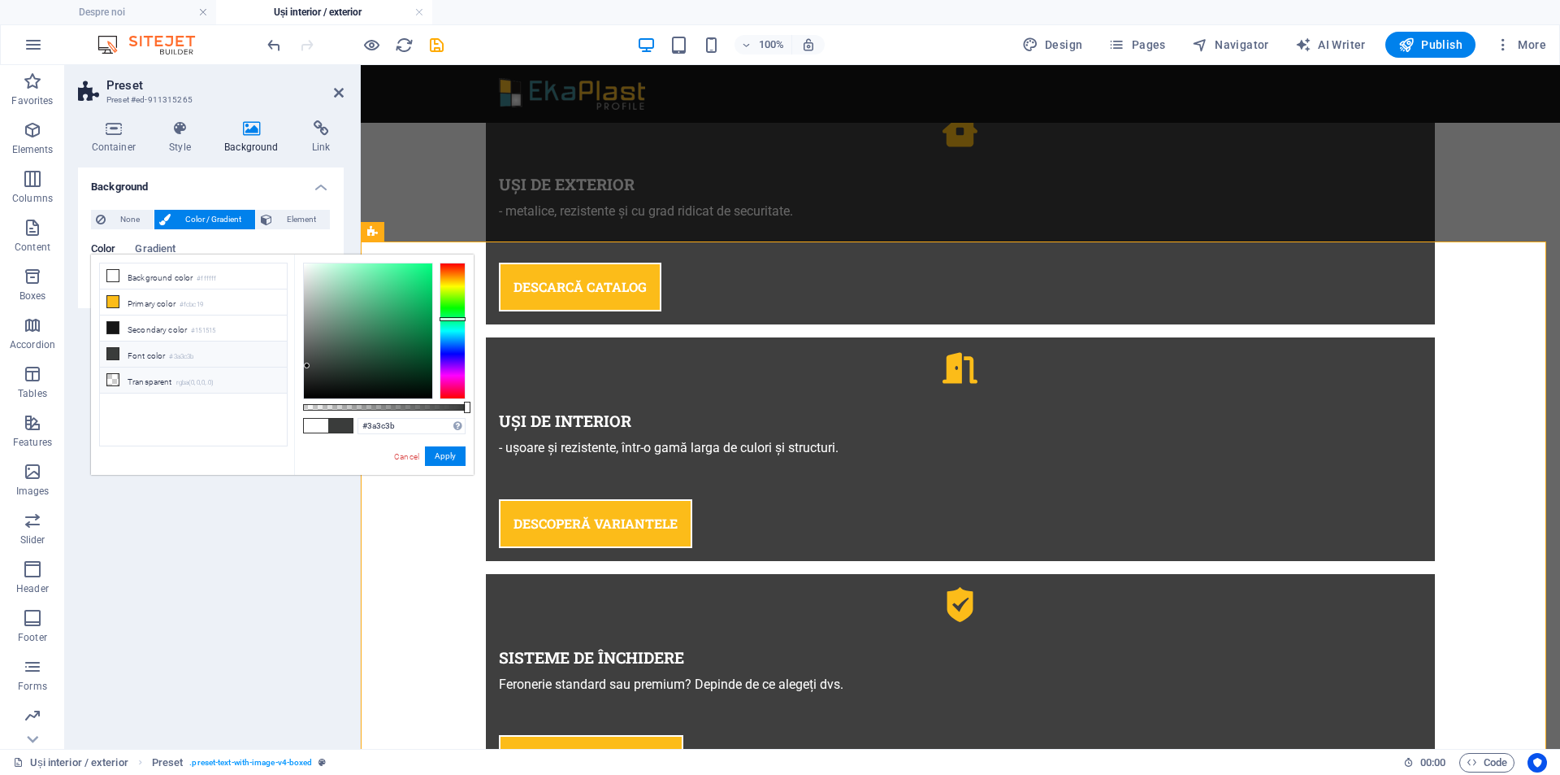
click at [110, 375] on icon at bounding box center [112, 379] width 11 height 11
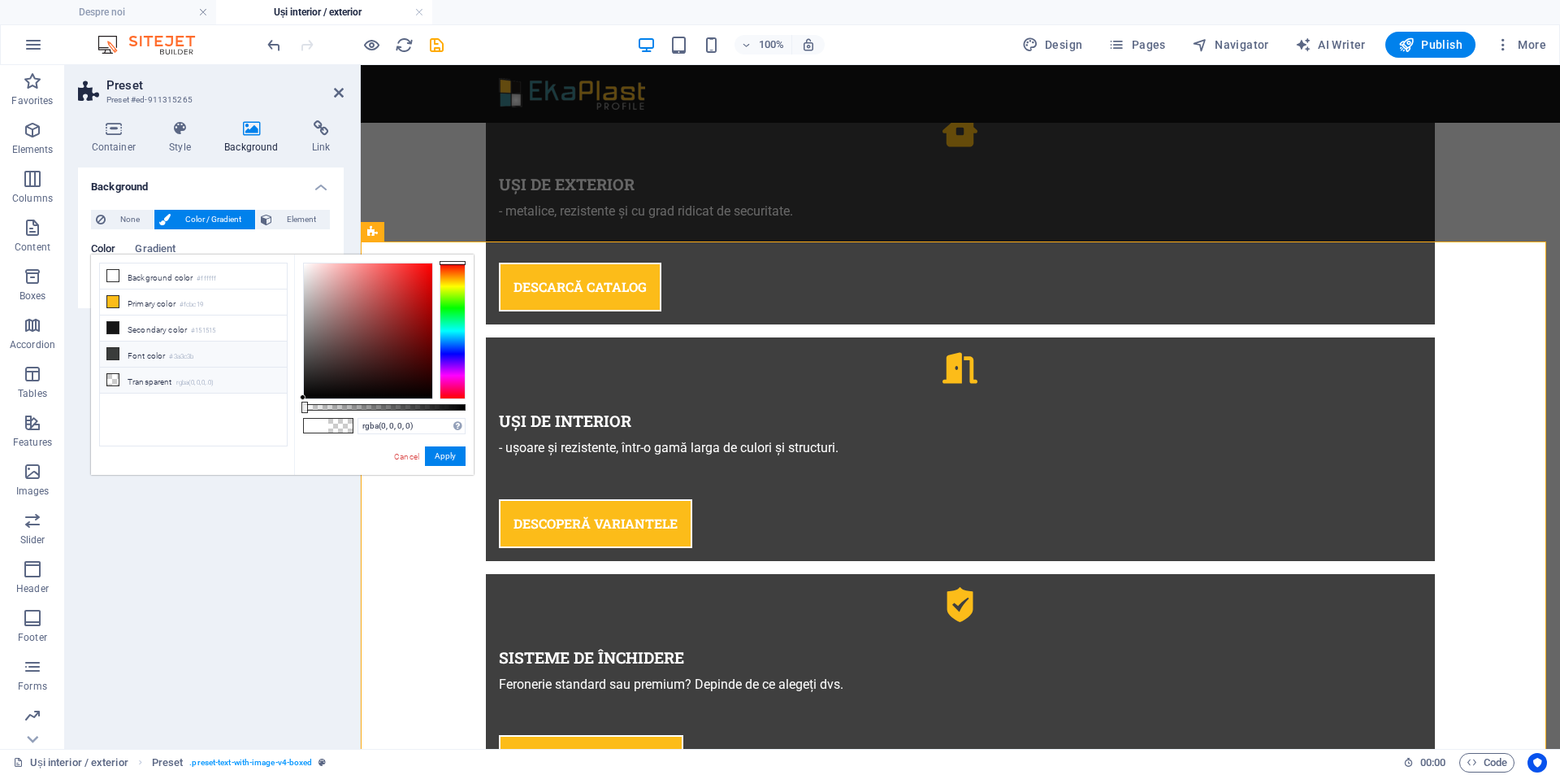
click at [111, 354] on icon at bounding box center [112, 353] width 11 height 11
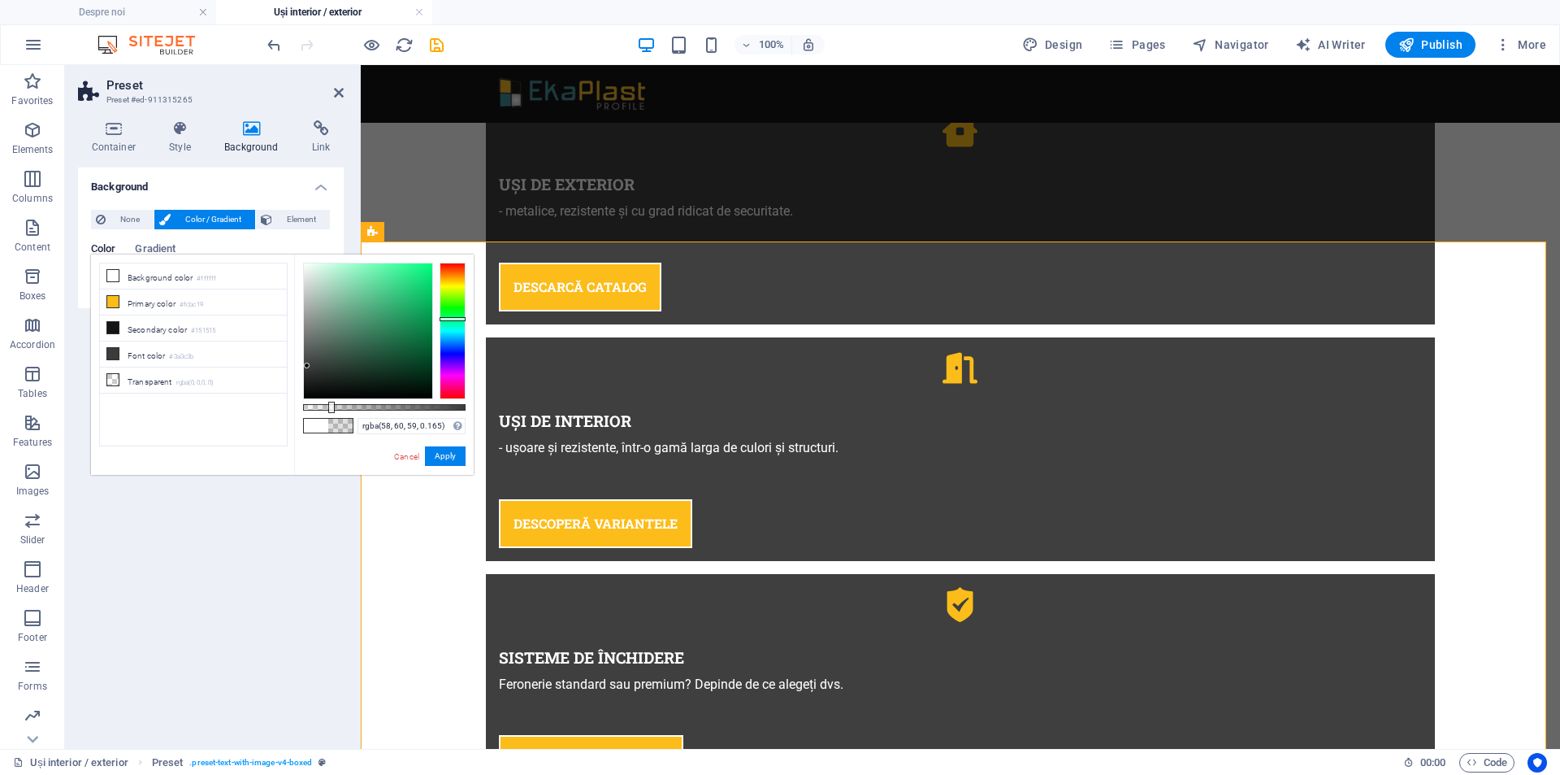
drag, startPoint x: 346, startPoint y: 410, endPoint x: 330, endPoint y: 405, distance: 17.2
click at [330, 405] on div at bounding box center [384, 407] width 163 height 7
click at [115, 302] on icon at bounding box center [112, 301] width 11 height 11
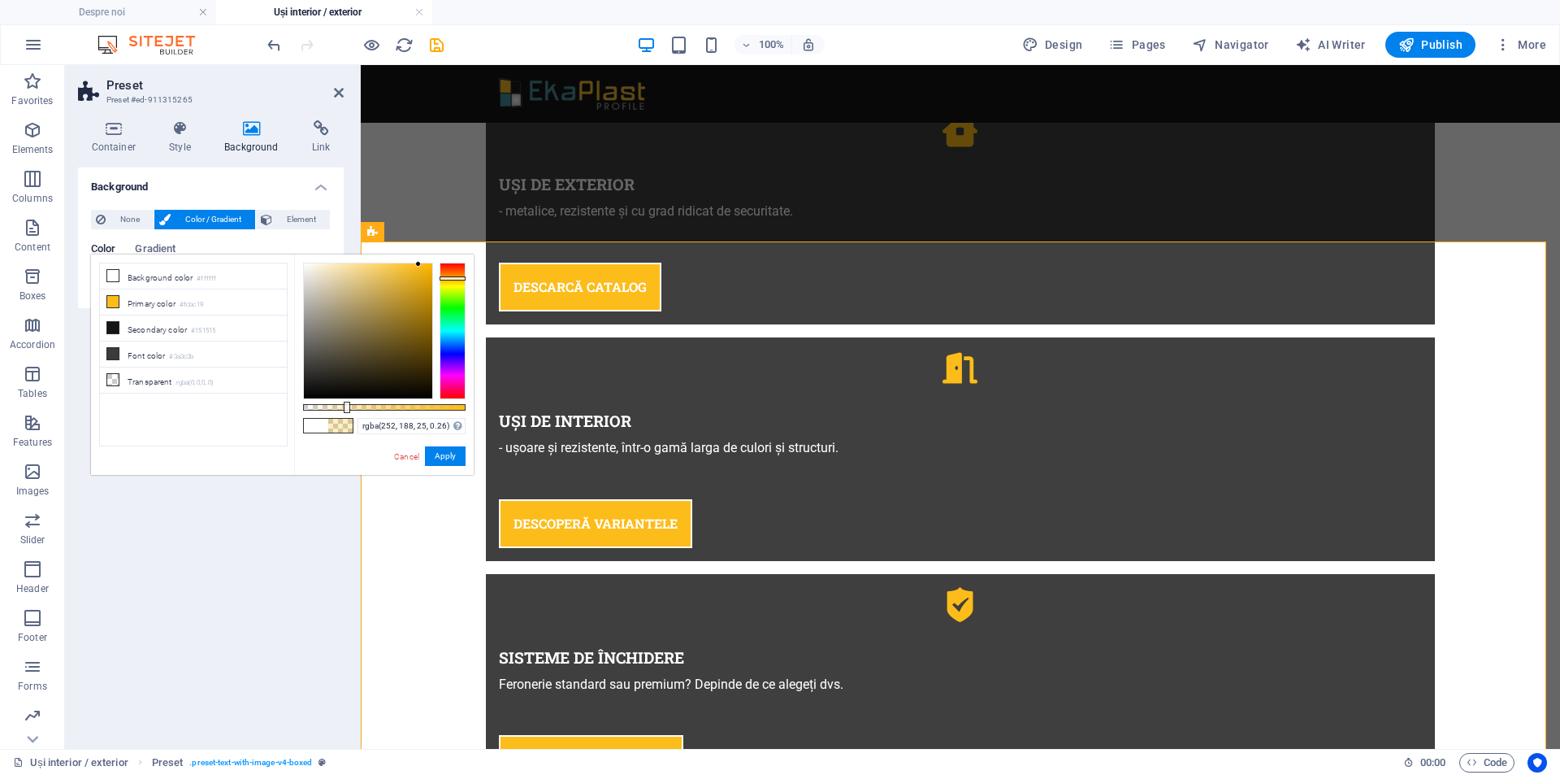
type input "rgba(252, 188, 25, 0.245)"
drag, startPoint x: 332, startPoint y: 406, endPoint x: 343, endPoint y: 413, distance: 13.1
click at [343, 413] on div "rgba(252, 188, 25, 0.245) Supported formats #0852ed rgb(8, 82, 237) rgba(8, 82,…" at bounding box center [384, 482] width 180 height 456
click at [410, 460] on link "Cancel" at bounding box center [407, 456] width 28 height 12
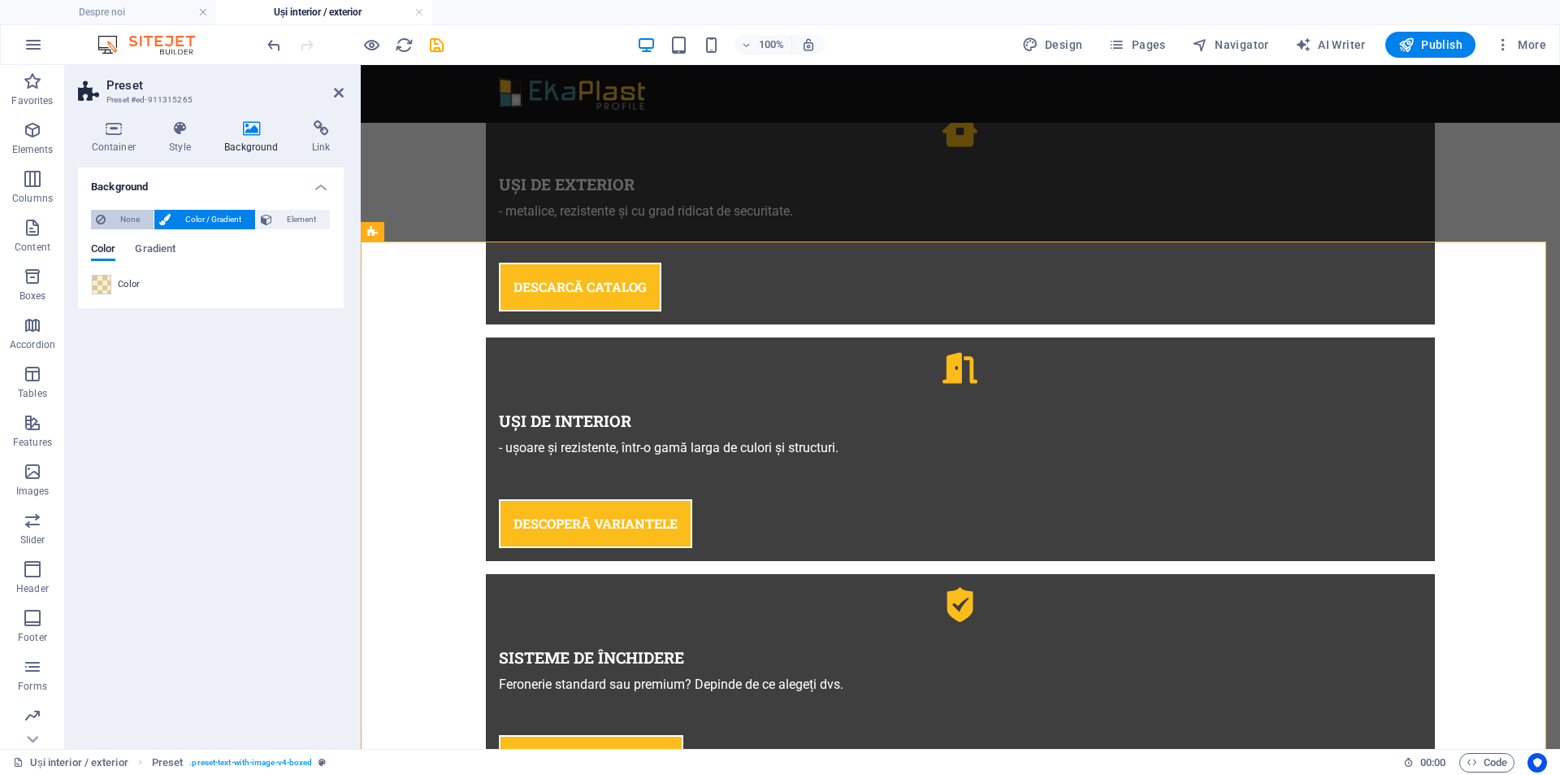
click at [113, 215] on span "None" at bounding box center [130, 220] width 38 height 20
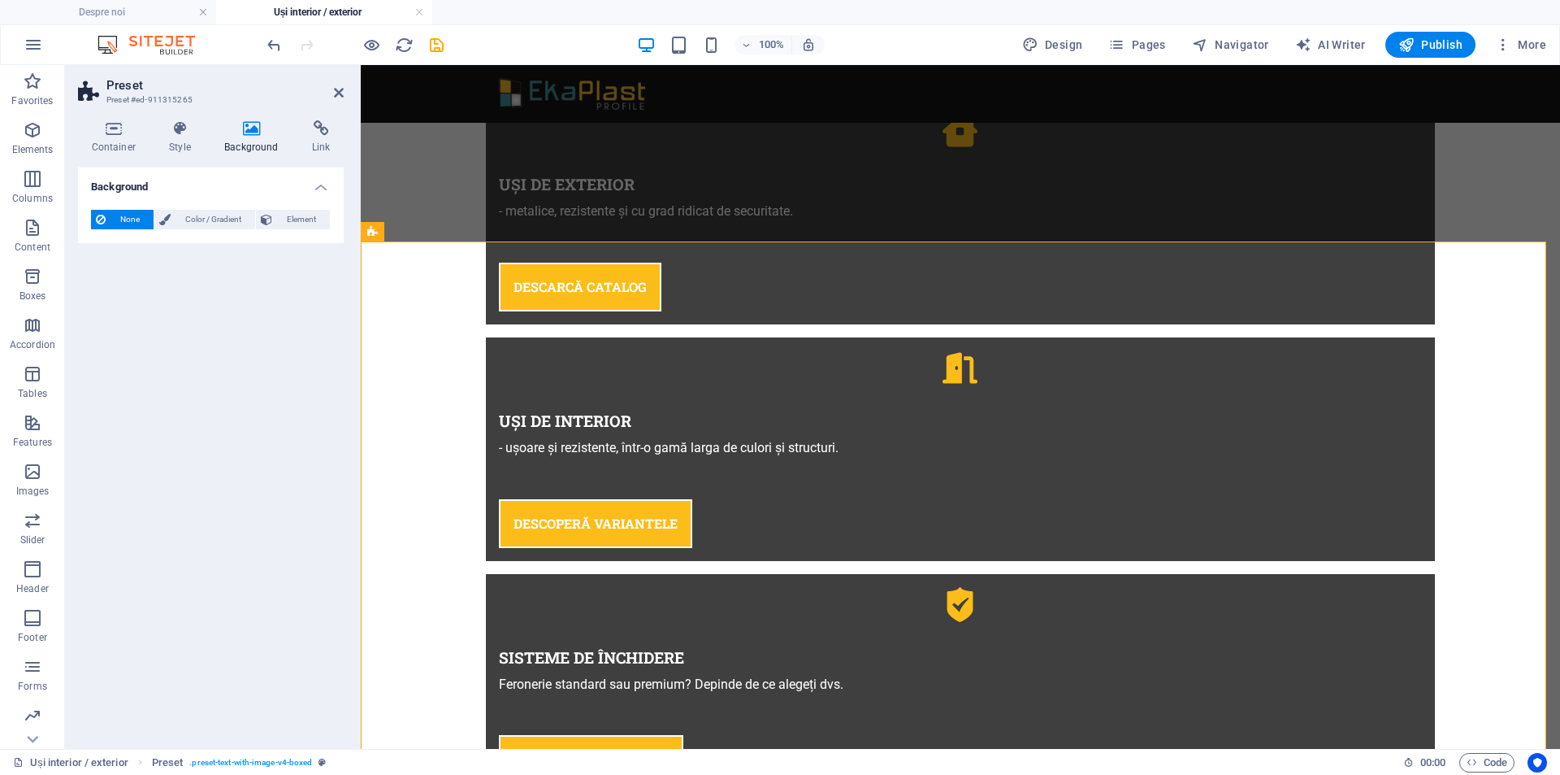
click at [267, 137] on h4 "Background" at bounding box center [255, 137] width 88 height 34
click at [299, 219] on span "Element" at bounding box center [301, 220] width 48 height 20
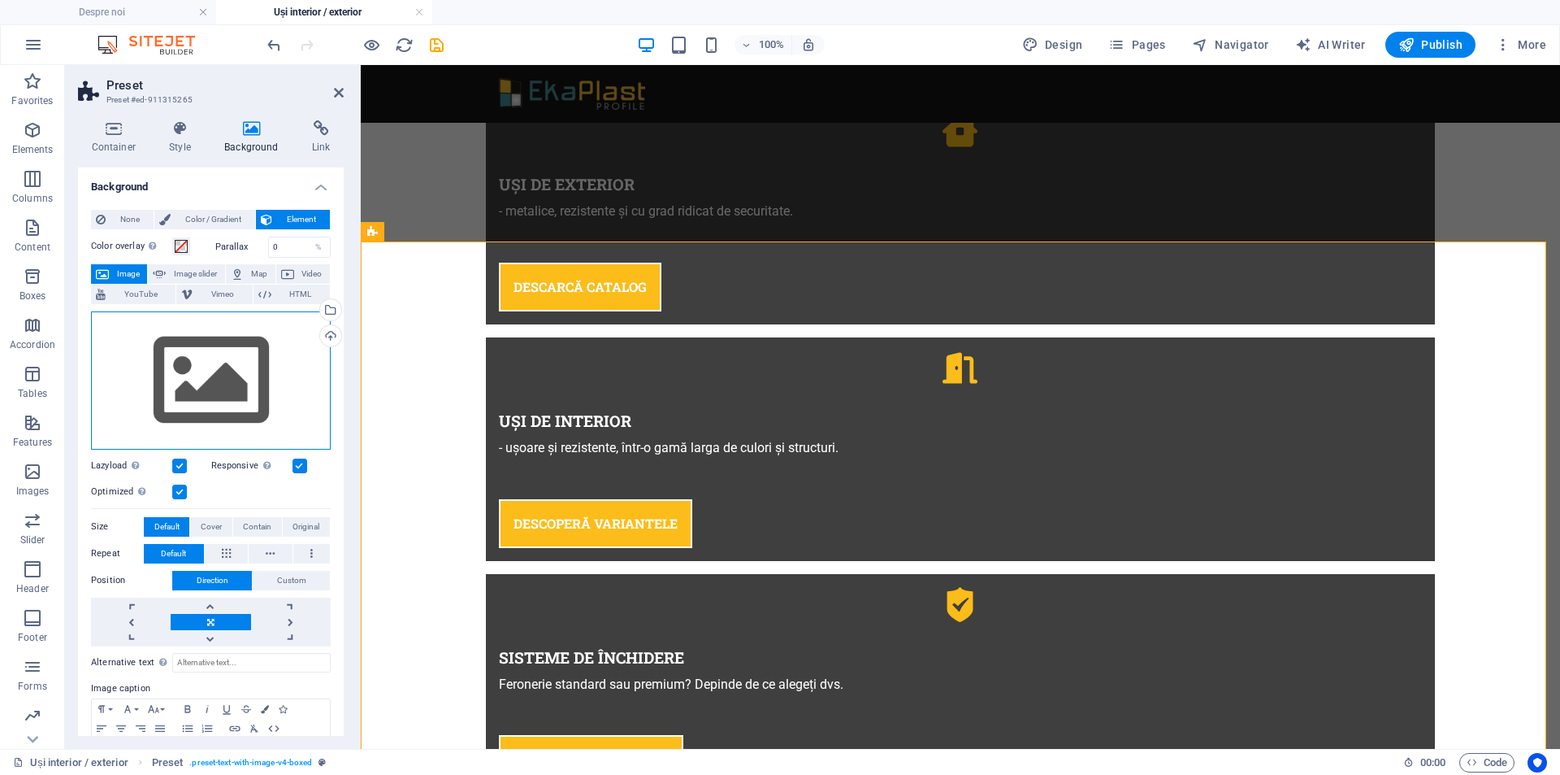
click at [228, 387] on div "Drag files here, click to choose files or select files from Files or our free s…" at bounding box center [211, 380] width 240 height 138
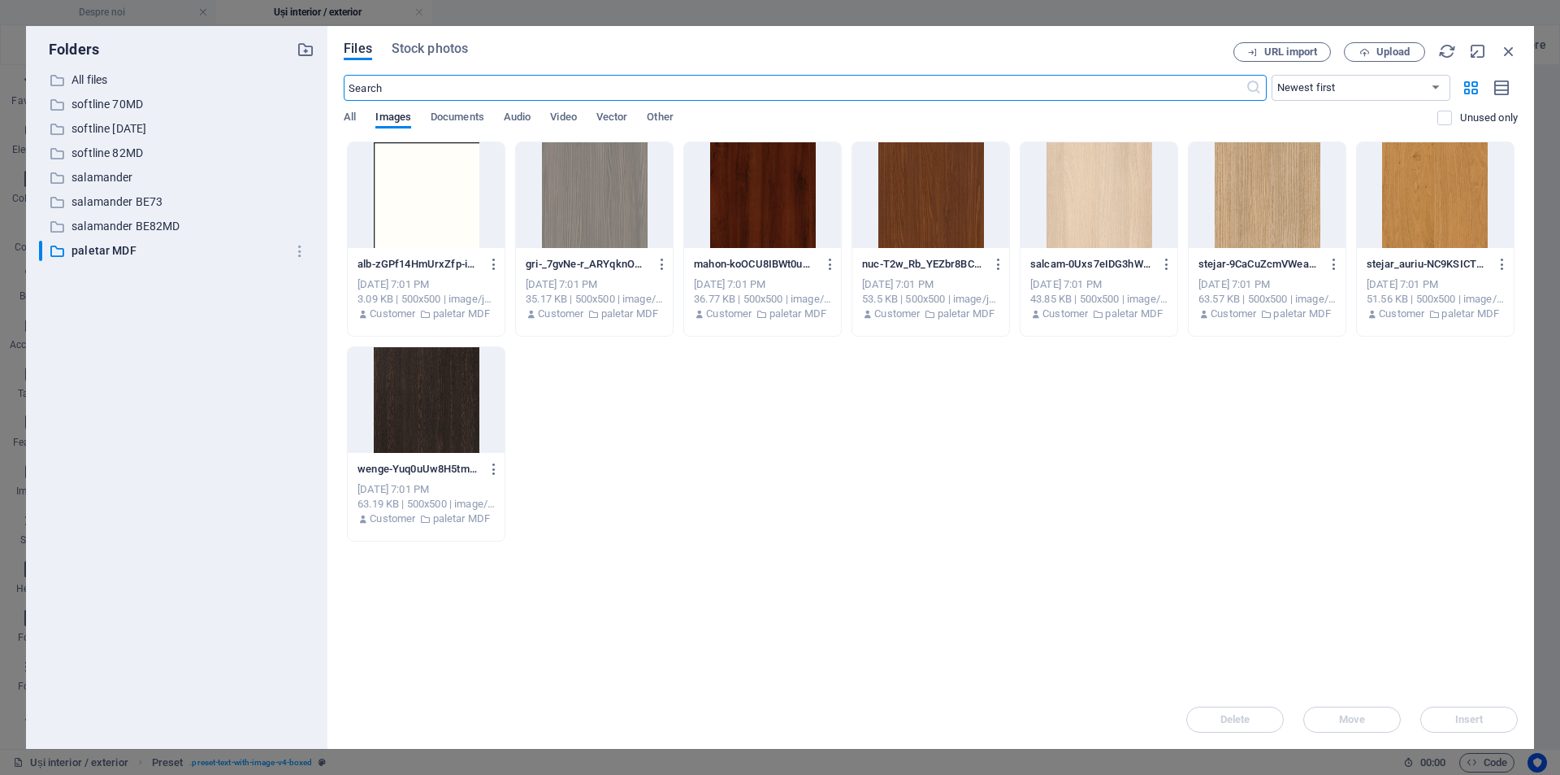
scroll to position [1168, 0]
click at [97, 78] on p "All files" at bounding box center [178, 80] width 213 height 19
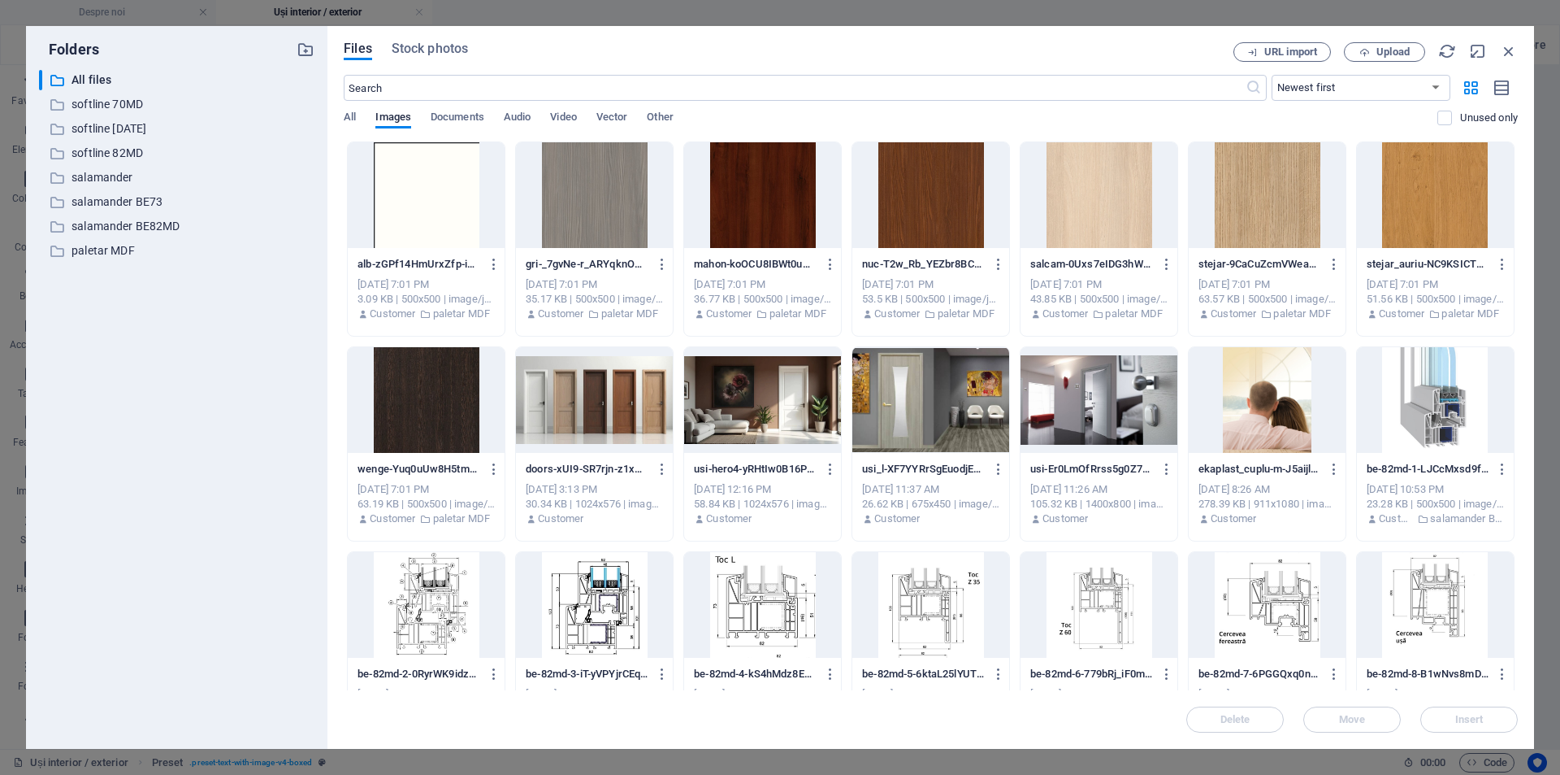
click at [930, 413] on div at bounding box center [931, 400] width 157 height 106
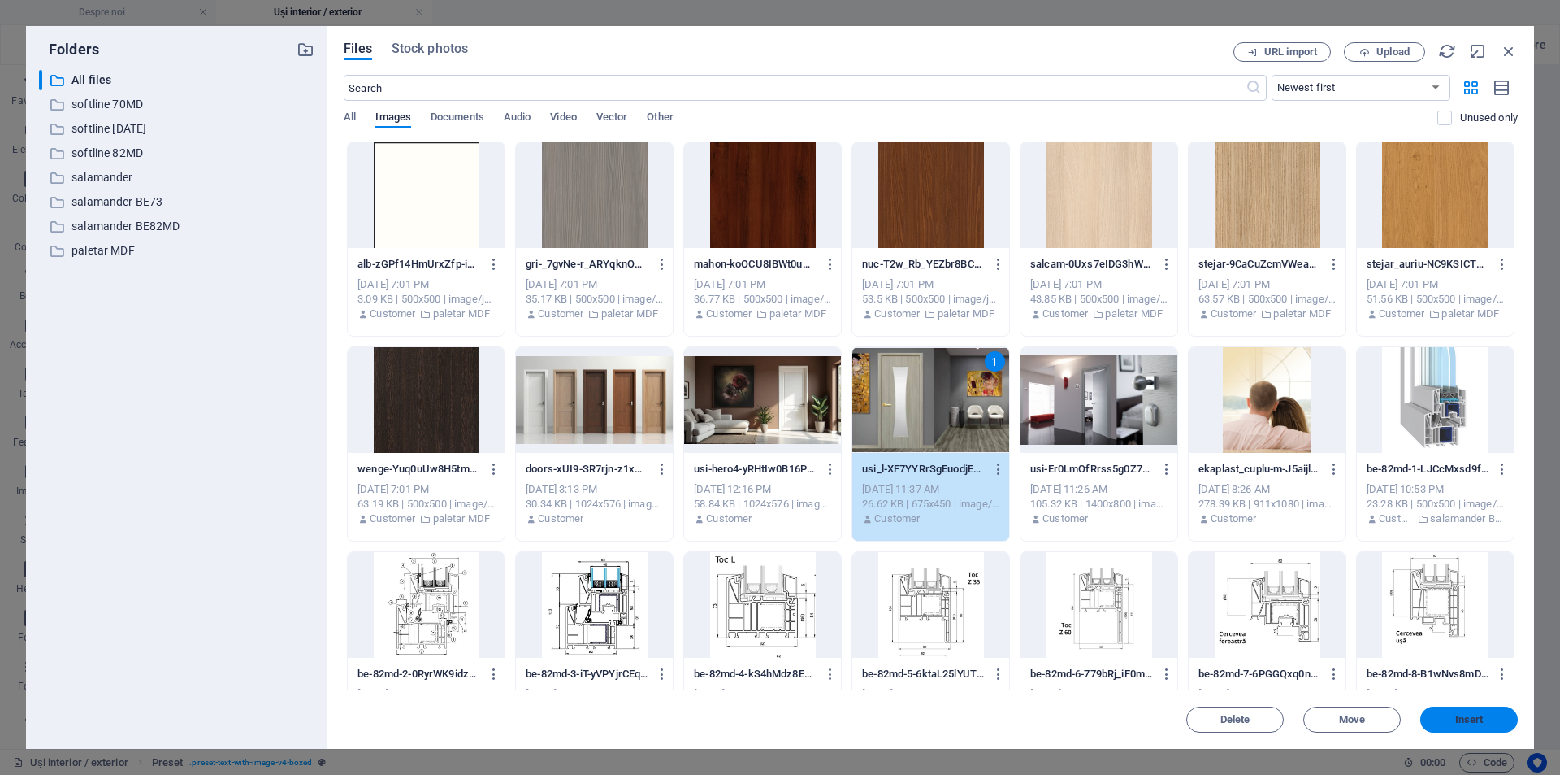
drag, startPoint x: 1451, startPoint y: 726, endPoint x: 845, endPoint y: 601, distance: 618.1
click at [1451, 726] on button "Insert" at bounding box center [1470, 719] width 98 height 26
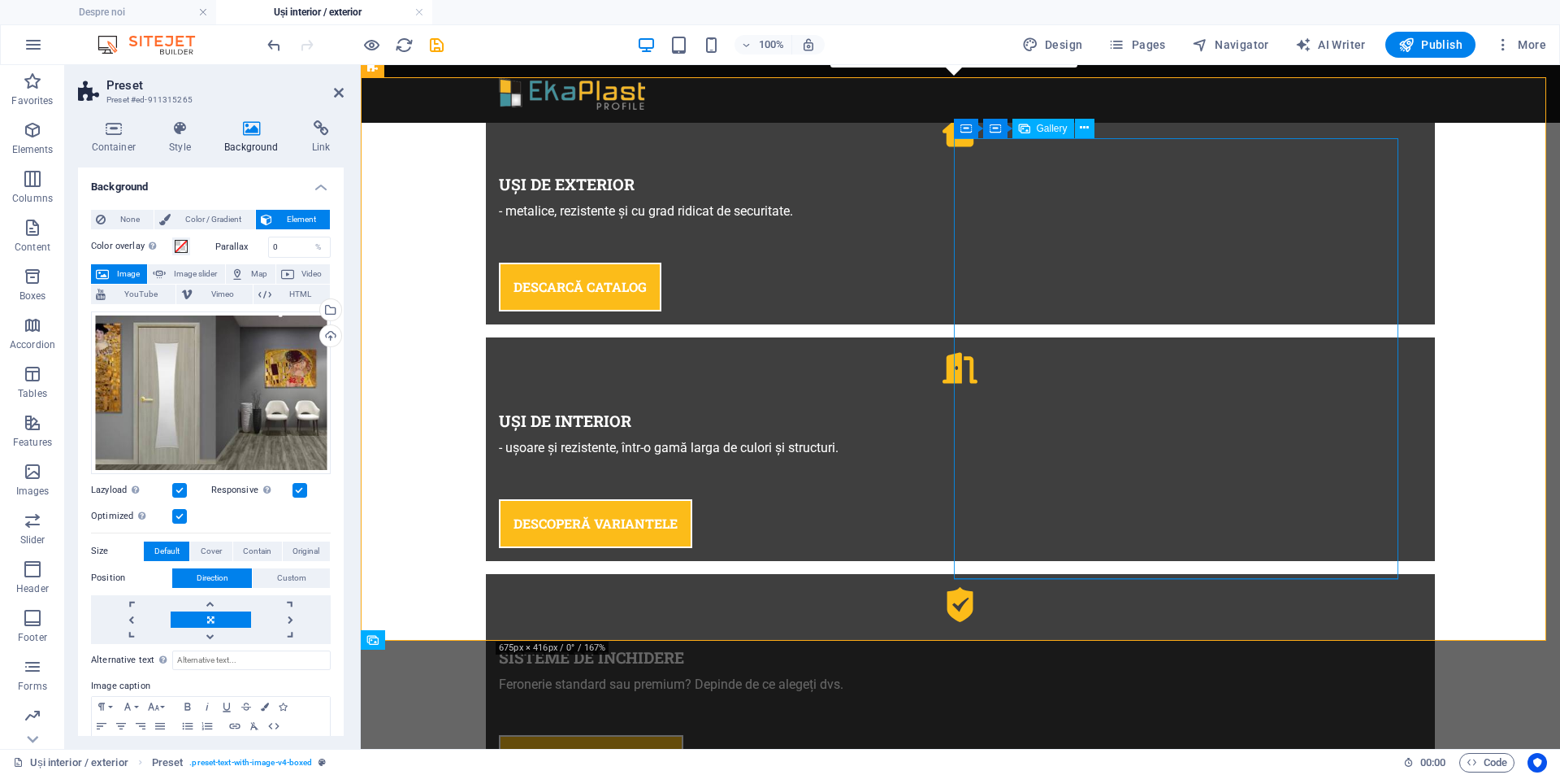
scroll to position [1298, 0]
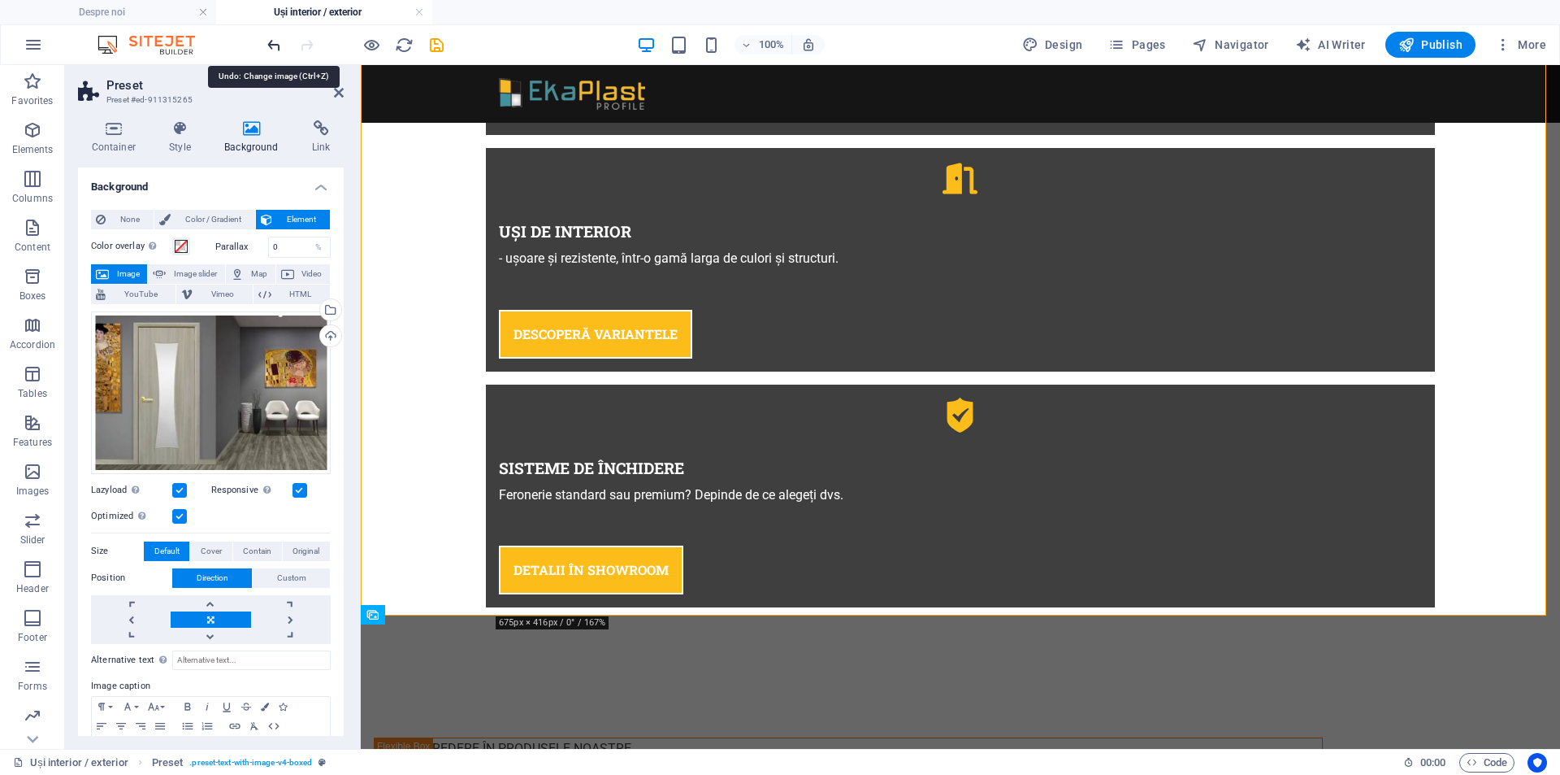
click at [269, 41] on icon "undo" at bounding box center [274, 45] width 19 height 19
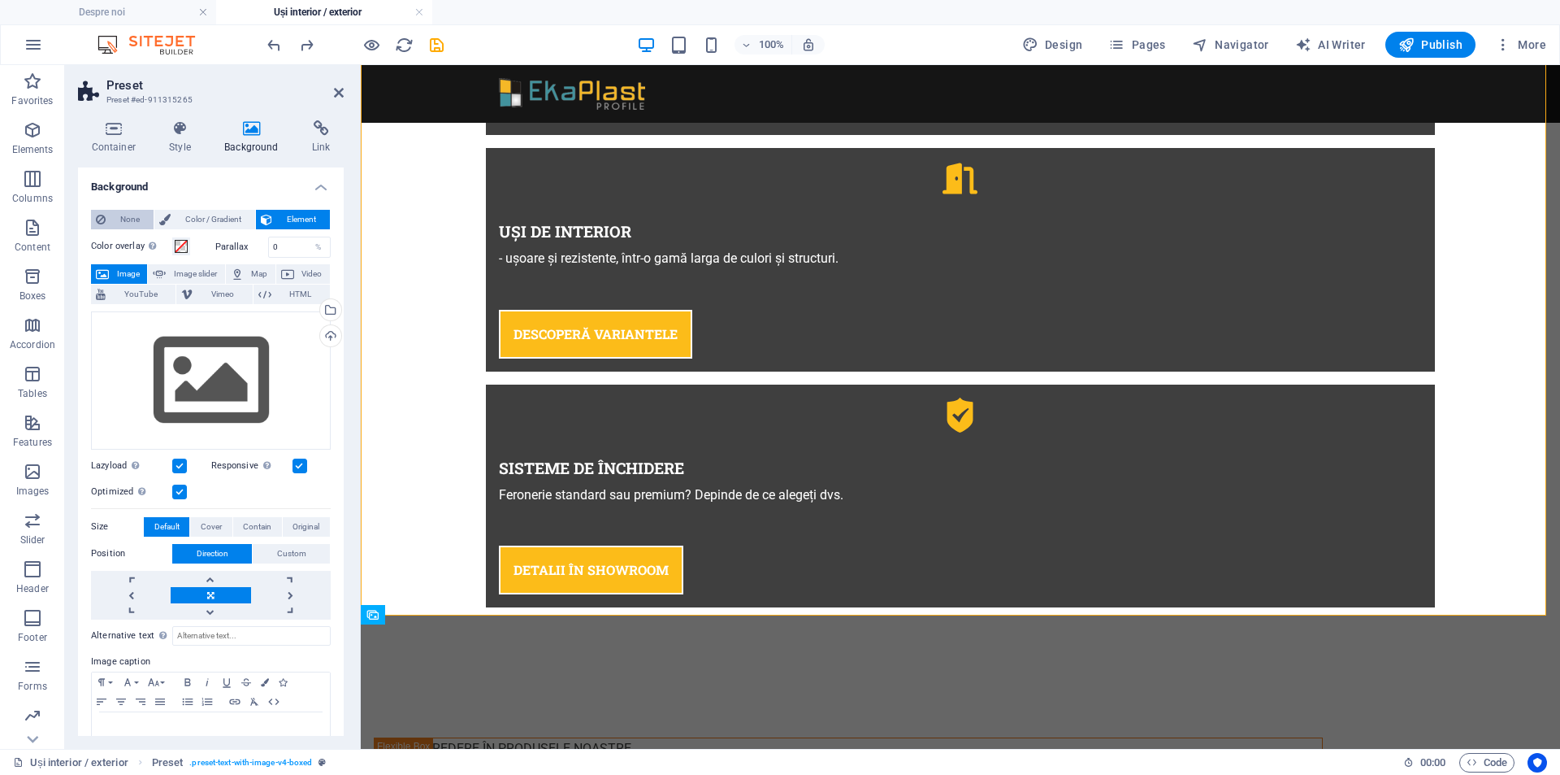
click at [125, 211] on span "None" at bounding box center [130, 220] width 38 height 20
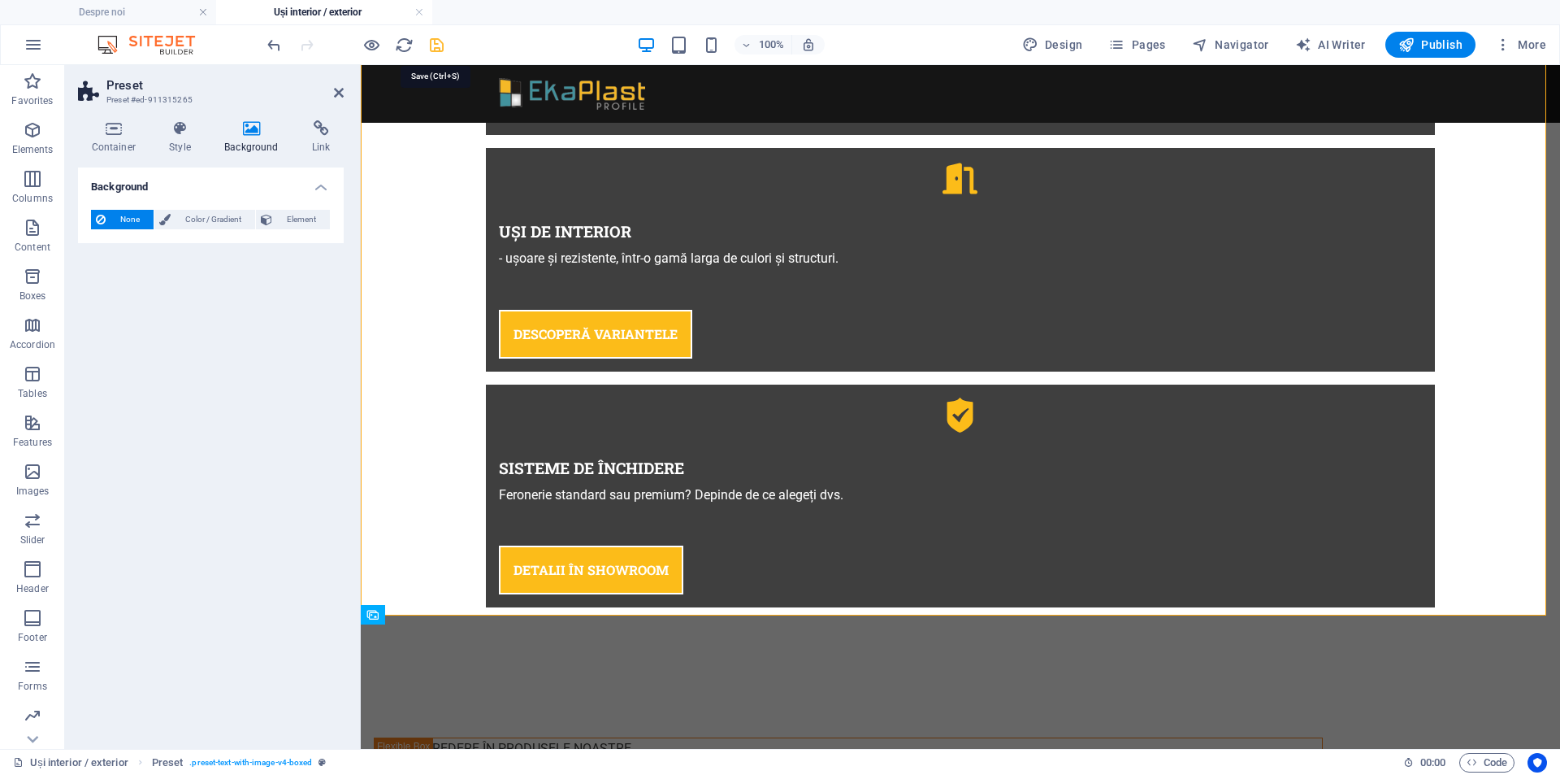
click at [441, 47] on icon "save" at bounding box center [437, 45] width 19 height 19
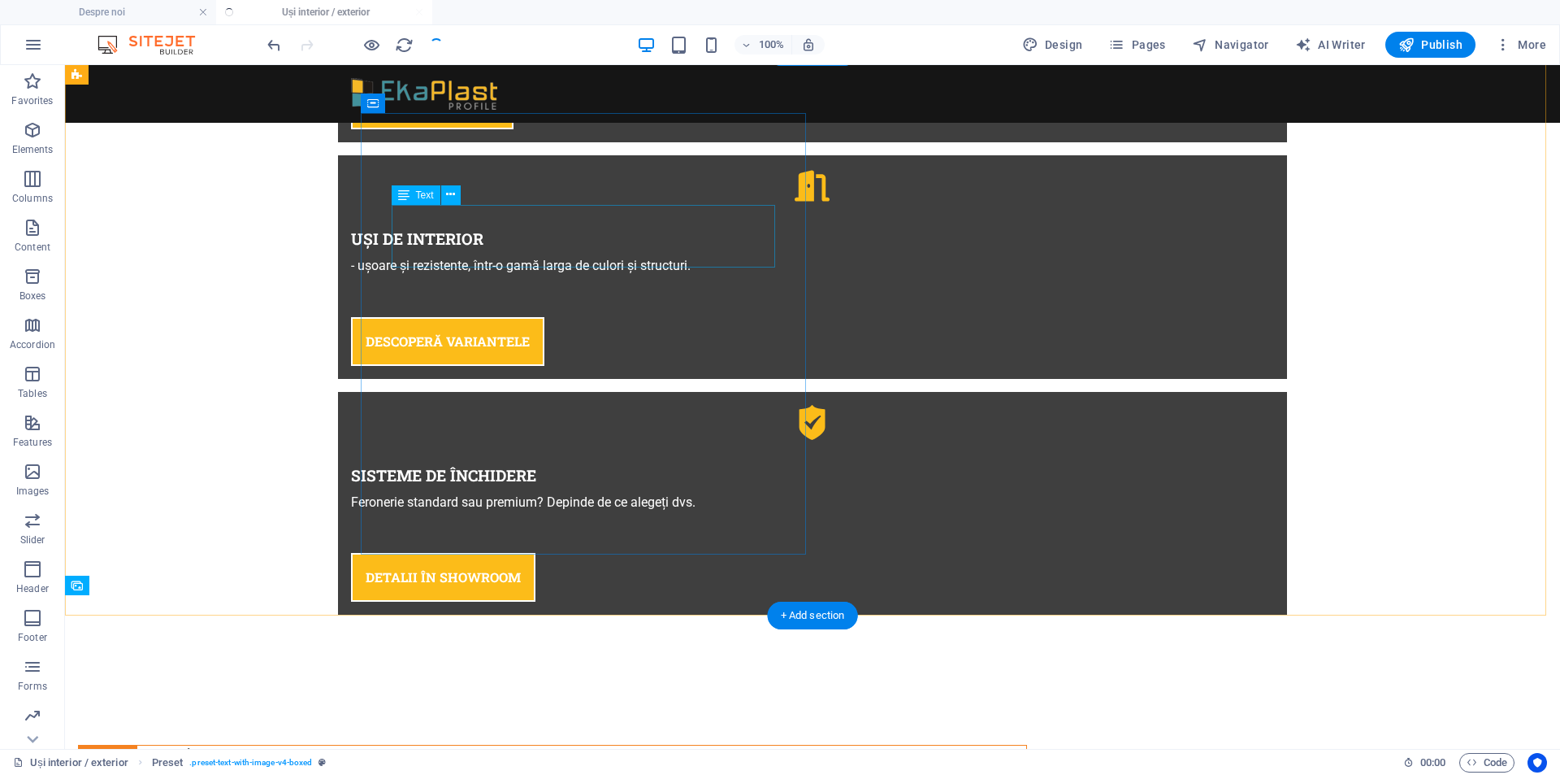
scroll to position [1327, 0]
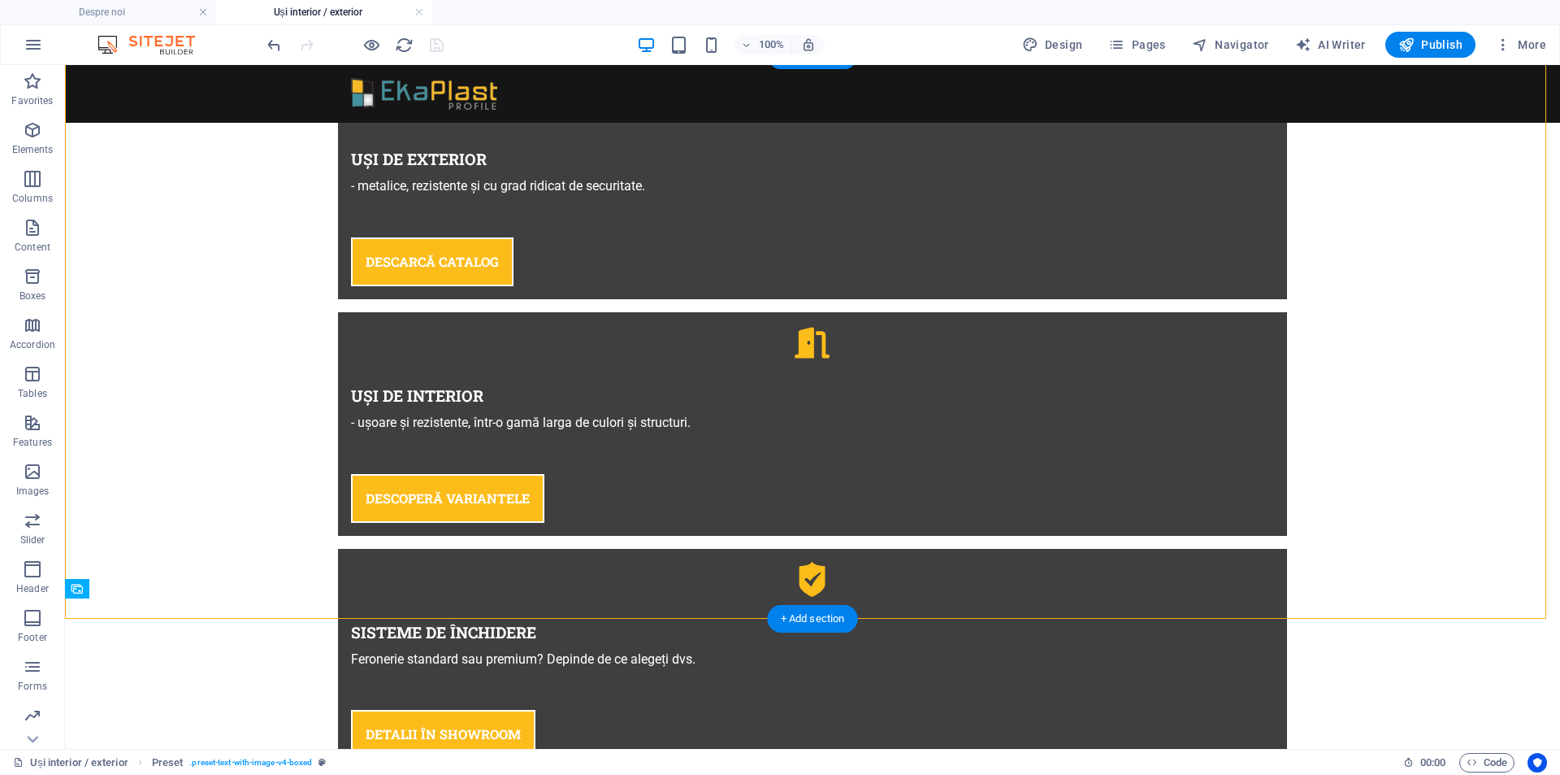
scroll to position [1330, 0]
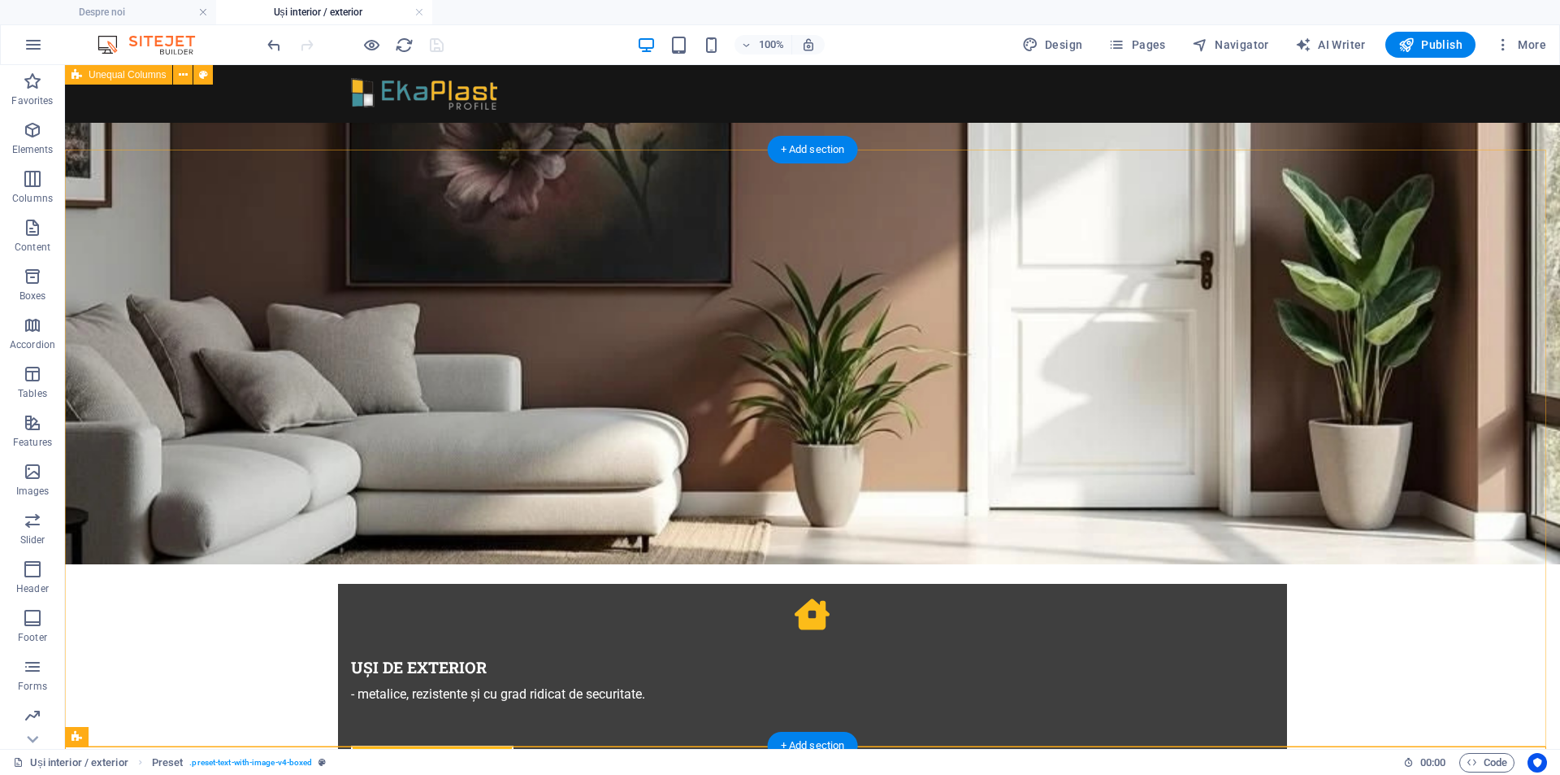
scroll to position [572, 0]
